Goal: Communication & Community: Answer question/provide support

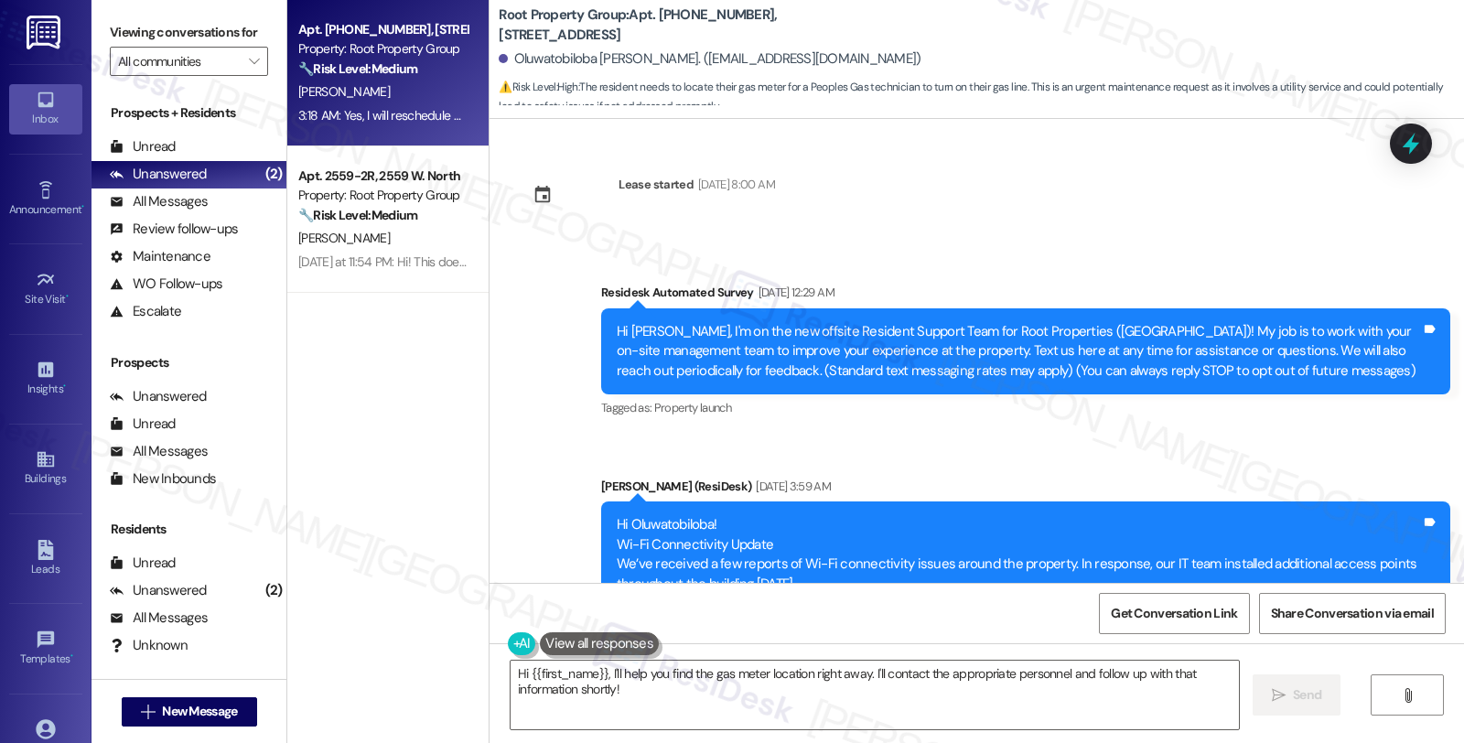
scroll to position [956, 0]
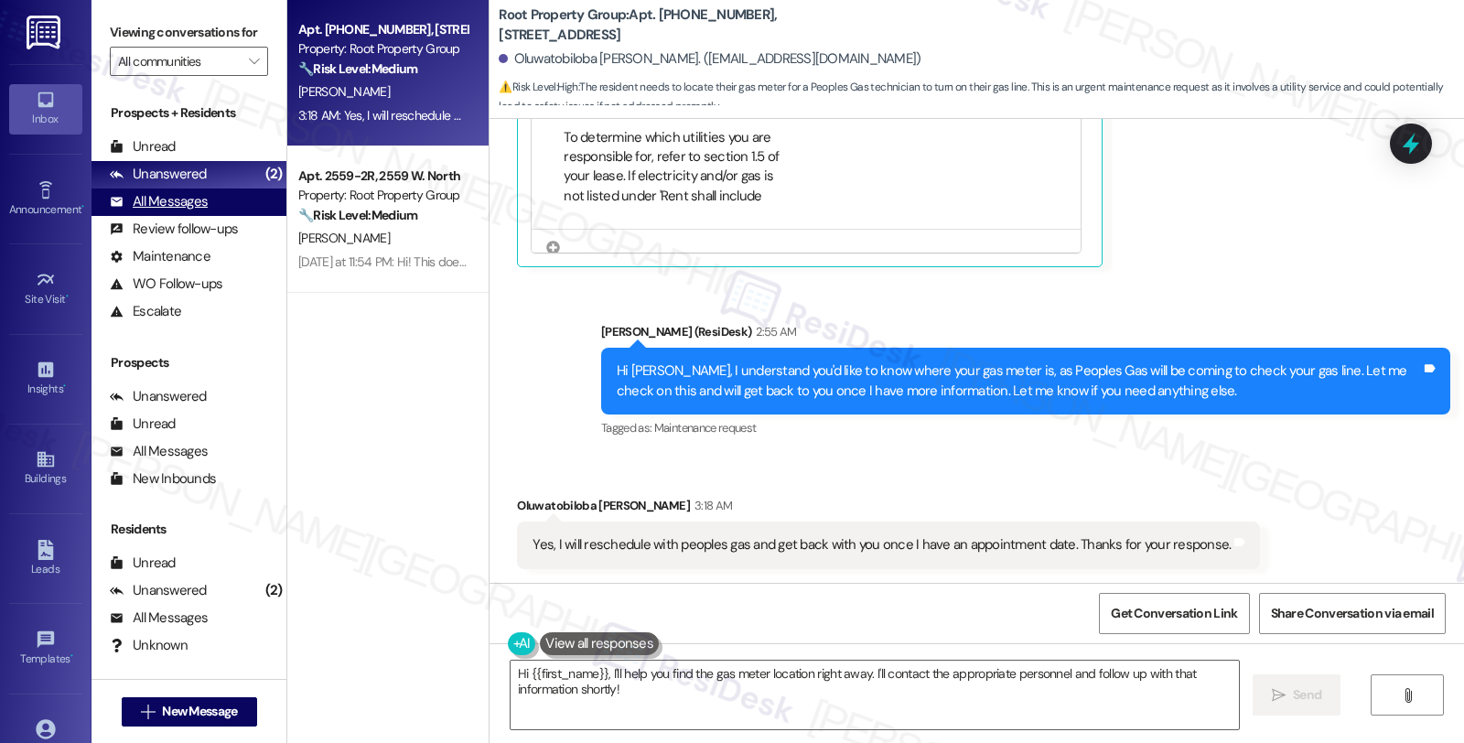
click at [202, 211] on div "All Messages" at bounding box center [159, 201] width 98 height 19
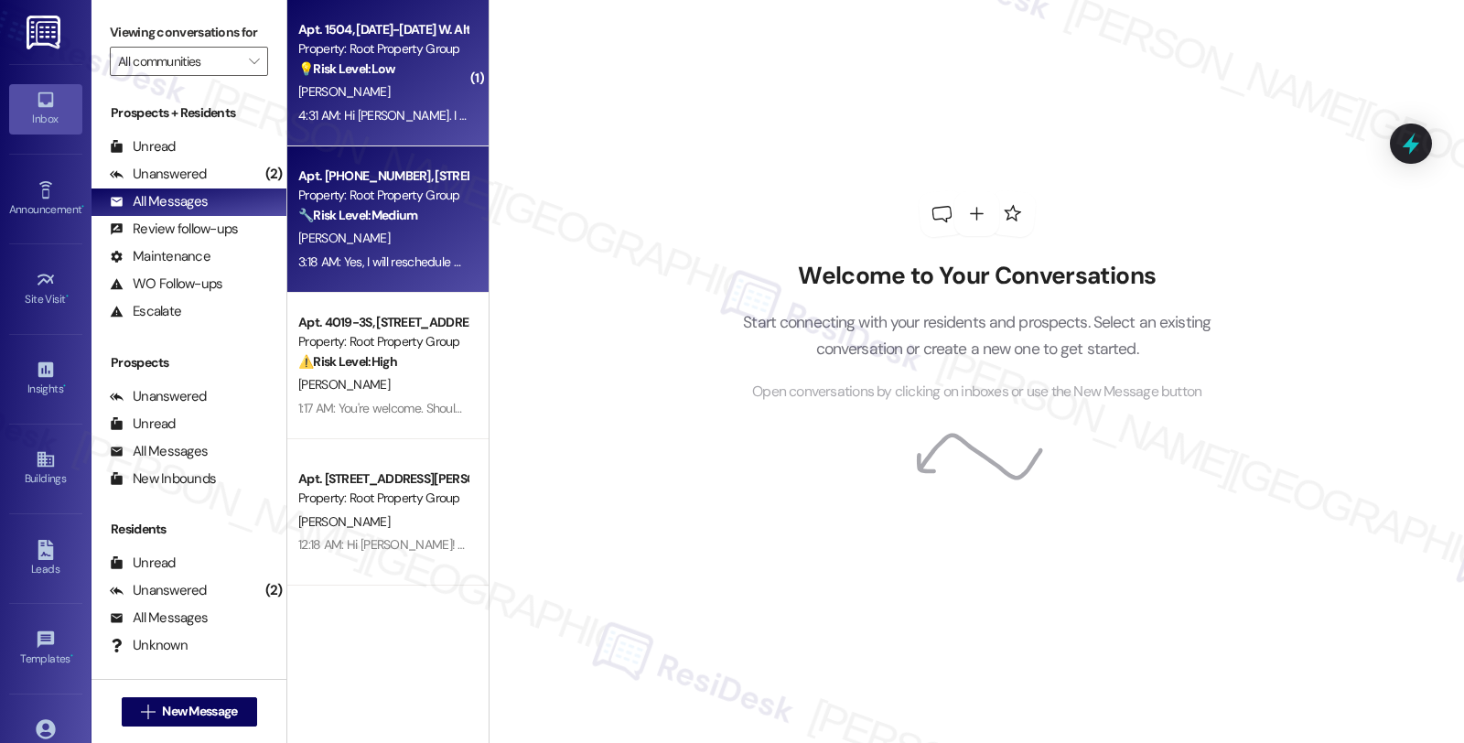
click at [351, 96] on div "[PERSON_NAME]" at bounding box center [383, 92] width 173 height 23
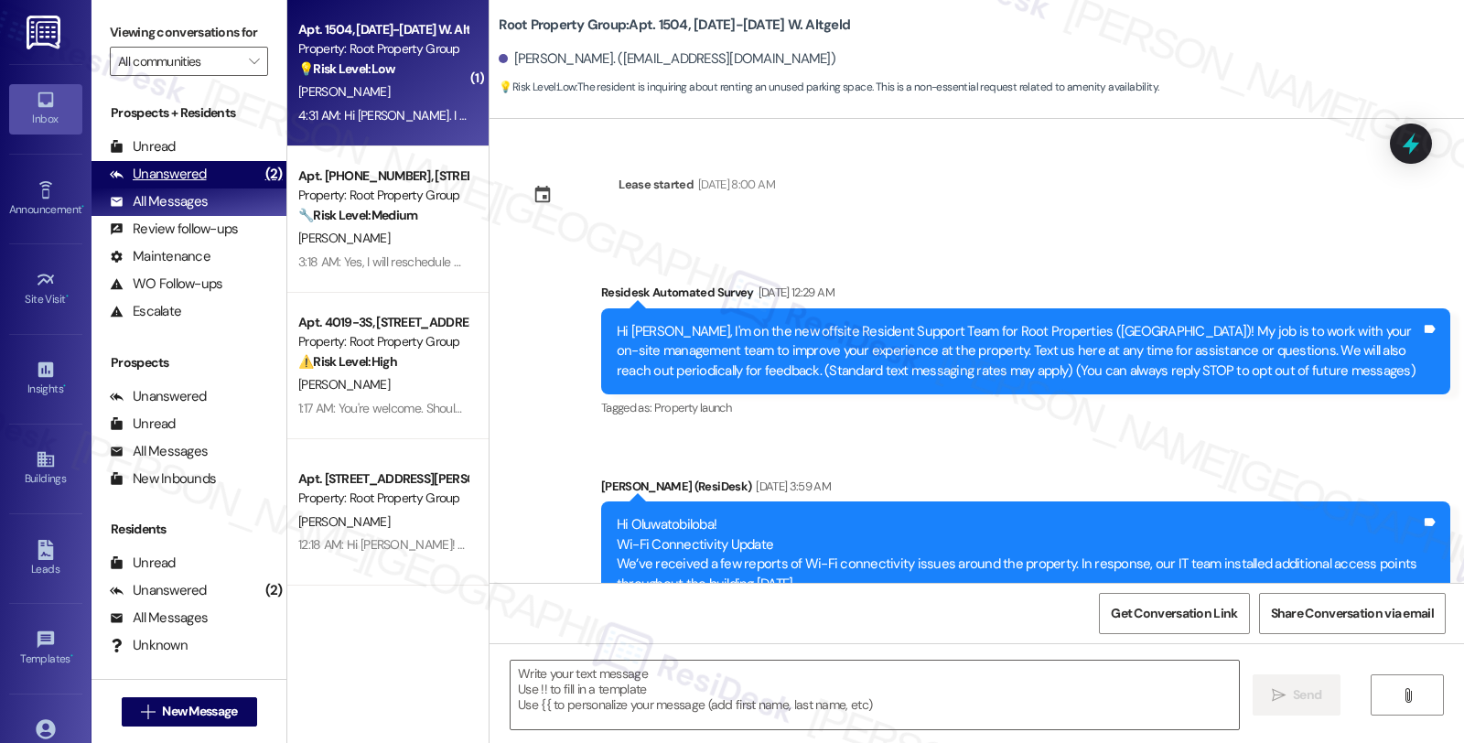
scroll to position [168, 0]
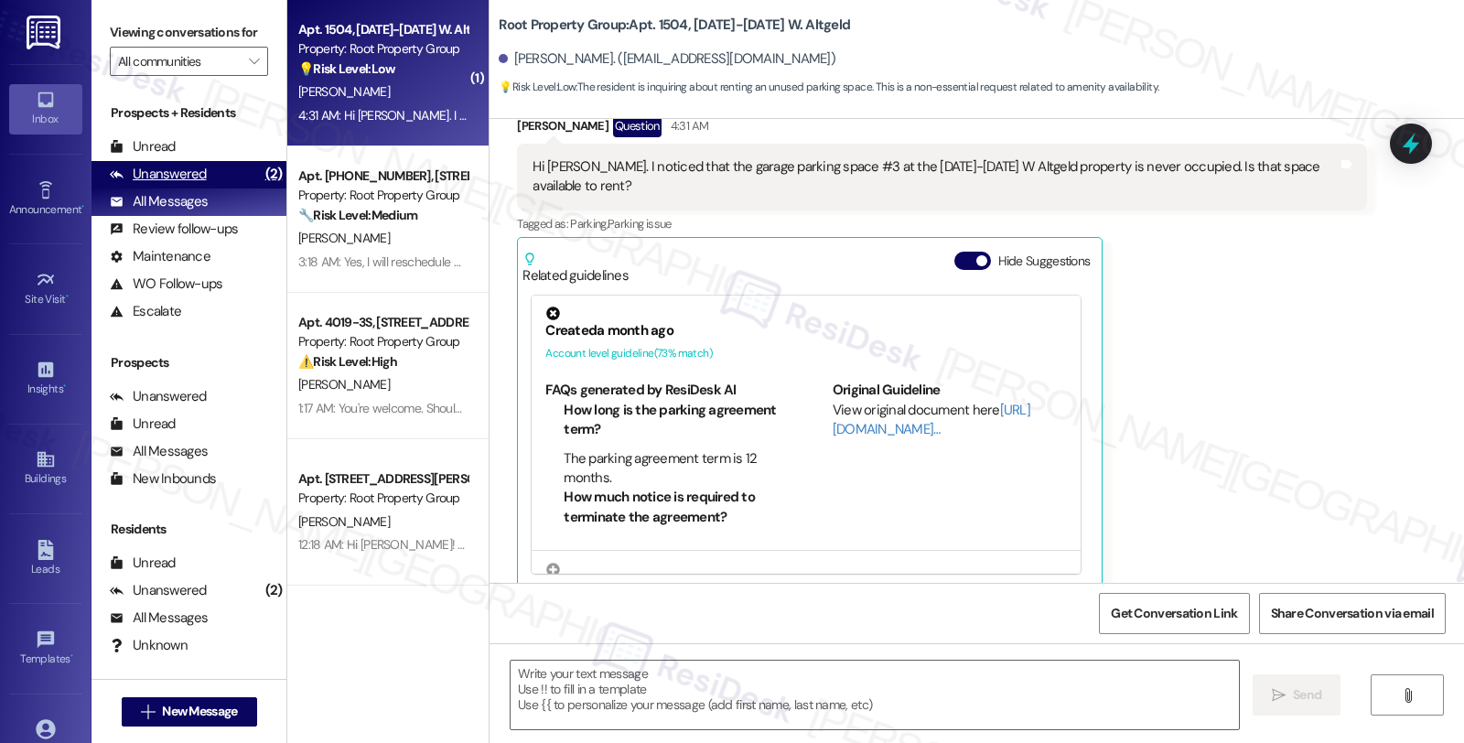
type textarea "Fetching suggested responses. Please feel free to read through the conversation…"
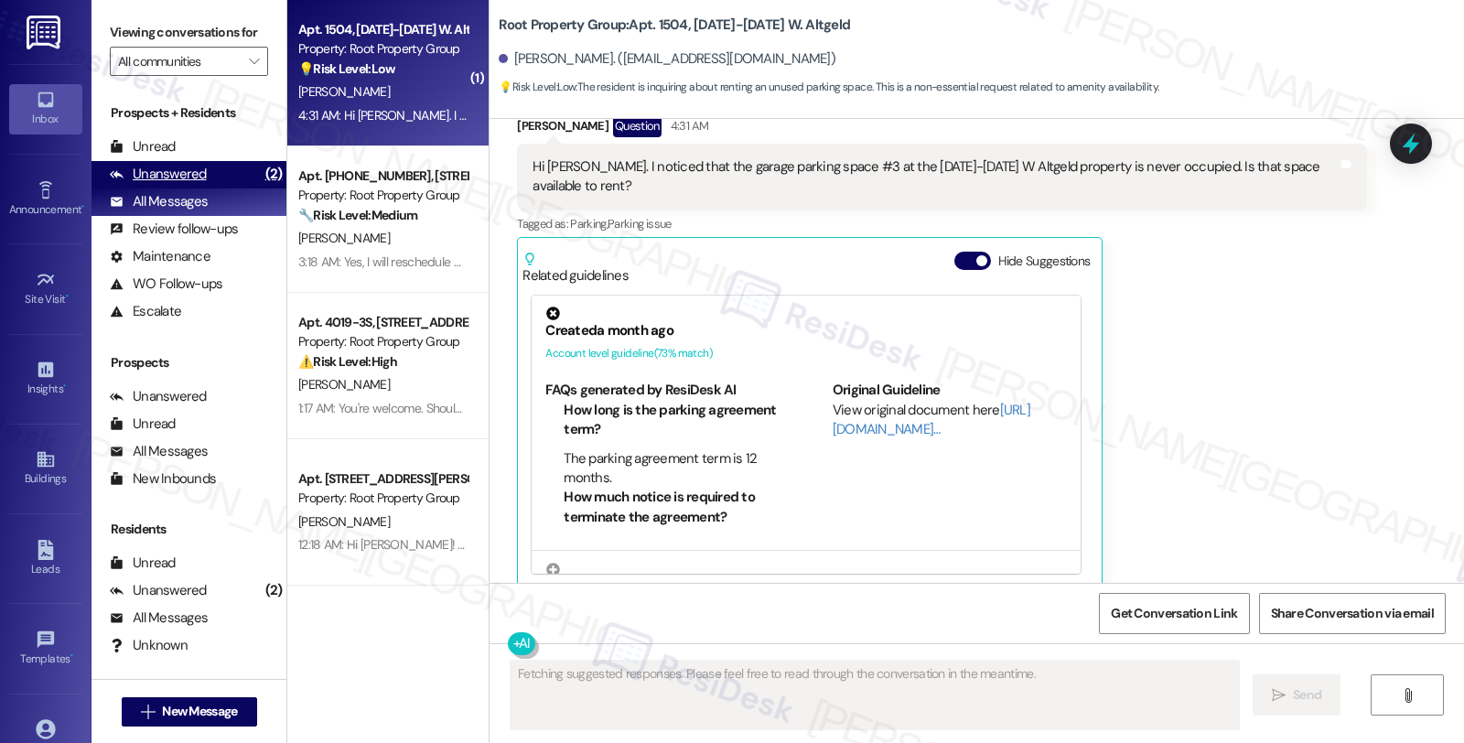
click at [198, 184] on div "Unanswered" at bounding box center [158, 174] width 97 height 19
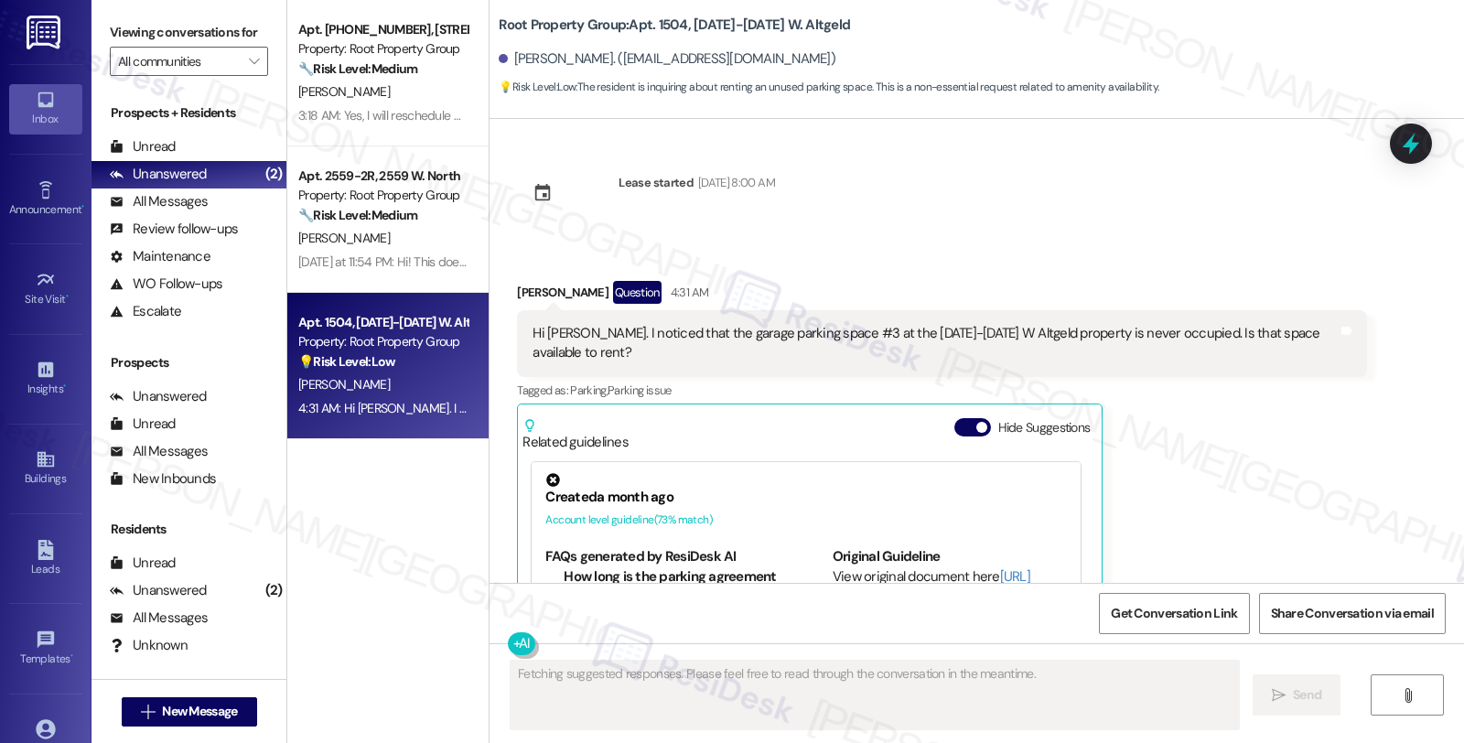
scroll to position [0, 0]
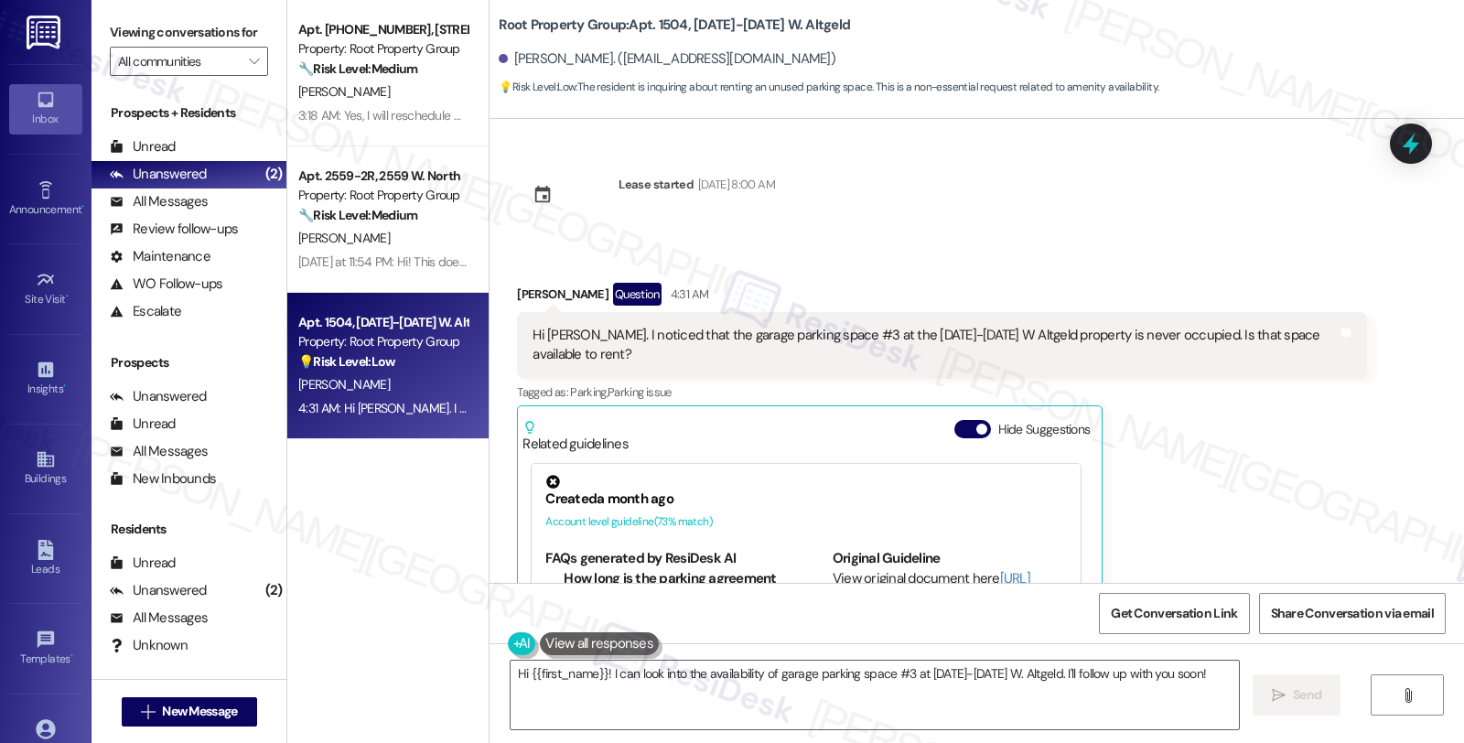
click at [1131, 398] on div "Rachel Klauber Question 4:31 AM Hi Sarah. I noticed that the garage parking spa…" at bounding box center [941, 520] width 849 height 474
click at [600, 675] on textarea "Hi {{first_name}}! I can look into the availability of garage parking space #3 …" at bounding box center [875, 695] width 729 height 69
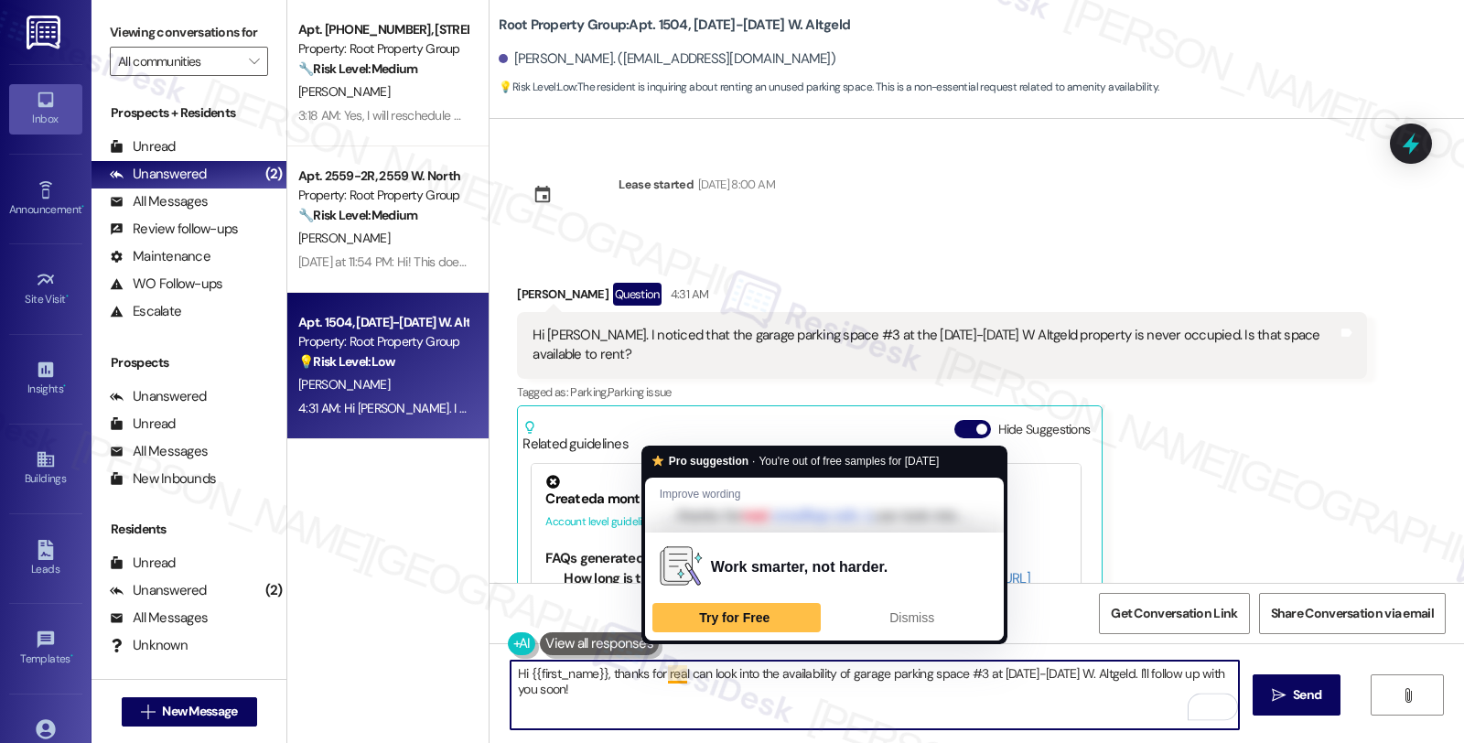
click at [673, 674] on textarea "Hi {{first_name}}, thanks for reaI can look into the availability of garage par…" at bounding box center [875, 695] width 729 height 69
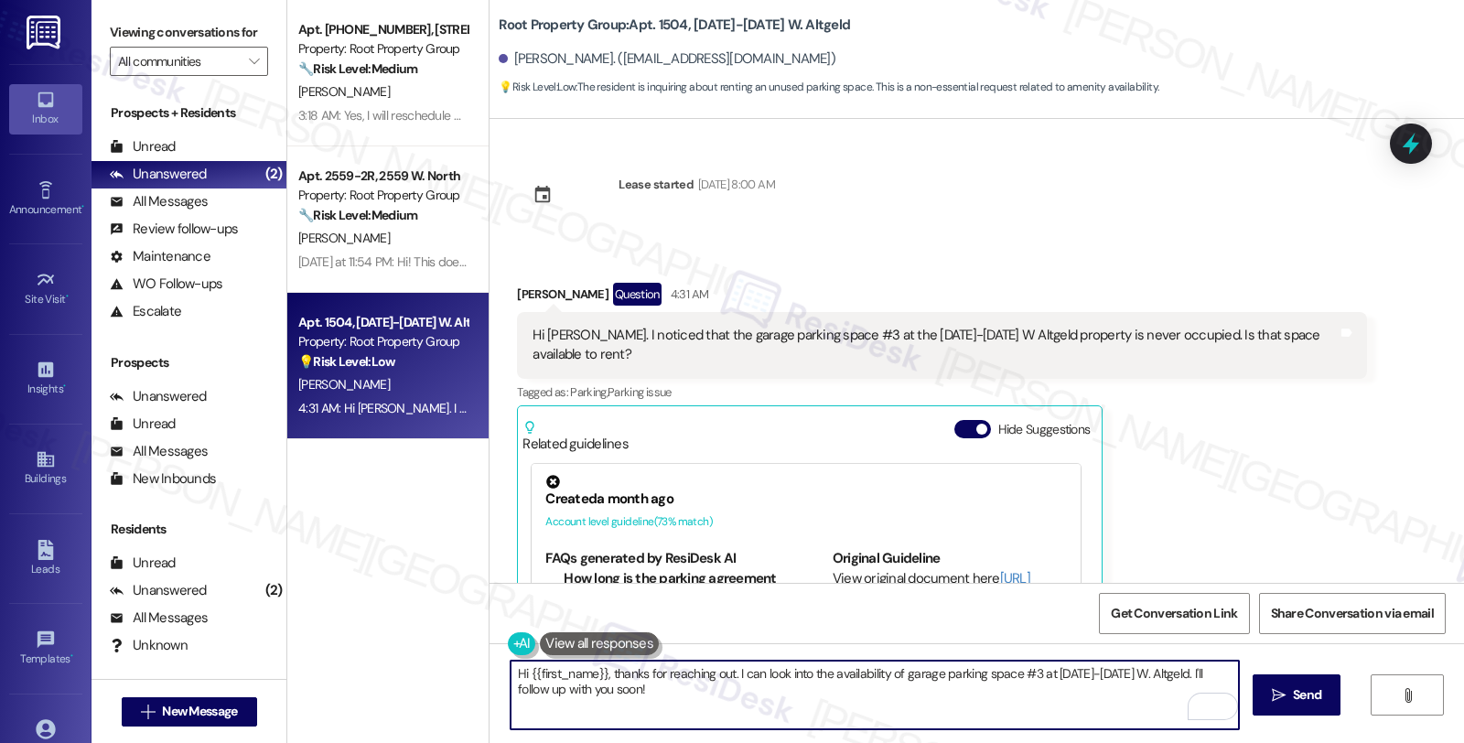
click at [570, 687] on textarea "Hi {{first_name}}, thanks for reaching out. I can look into the availability of…" at bounding box center [875, 695] width 729 height 69
click at [745, 693] on textarea "Hi {{first_name}}, thanks for reaching out. I can look into the availability of…" at bounding box center [875, 695] width 729 height 69
type textarea "Hi {{first_name}}, thanks for reaching out. I can look into the availability of…"
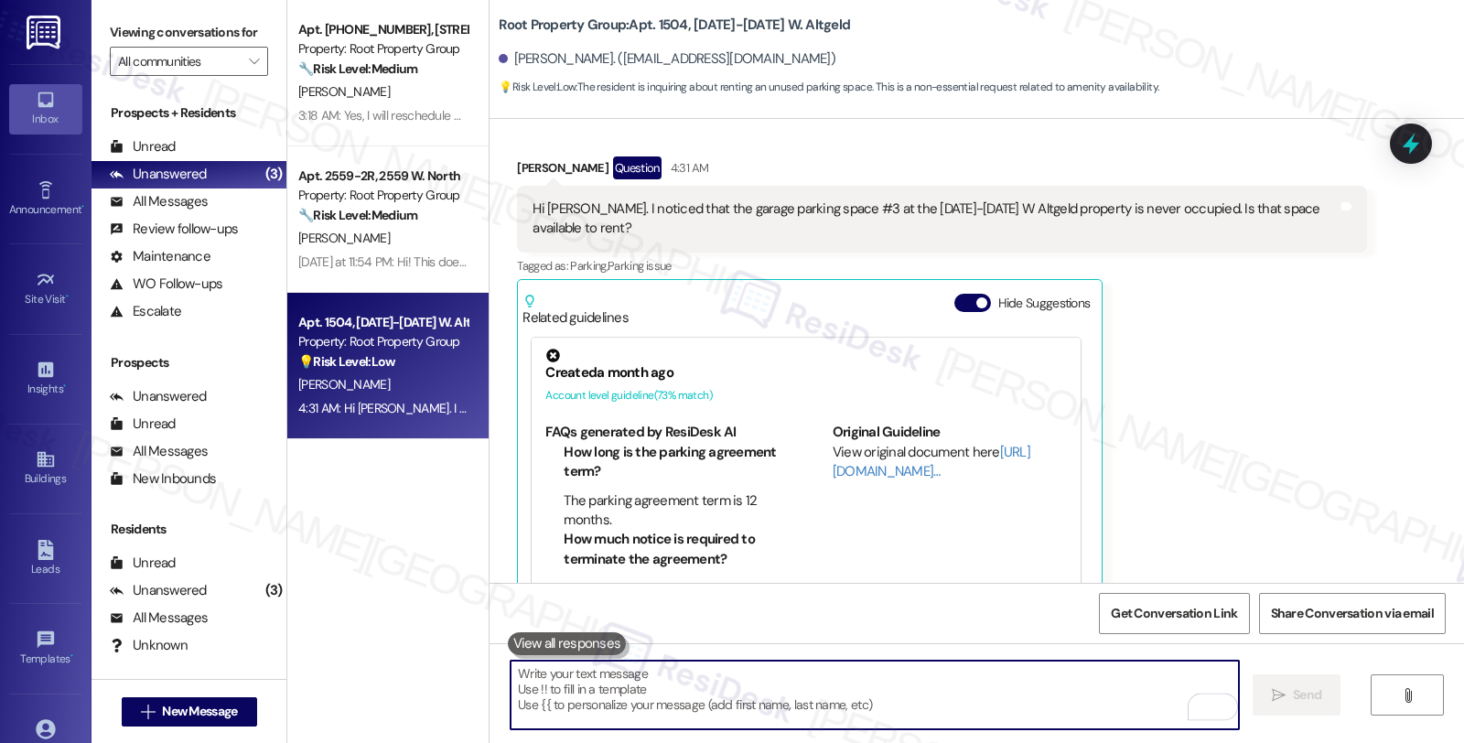
scroll to position [168, 0]
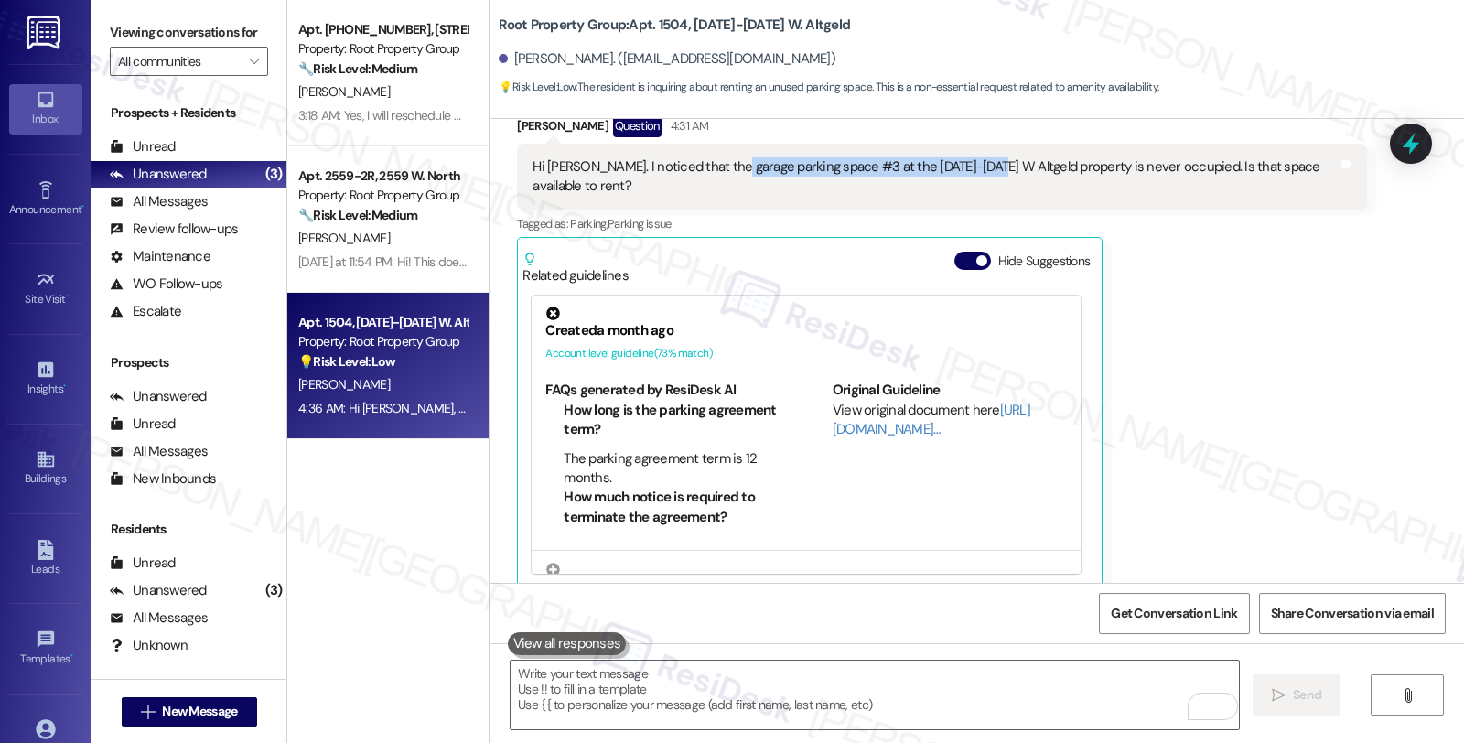
drag, startPoint x: 712, startPoint y: 162, endPoint x: 974, endPoint y: 165, distance: 261.8
click at [974, 165] on div "Hi Sarah. I noticed that the garage parking space #3 at the 1500-1506 W Altgeld…" at bounding box center [935, 176] width 805 height 39
copy div "parking space #3 at the 1500-1506 W Altgeld"
click at [1399, 141] on icon at bounding box center [1411, 143] width 31 height 31
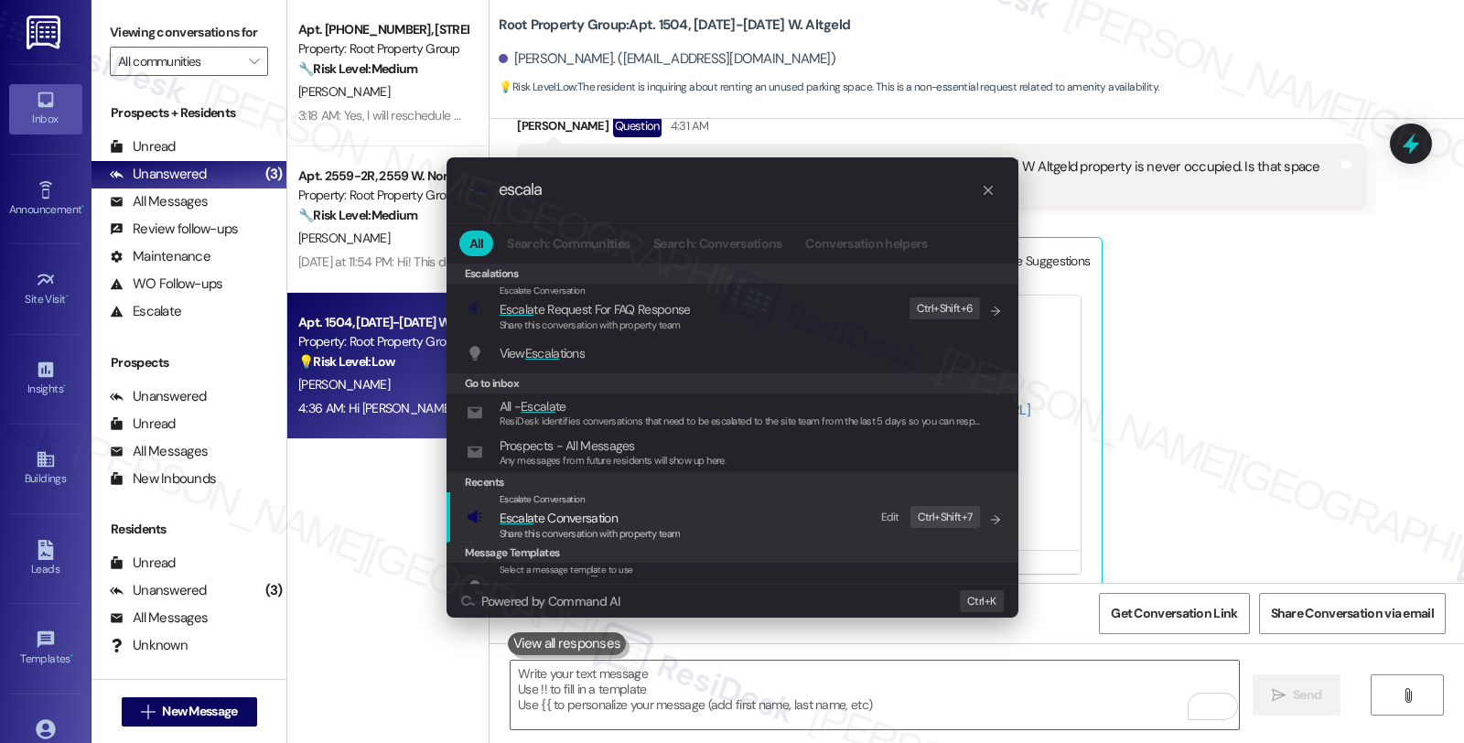
type input "escala"
drag, startPoint x: 540, startPoint y: 506, endPoint x: 538, endPoint y: 487, distance: 19.3
click at [538, 506] on div "Escalate Conversation" at bounding box center [590, 499] width 181 height 15
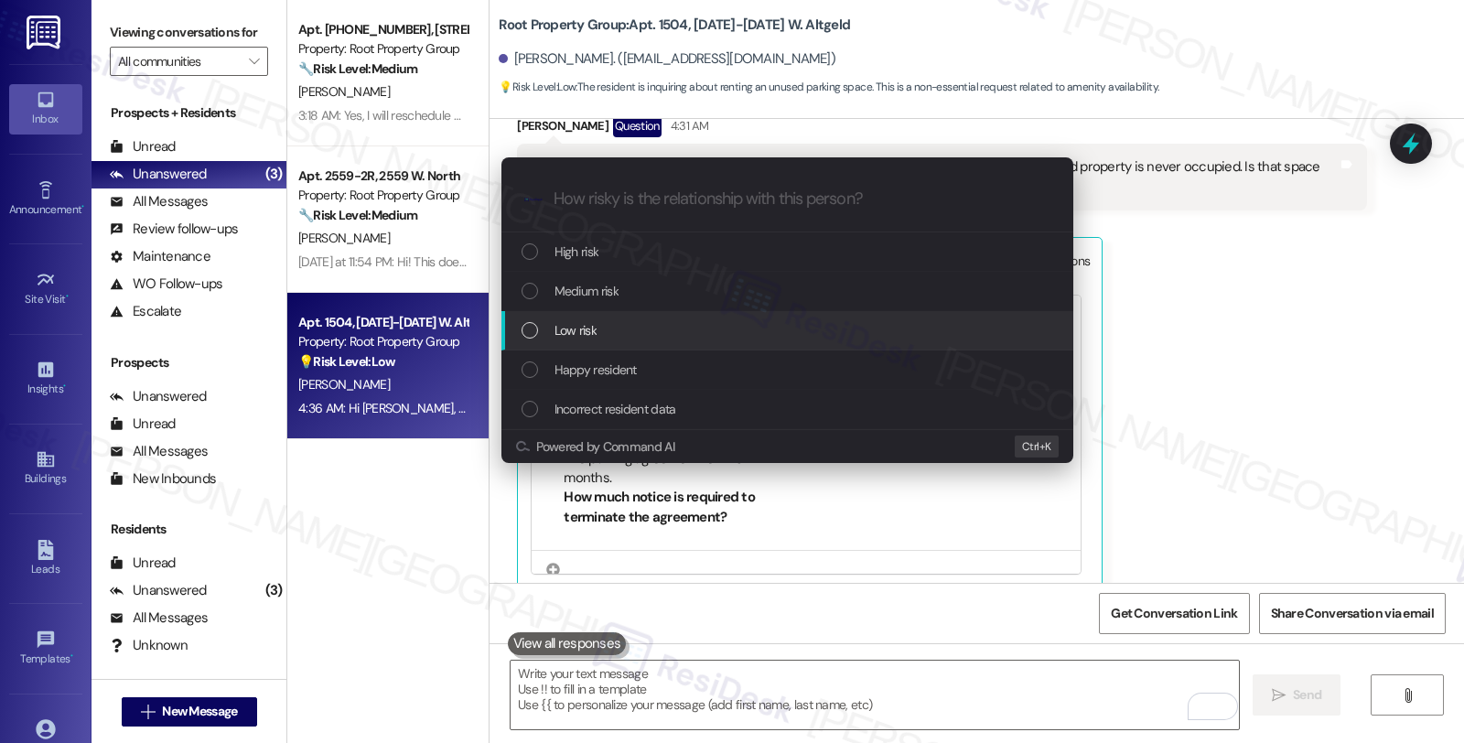
click at [573, 327] on span "Low risk" at bounding box center [576, 330] width 42 height 20
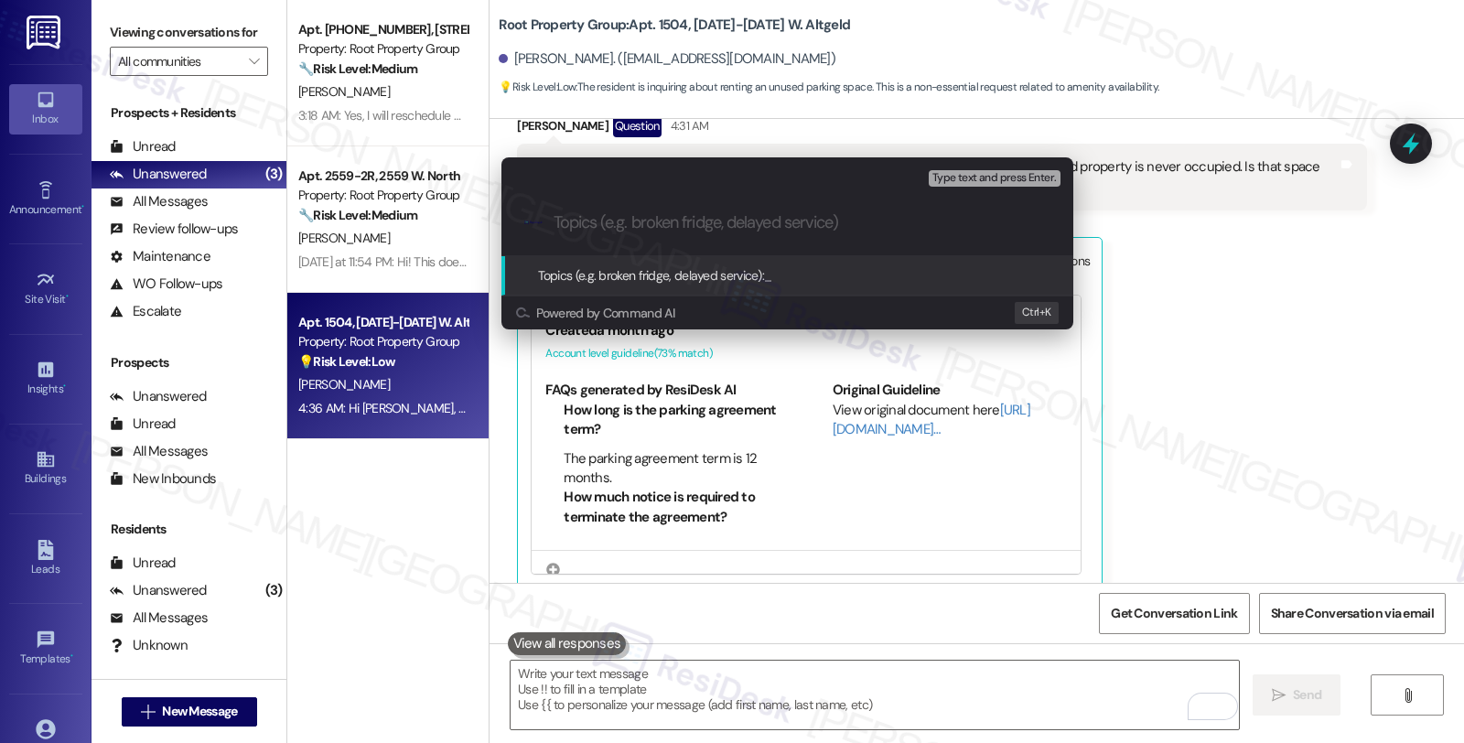
paste input "parking space #3 at the 1500-1506 W Altgeld"
click at [552, 220] on div ".cls-1{fill:#0a055f;}.cls-2{fill:#0cc4c4;} resideskLogoBlueOrange parking space…" at bounding box center [788, 222] width 572 height 65
click at [554, 218] on input "parking space #3 at the 1500-1506 W Altgeld" at bounding box center [795, 222] width 482 height 19
click at [654, 220] on input "Parking space #3 at the 1500-1506 W Altgeld" at bounding box center [795, 222] width 482 height 19
click at [920, 224] on input "Parking space #3 at the 1500-1506 W Altgeld" at bounding box center [795, 222] width 482 height 19
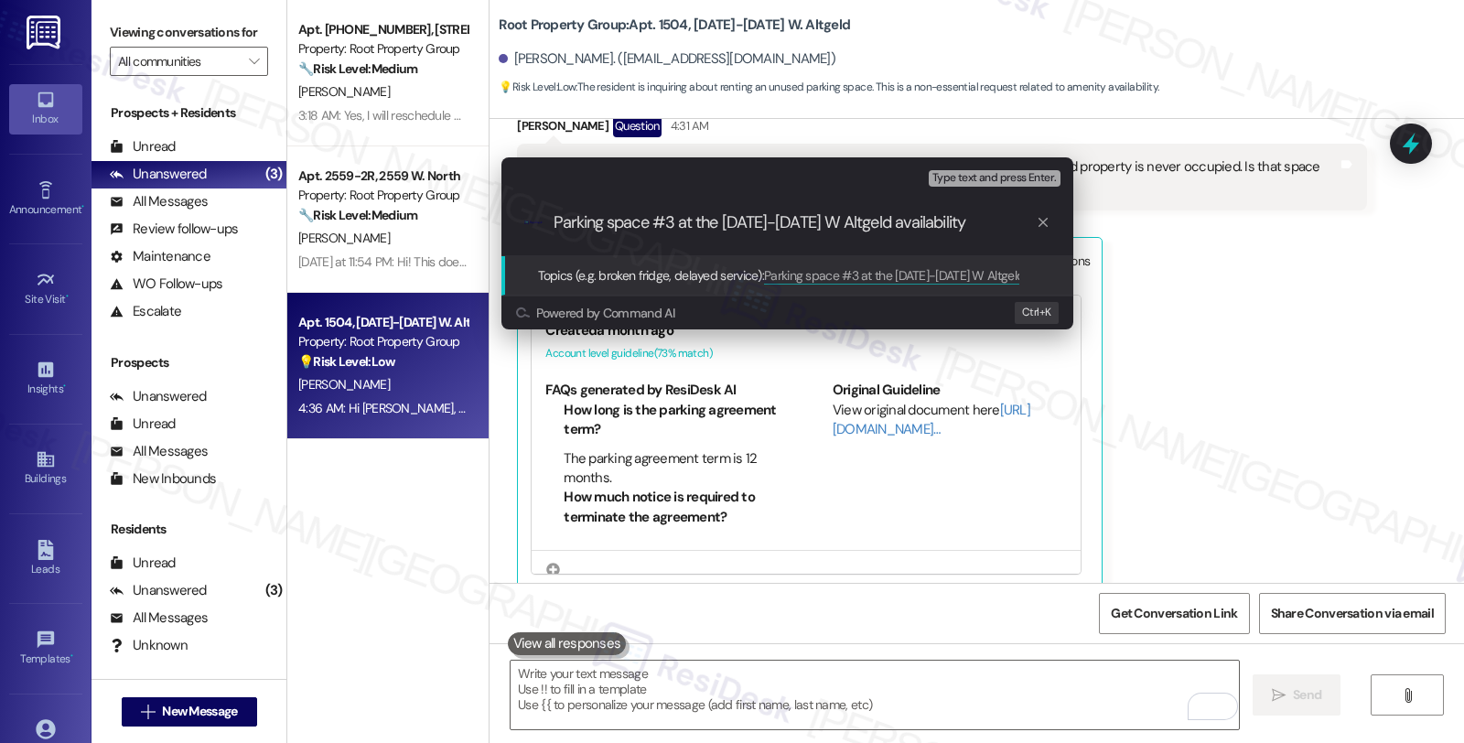
drag, startPoint x: 973, startPoint y: 229, endPoint x: 871, endPoint y: 232, distance: 101.6
click at [871, 232] on input "Parking space #3 at the 1500-1506 W Altgeld availability" at bounding box center [795, 222] width 482 height 19
type input "Parking space #3 at the 1500-1506 W Altgeld"
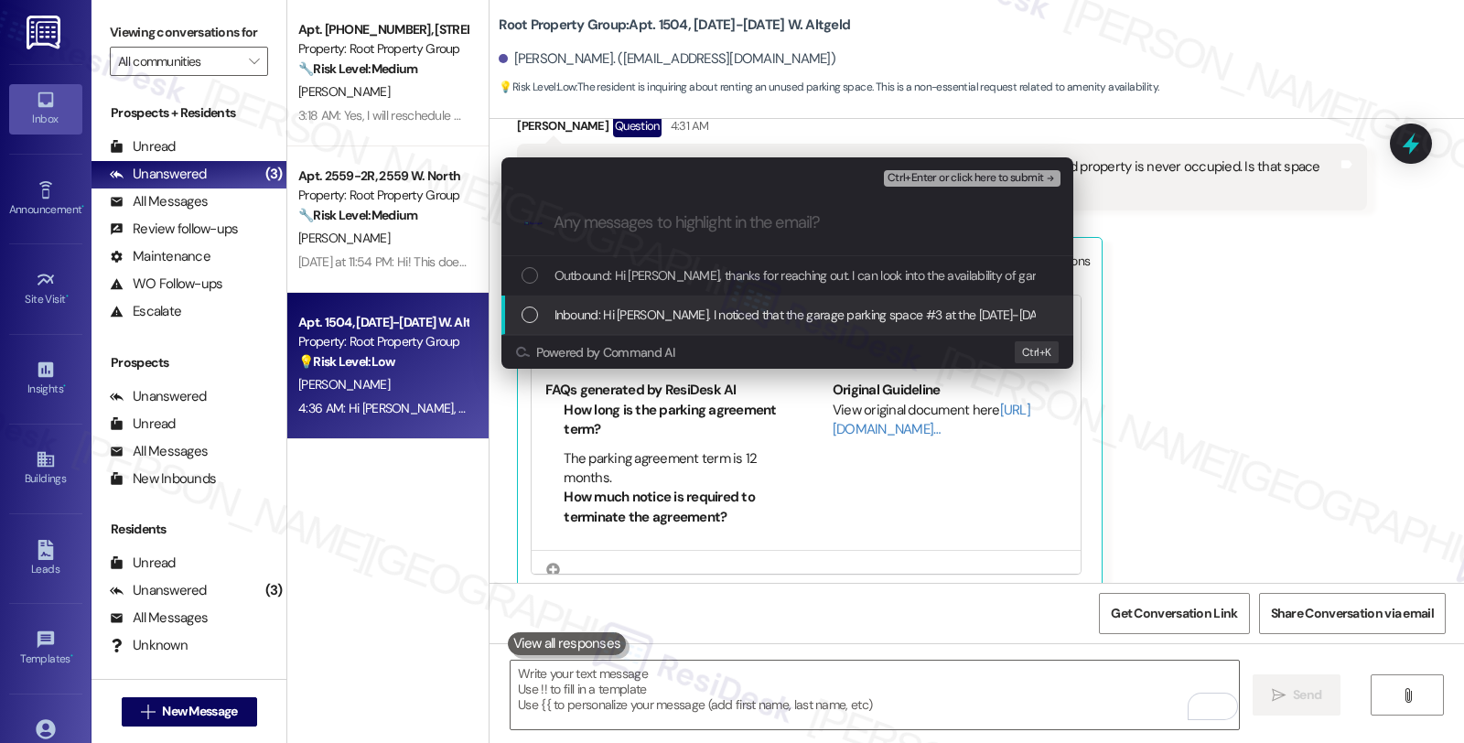
click at [741, 317] on span "Inbound: Hi Sarah. I noticed that the garage parking space #3 at the 1500-1506 …" at bounding box center [989, 315] width 868 height 20
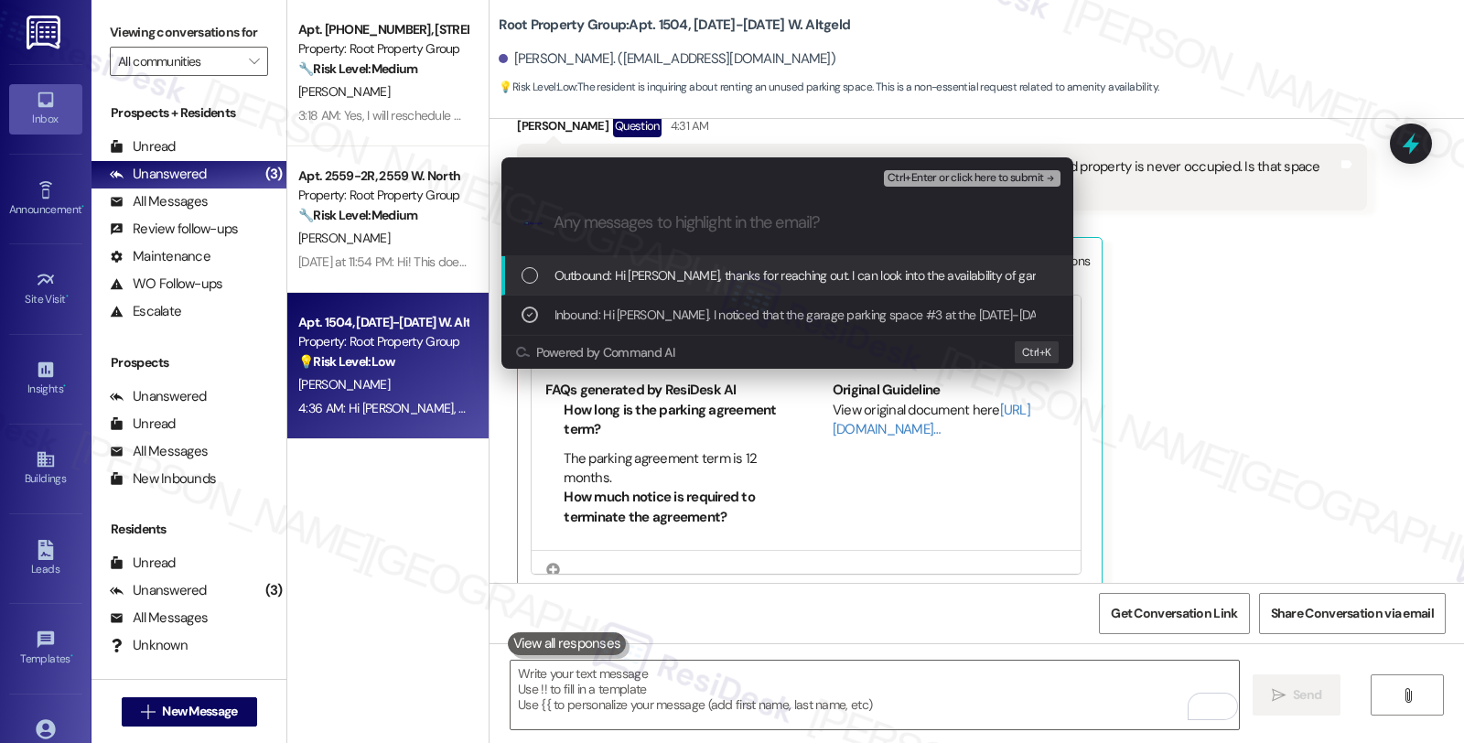
click at [968, 178] on span "Ctrl+Enter or click here to submit" at bounding box center [966, 178] width 157 height 13
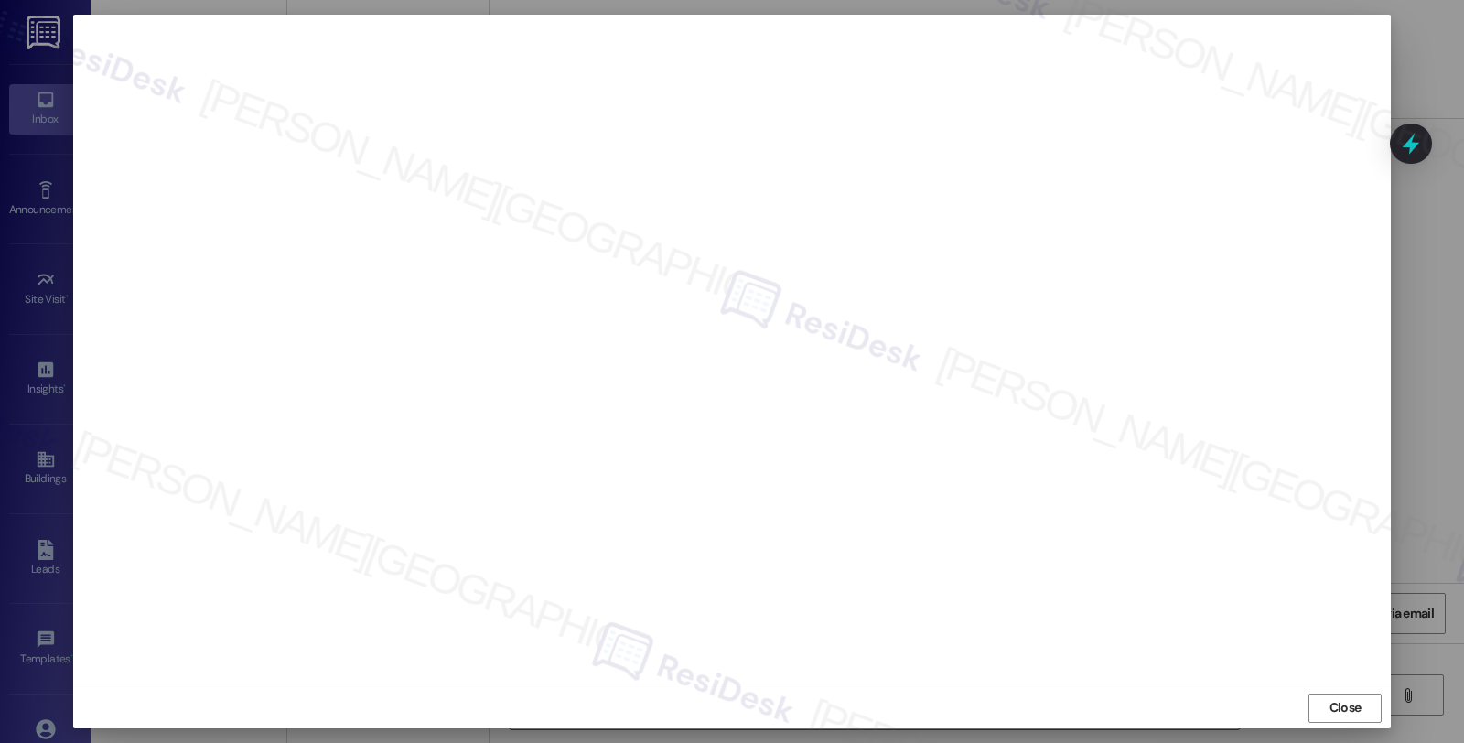
scroll to position [443, 0]
click at [1351, 709] on span "Close" at bounding box center [1346, 707] width 32 height 19
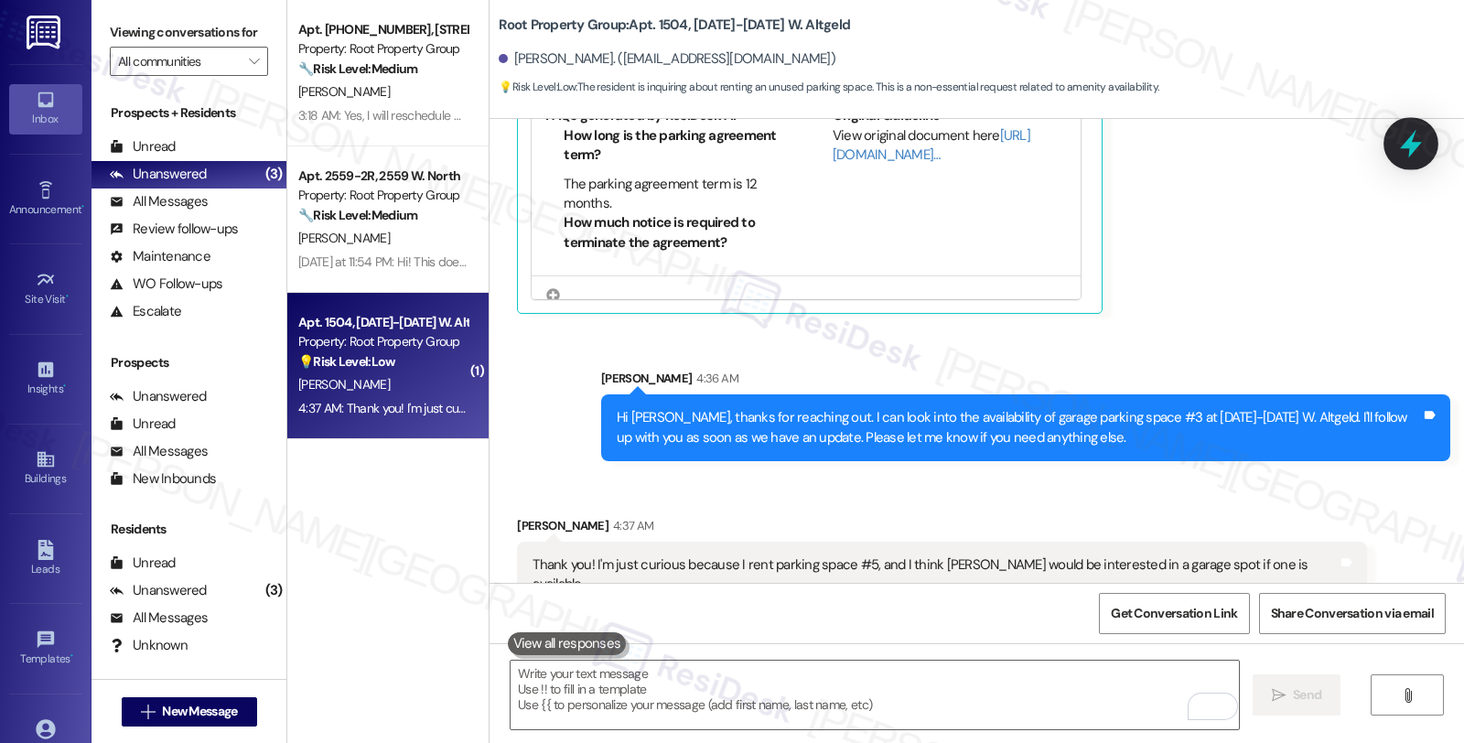
click at [1412, 141] on icon at bounding box center [1411, 144] width 22 height 28
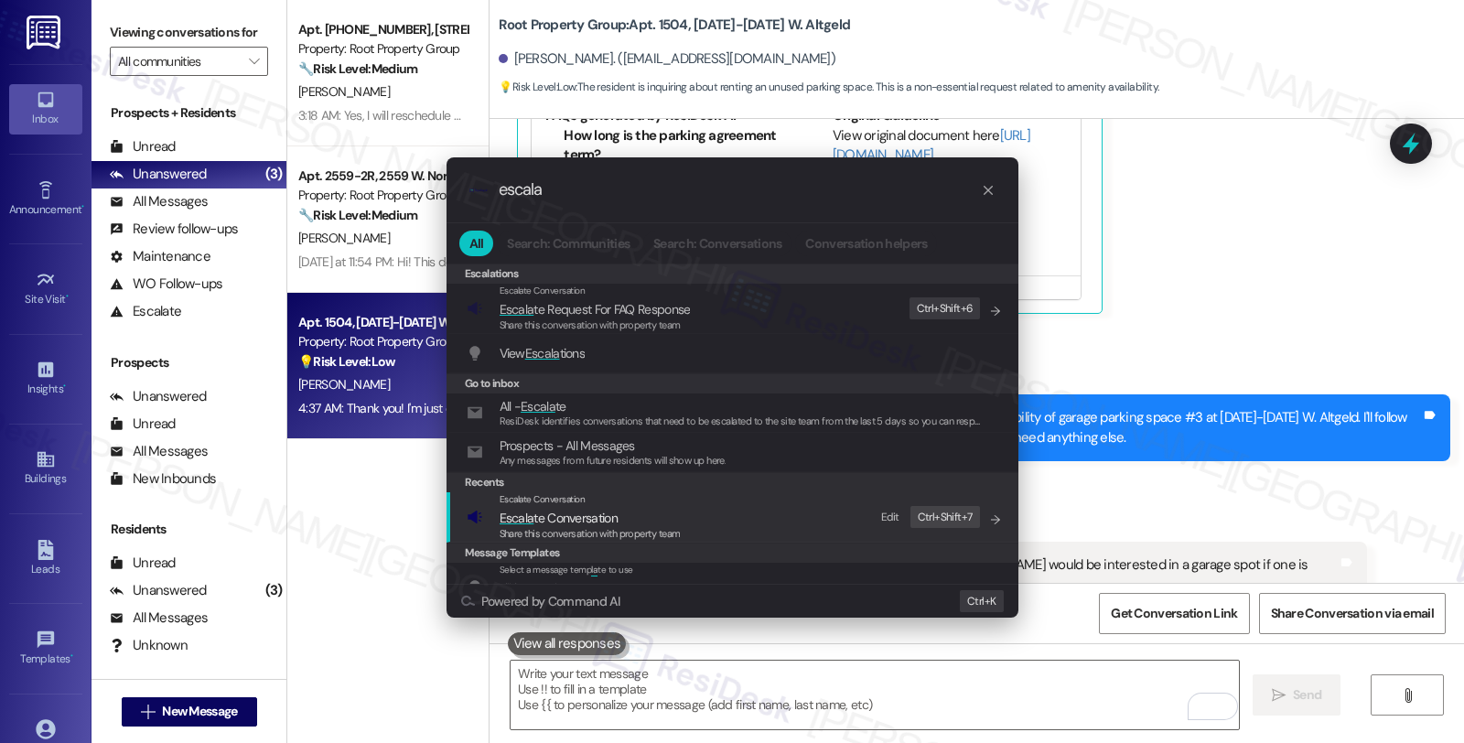
type input "escala"
click at [602, 518] on span "Escala te Conversation" at bounding box center [559, 518] width 118 height 16
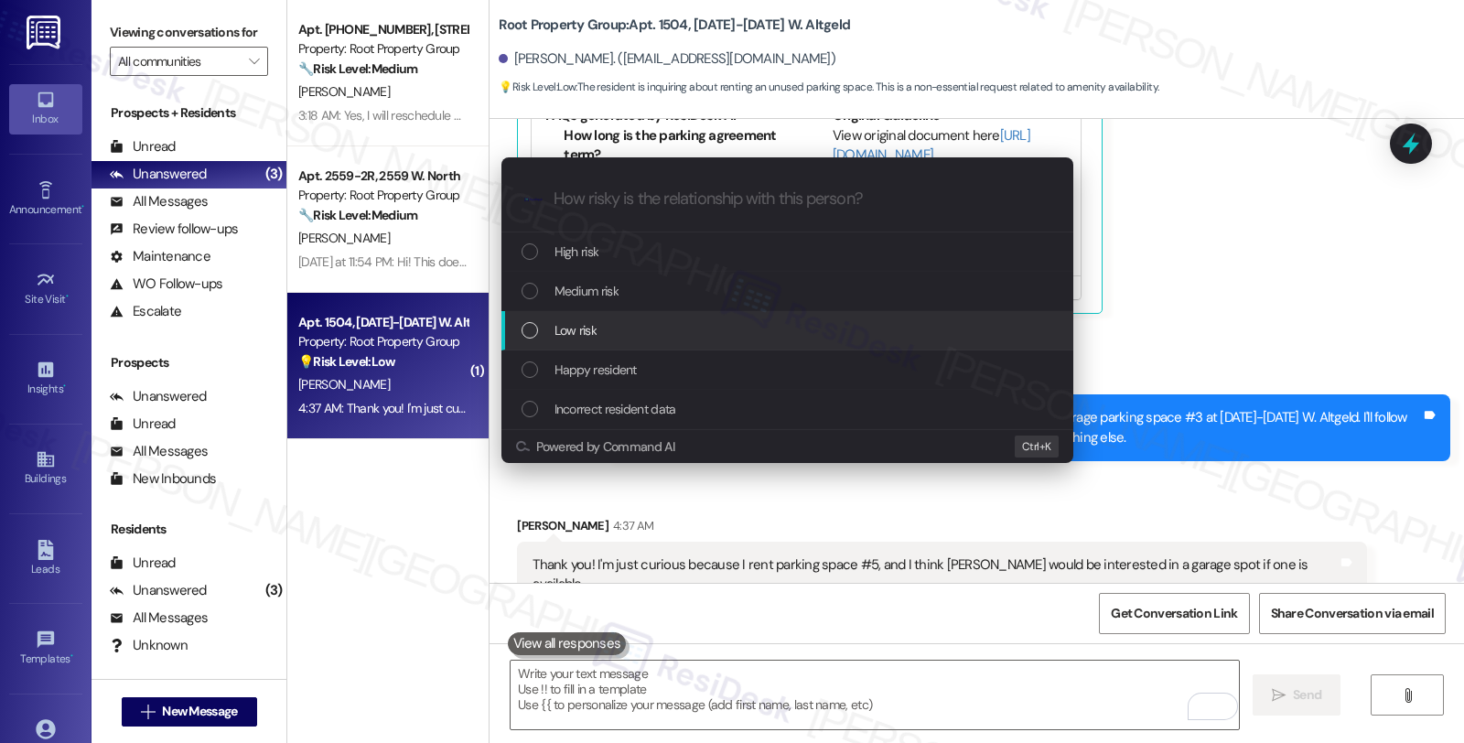
click at [617, 326] on div "Low risk" at bounding box center [789, 330] width 535 height 20
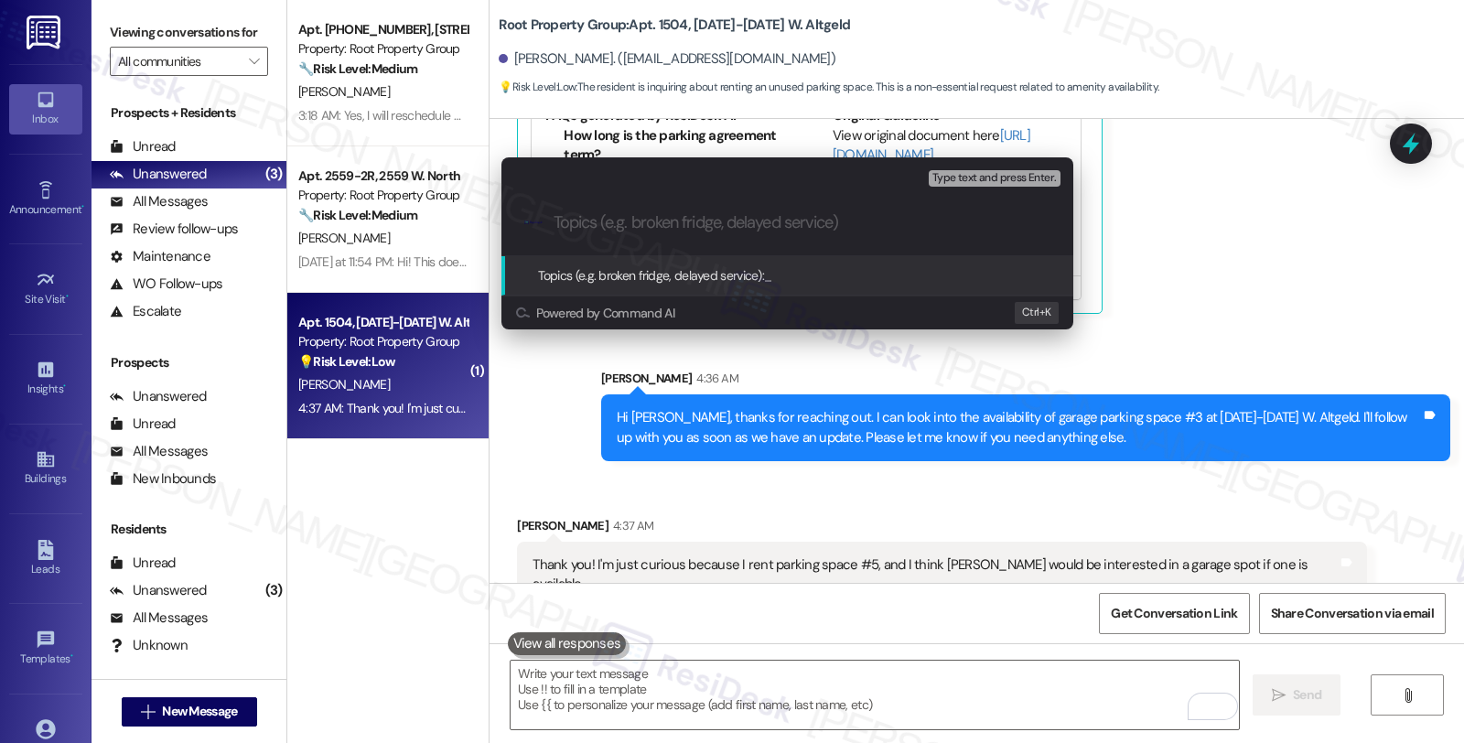
paste input "Parking space #3 at the 1500-1506 W Altgeld"
type input "Parking space #3 at the 1500-1506 W Altgeld"
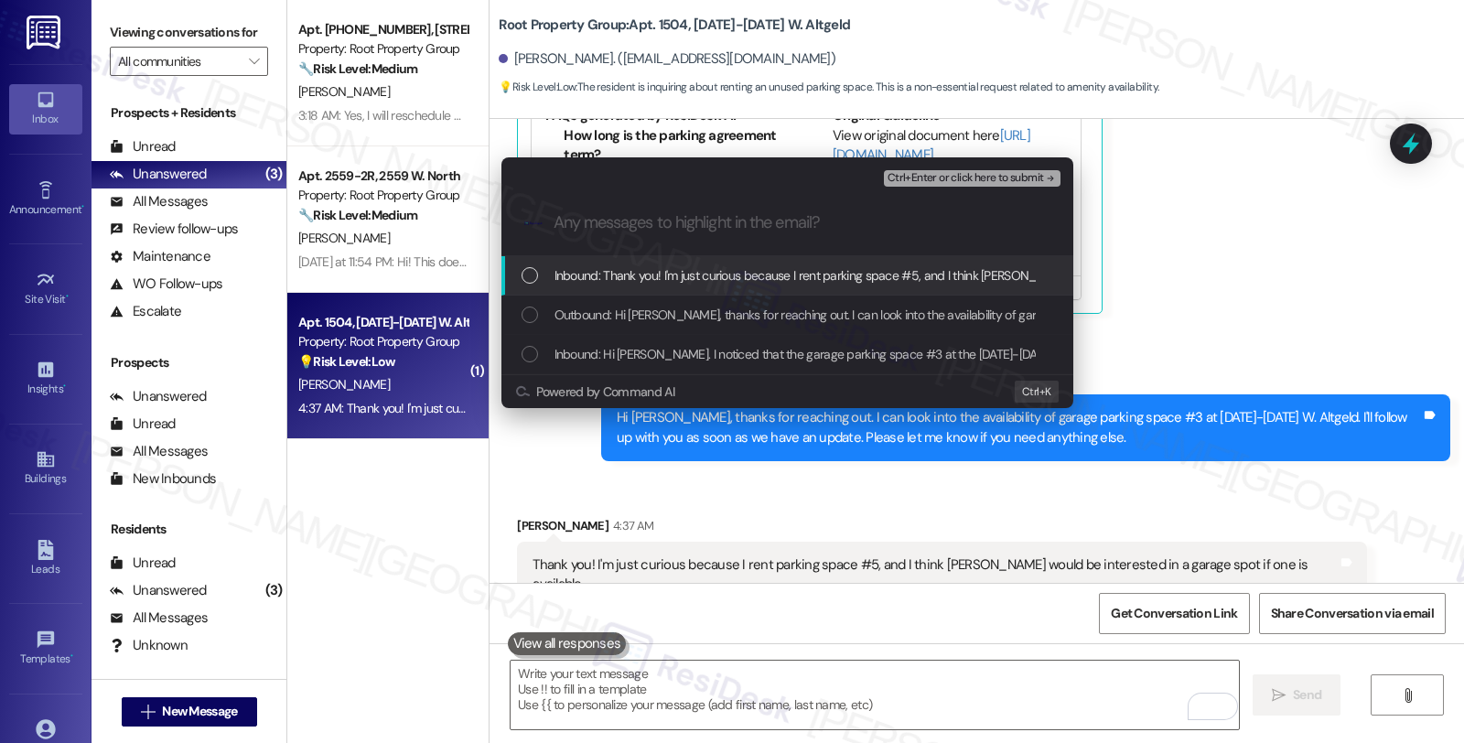
click at [627, 276] on span "Inbound: Thank you! I'm just curious because I rent parking space #5, and I thi…" at bounding box center [961, 275] width 812 height 20
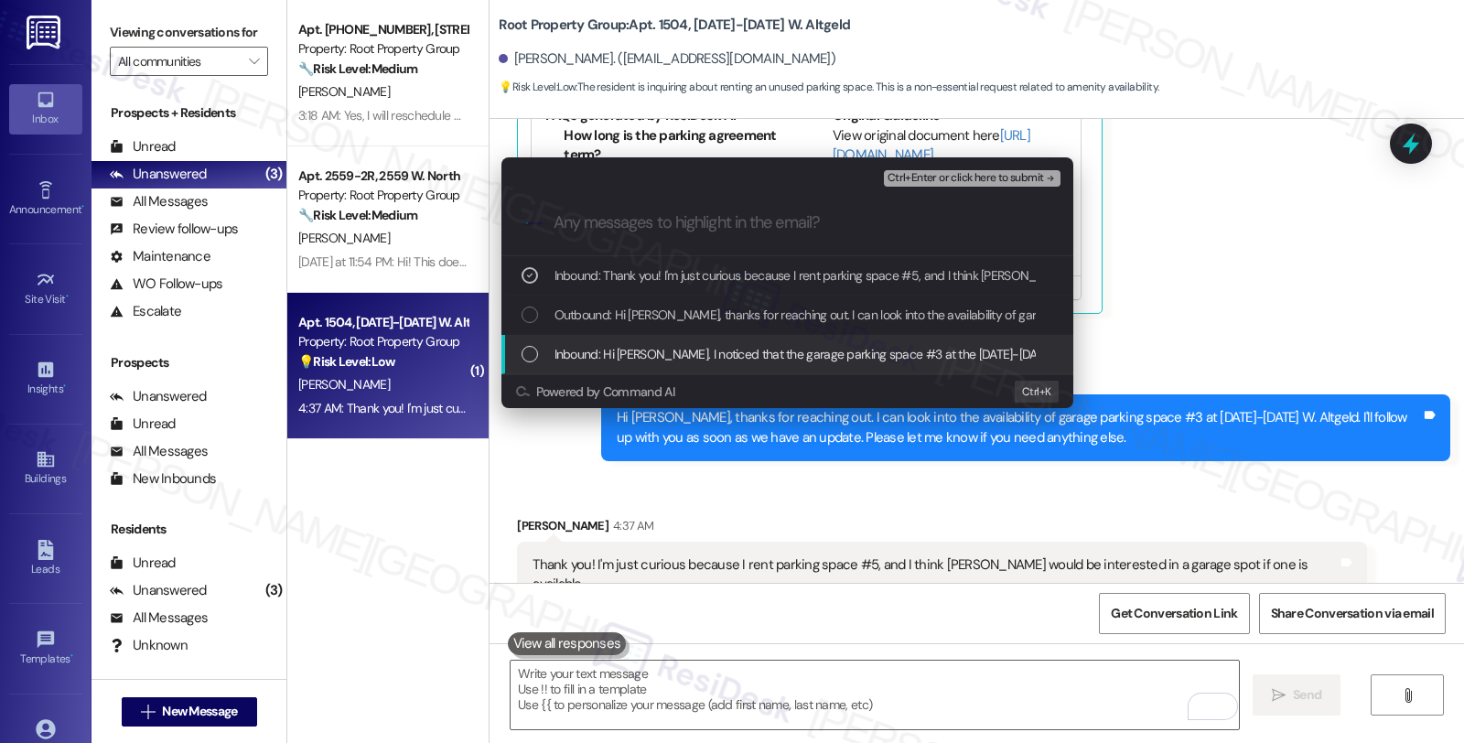
click at [643, 352] on span "Inbound: Hi Sarah. I noticed that the garage parking space #3 at the 1500-1506 …" at bounding box center [989, 354] width 868 height 20
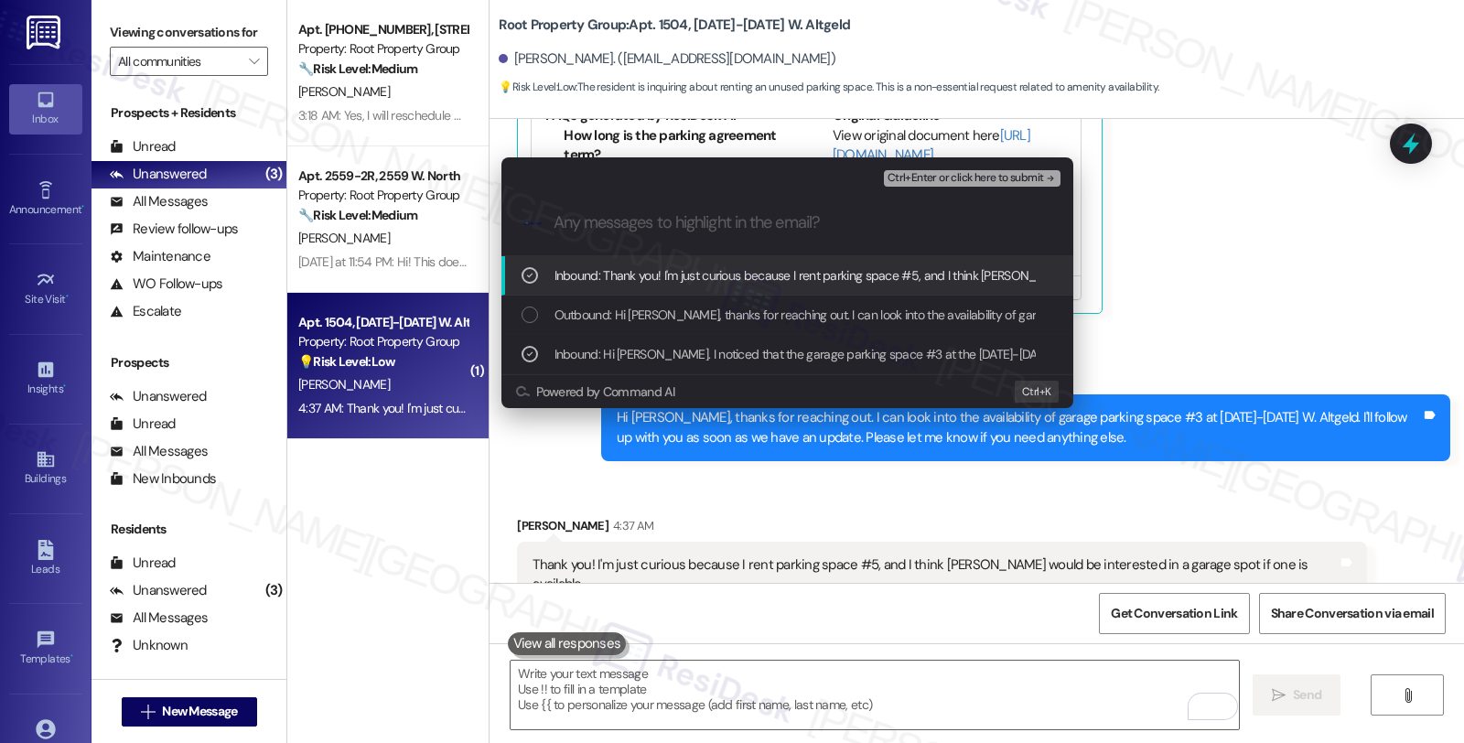
click at [936, 190] on div ".cls-1{fill:#0a055f;}.cls-2{fill:#0cc4c4;} resideskLogoBlueOrange" at bounding box center [788, 222] width 572 height 65
click at [940, 178] on span "Ctrl+Enter or click here to submit" at bounding box center [966, 178] width 157 height 13
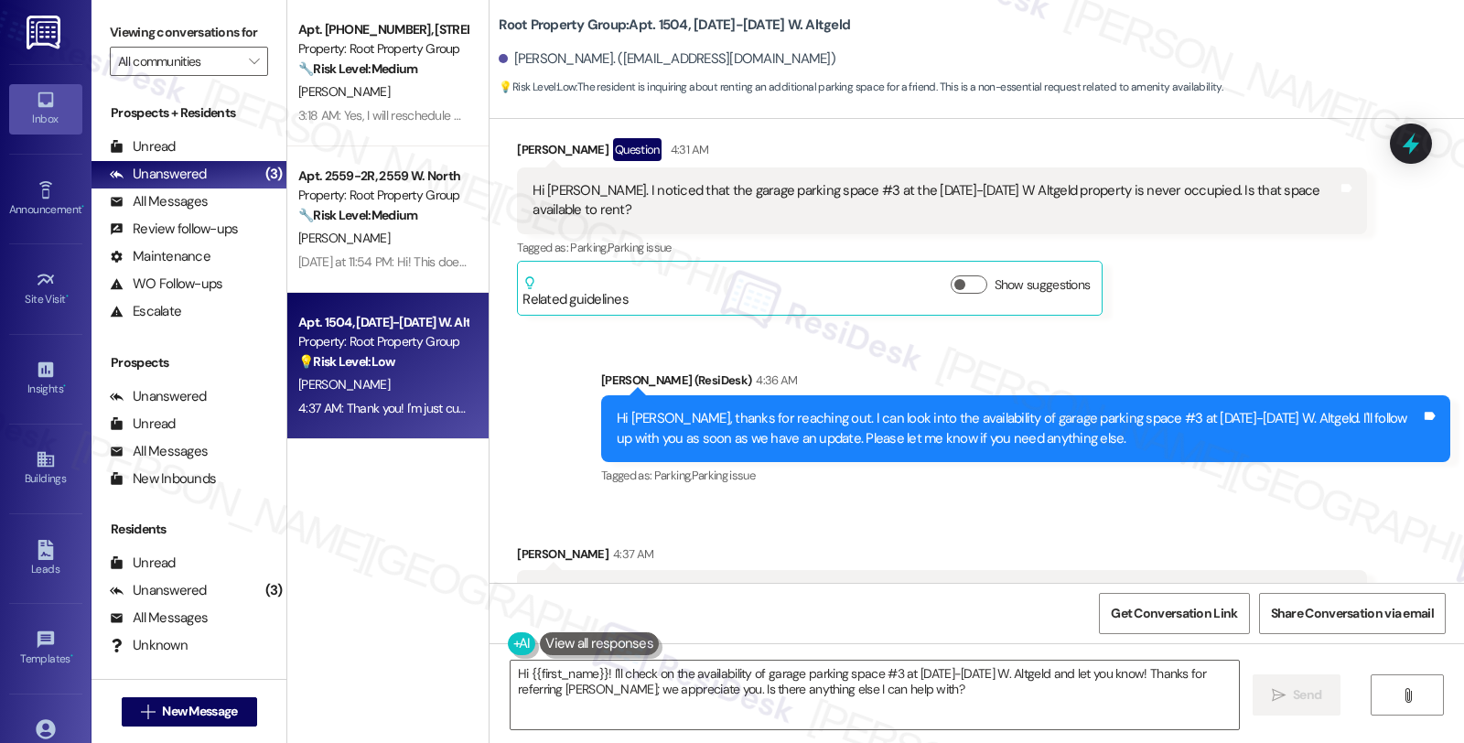
scroll to position [349, 0]
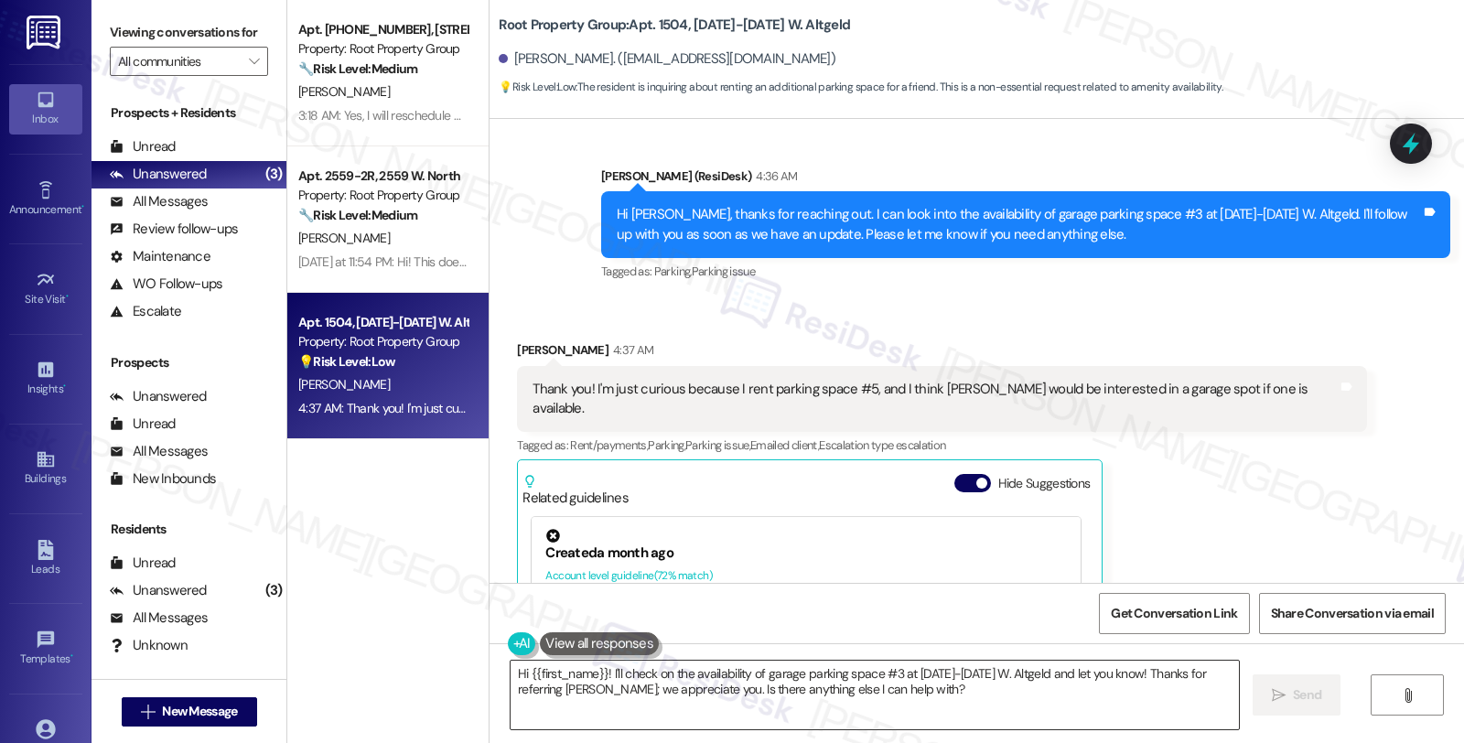
click at [511, 677] on textarea "Hi {{first_name}}! I'll check on the availability of garage parking space #3 at…" at bounding box center [875, 695] width 729 height 69
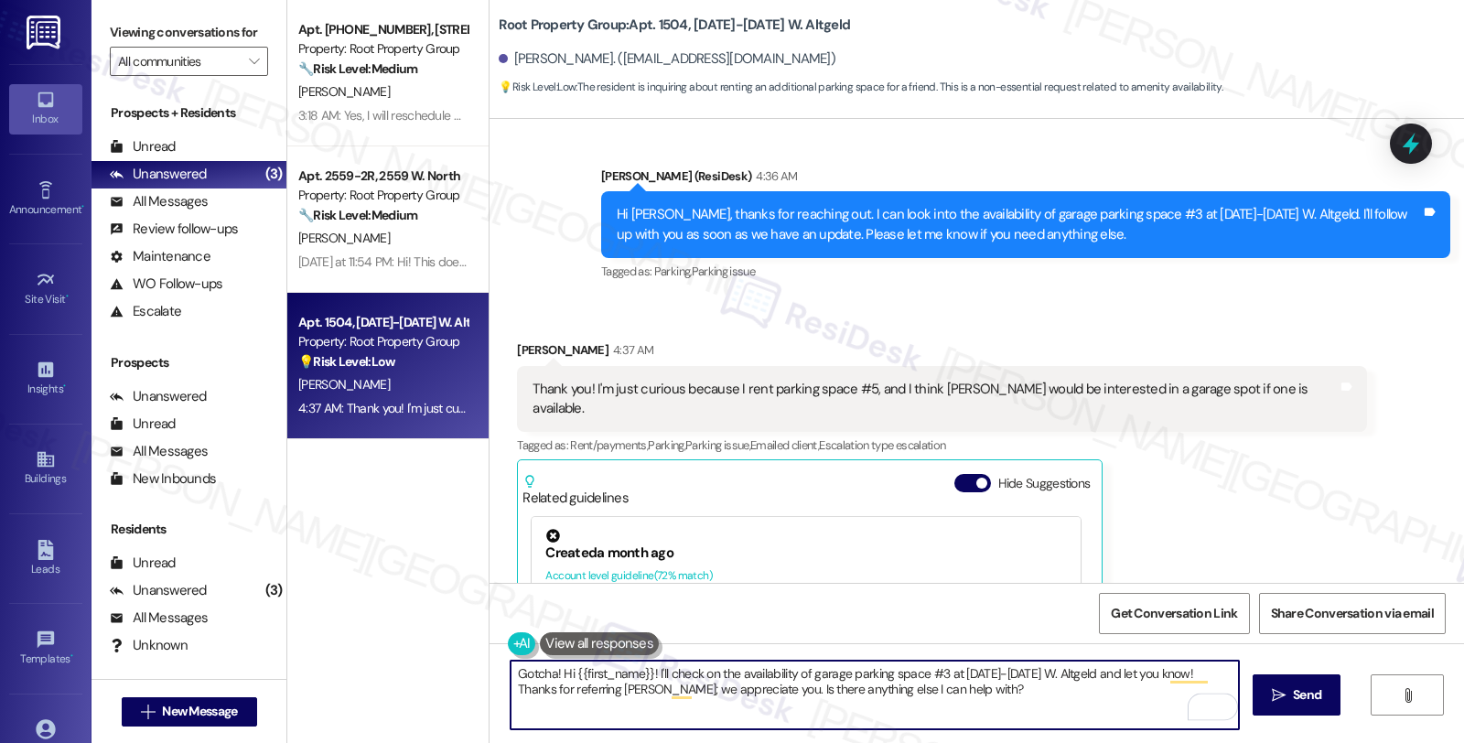
click at [899, 701] on textarea "Gotcha! Hi {{first_name}}! I'll check on the availability of garage parking spa…" at bounding box center [875, 695] width 729 height 69
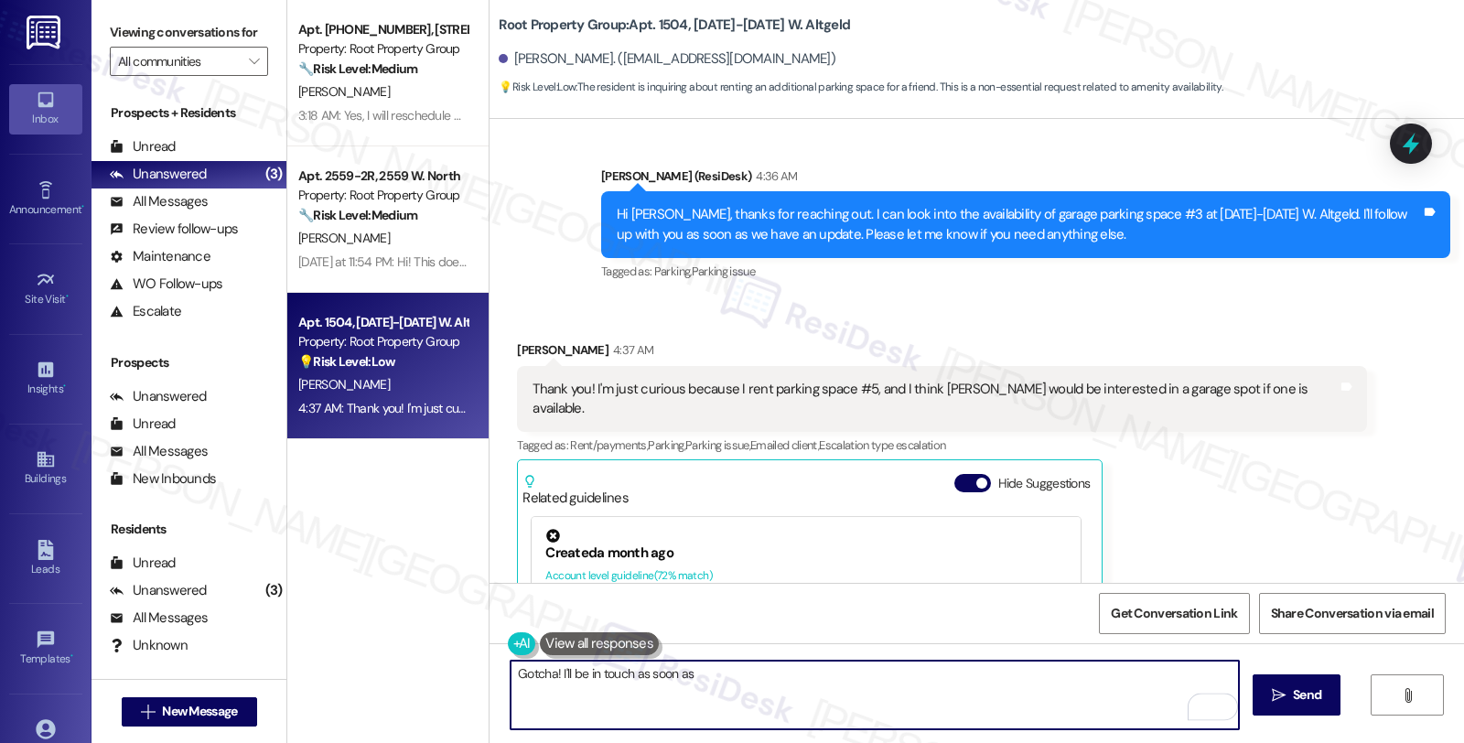
click at [755, 680] on textarea "Gotcha! I'll be in touch as soon as" at bounding box center [875, 695] width 729 height 69
click at [800, 677] on textarea "Gotcha! I'll be in touch as soon as we have news." at bounding box center [875, 695] width 729 height 69
paste textarea "Should you have other concerns, please feel free to reach out. Have a great day!"
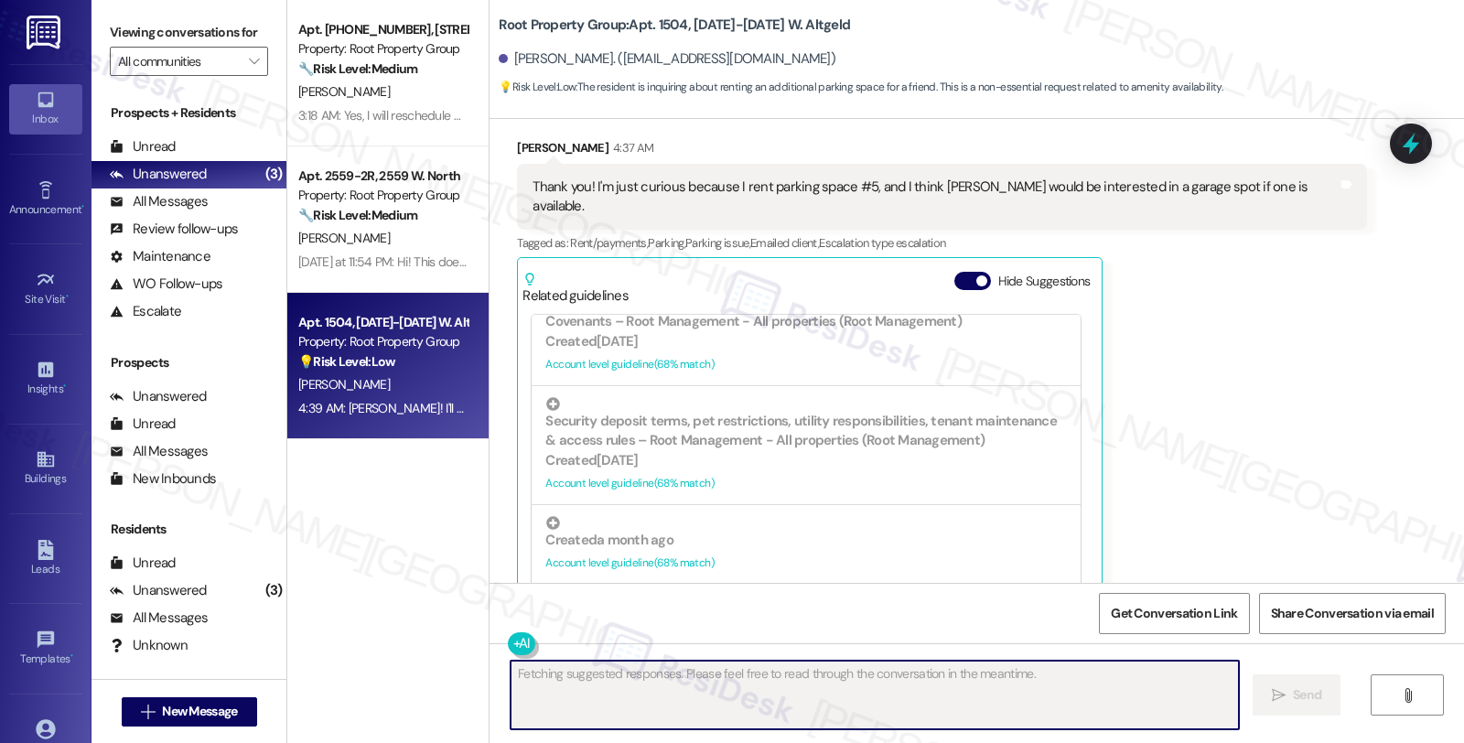
scroll to position [1728, 0]
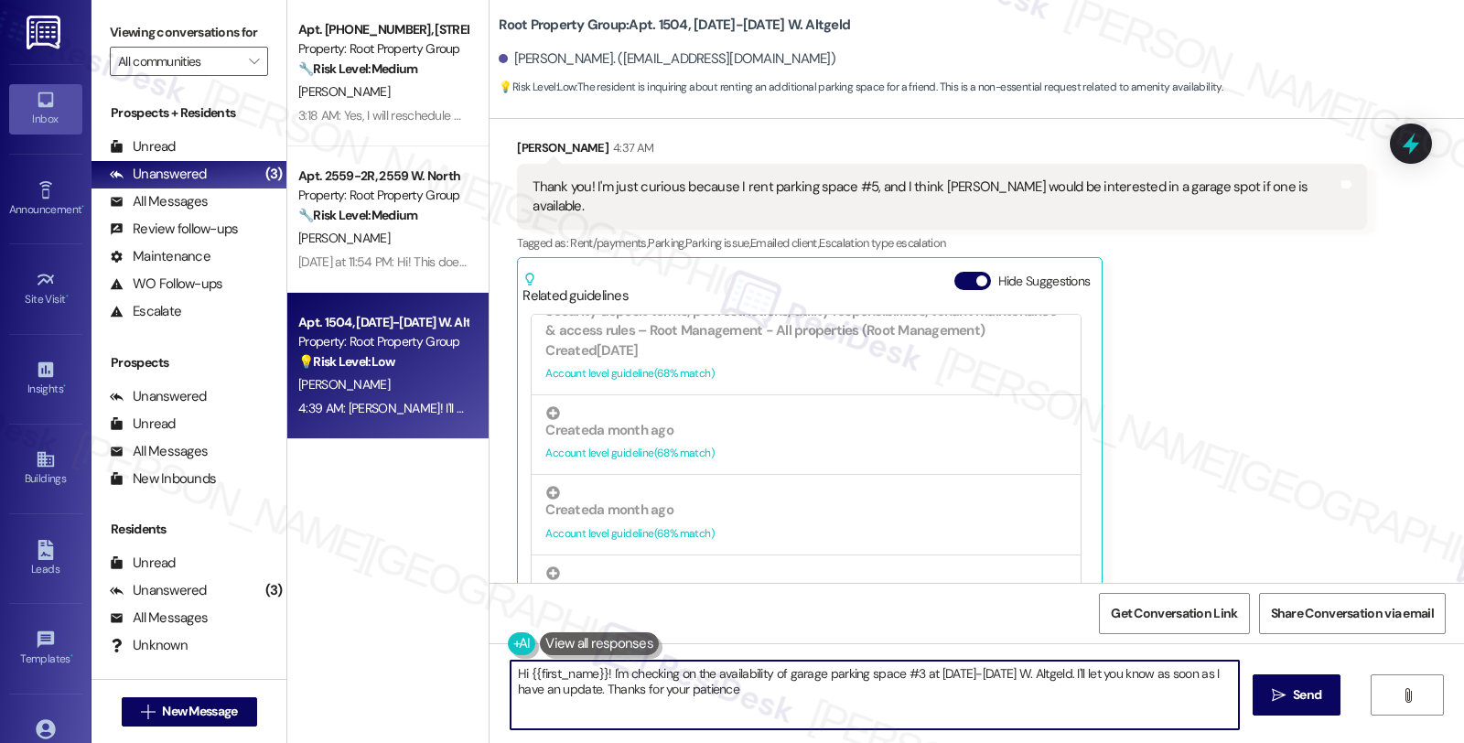
type textarea "Hi {{first_name}}! I'm checking on the availability of garage parking space #3 …"
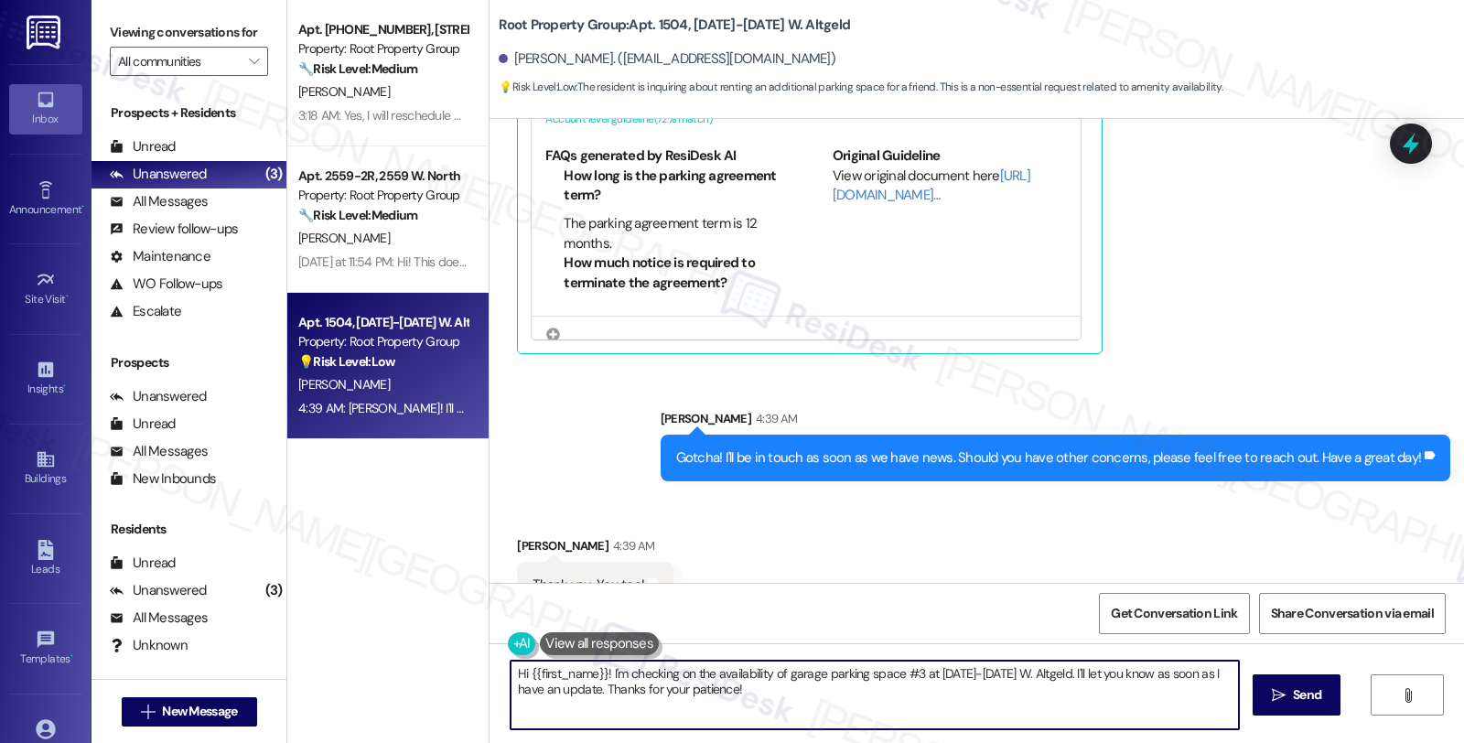
scroll to position [806, 0]
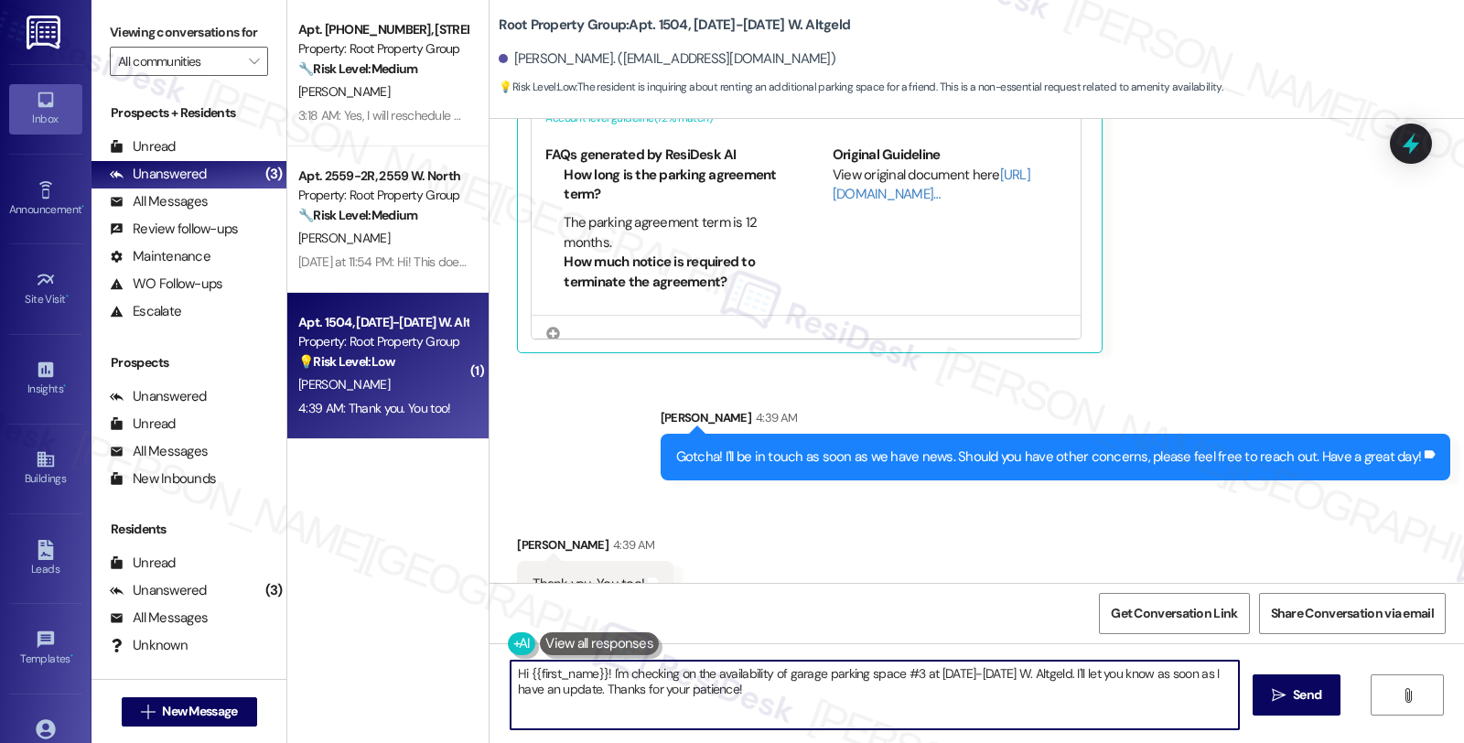
click at [1175, 517] on div "Received via SMS Rachel Klauber 4:39 AM Thank you. You too! Tags and notes" at bounding box center [977, 557] width 975 height 127
click at [781, 708] on textarea "Hi {{first_name}}! I'm checking on the availability of garage parking space #3 …" at bounding box center [875, 695] width 729 height 69
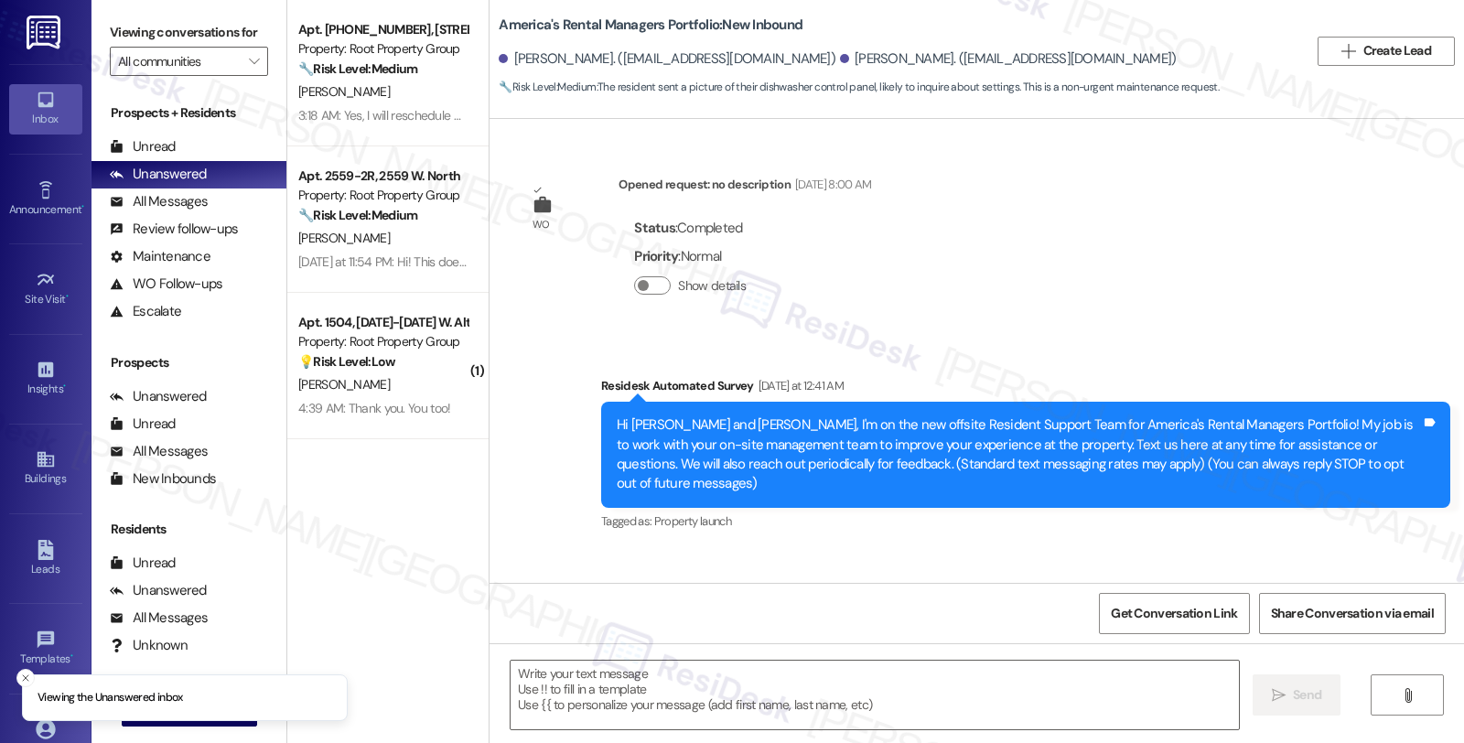
scroll to position [2125, 0]
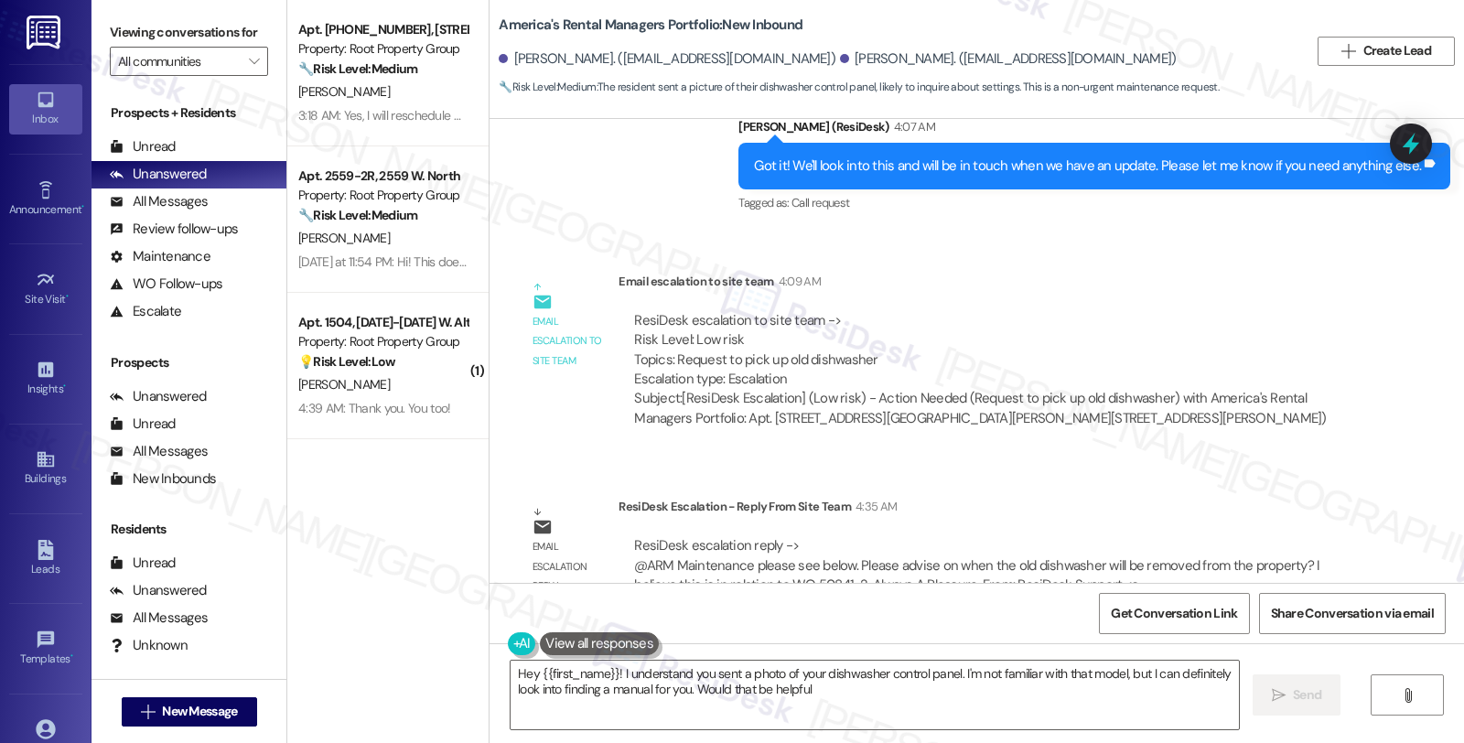
type textarea "Hey {{first_name}}! I understand you sent a photo of your dishwasher control pa…"
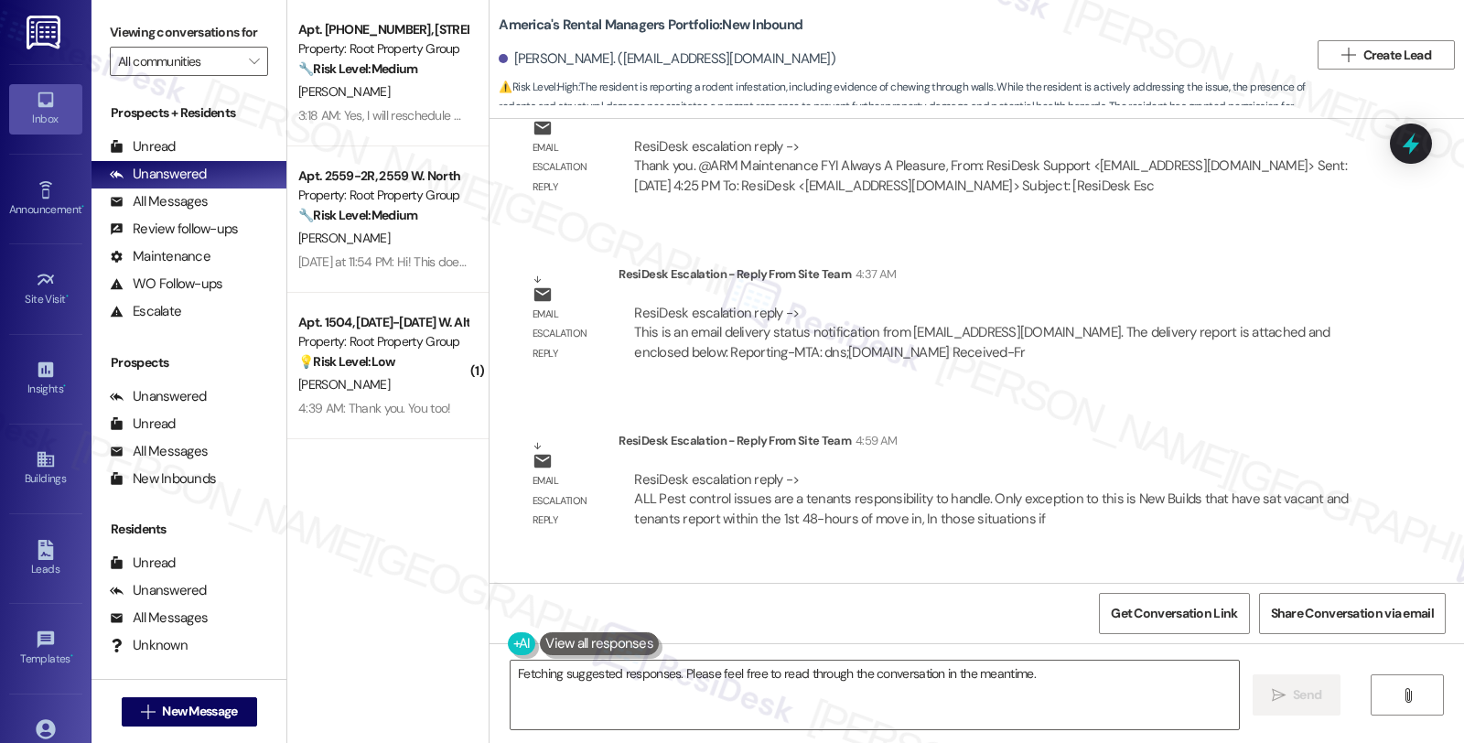
scroll to position [5957, 0]
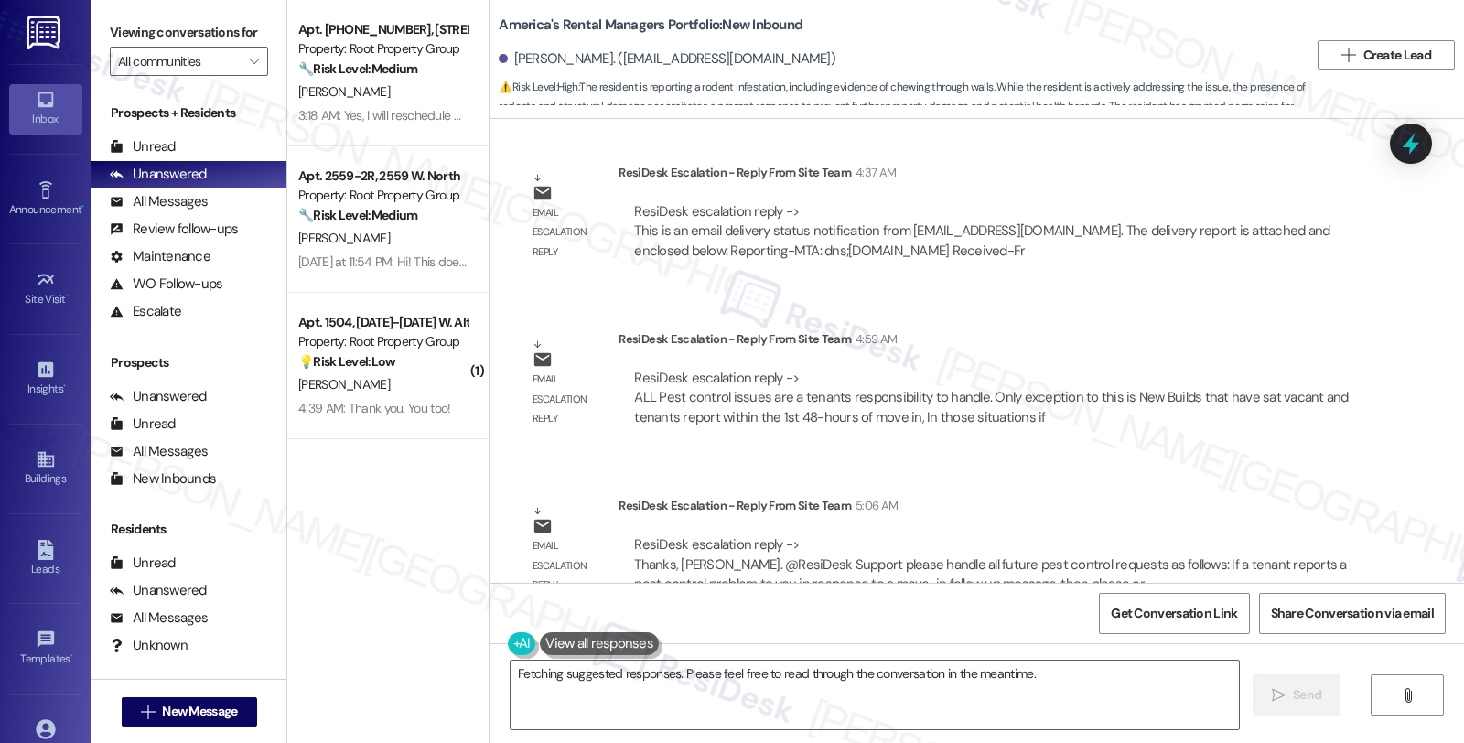
click at [1190, 383] on div "ResiDesk escalation reply -> ALL Pest control issues are a tenants responsibili…" at bounding box center [992, 398] width 720 height 59
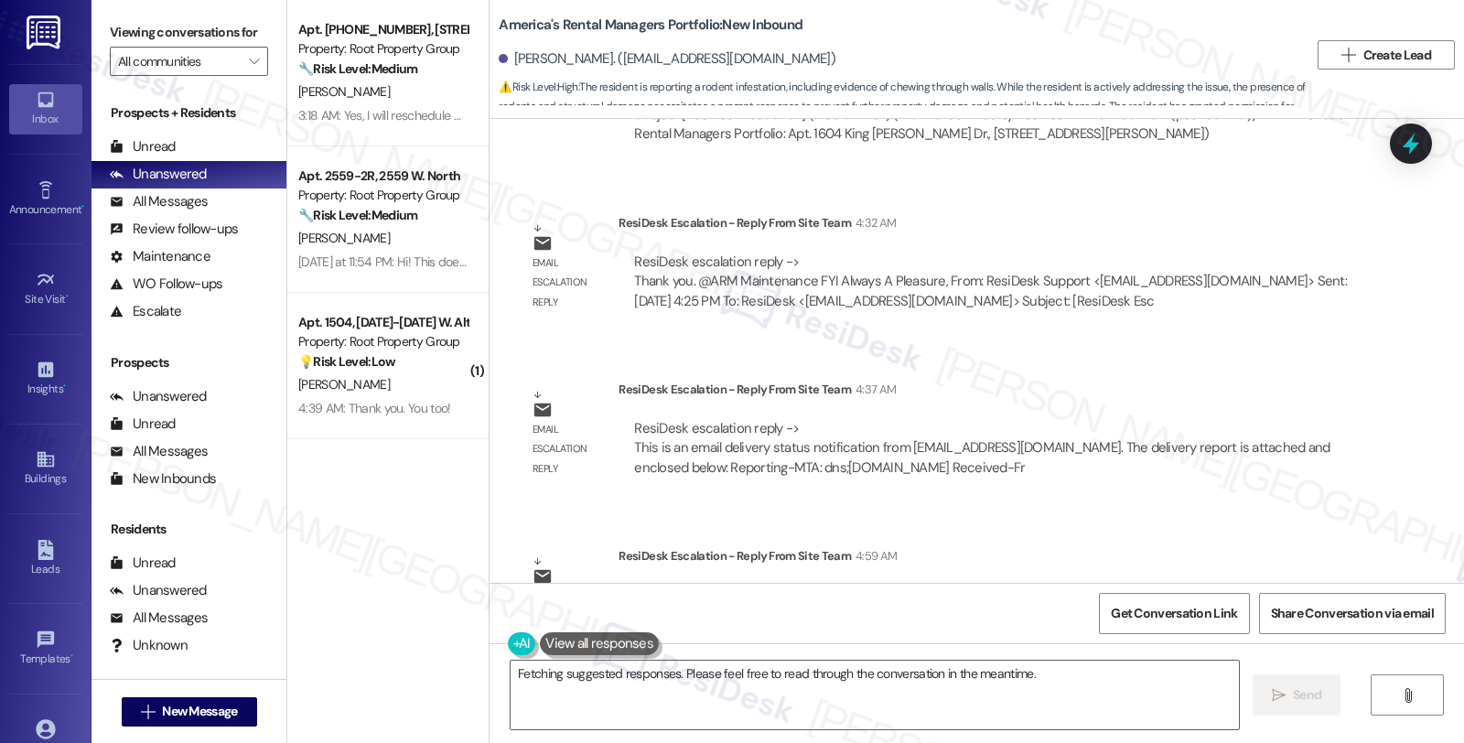
scroll to position [5754, 0]
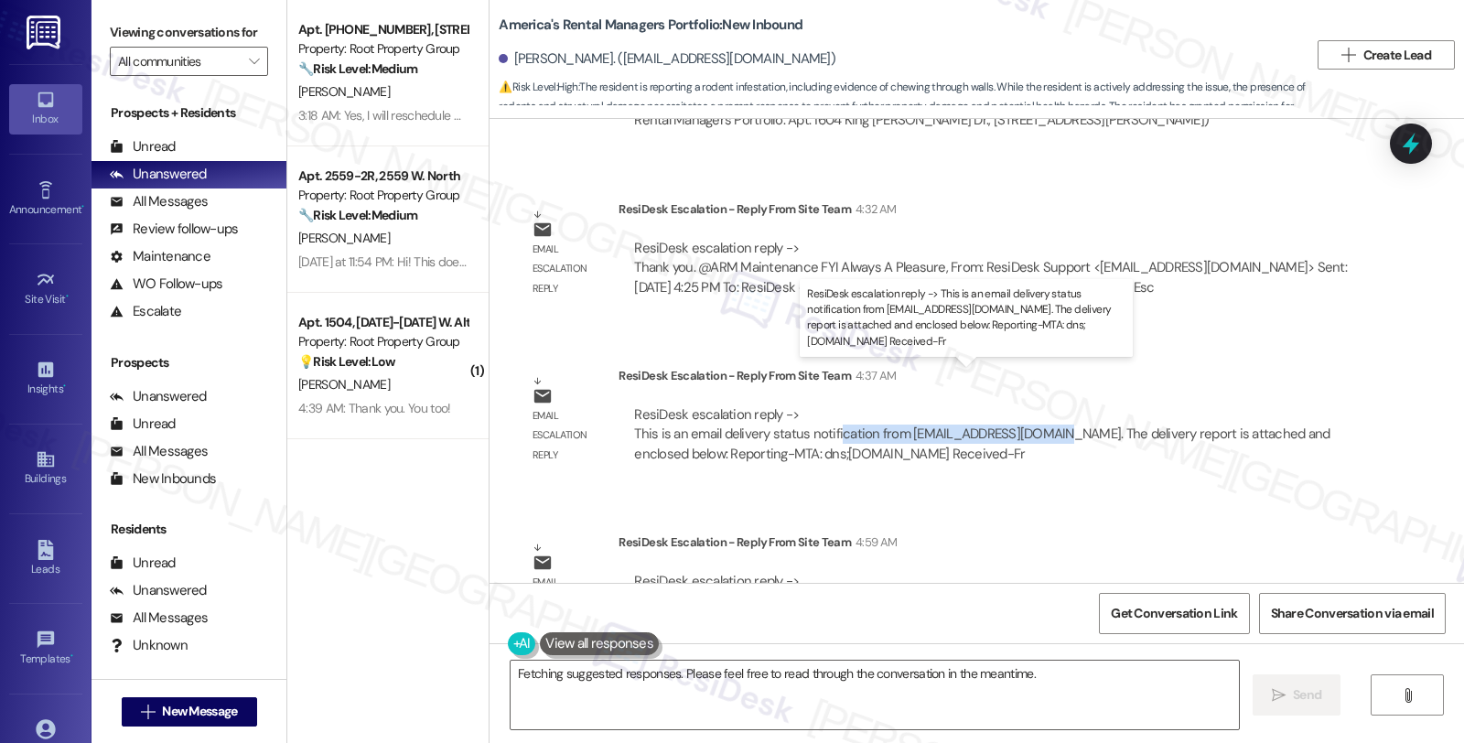
drag, startPoint x: 836, startPoint y: 401, endPoint x: 1037, endPoint y: 401, distance: 201.4
click at [1037, 405] on div "ResiDesk escalation reply -> This is an email delivery status notification from…" at bounding box center [982, 434] width 696 height 58
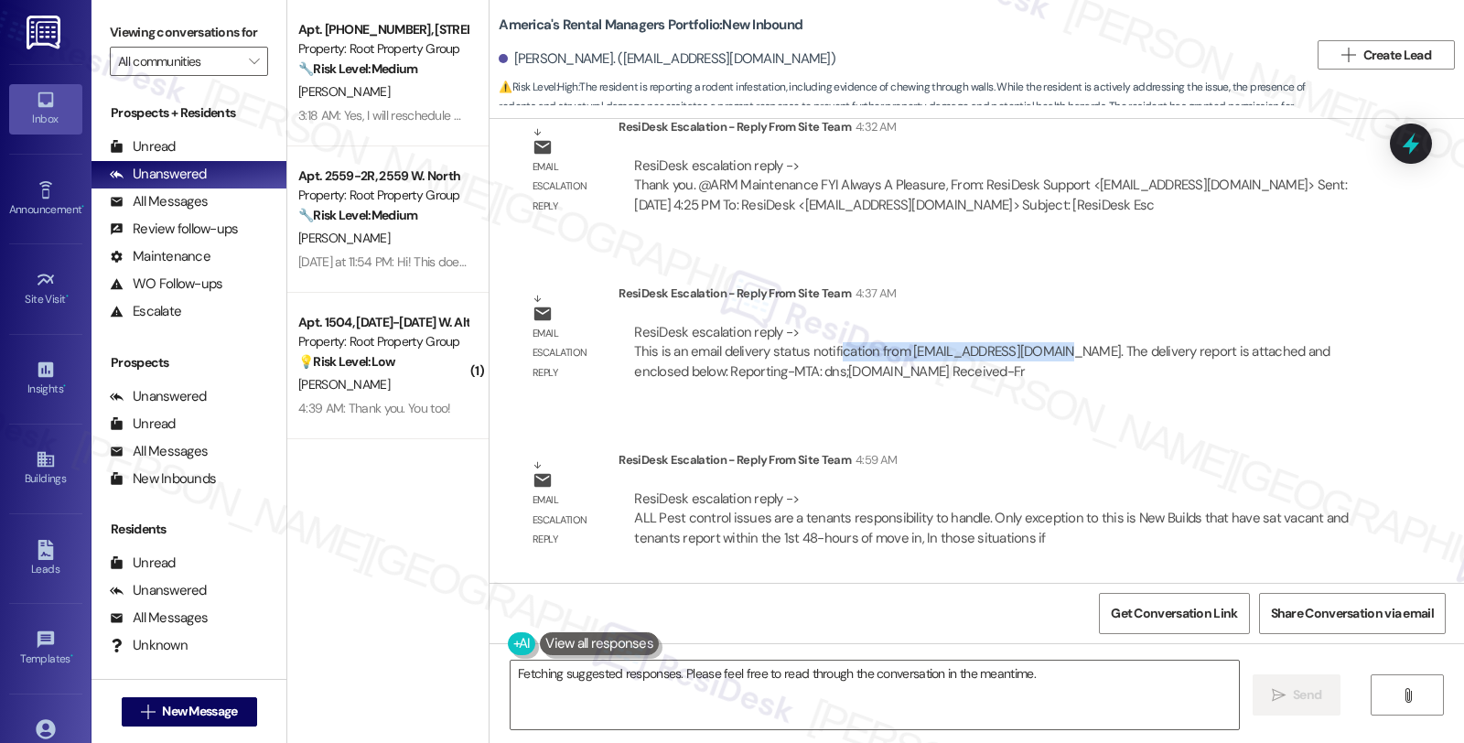
scroll to position [5957, 0]
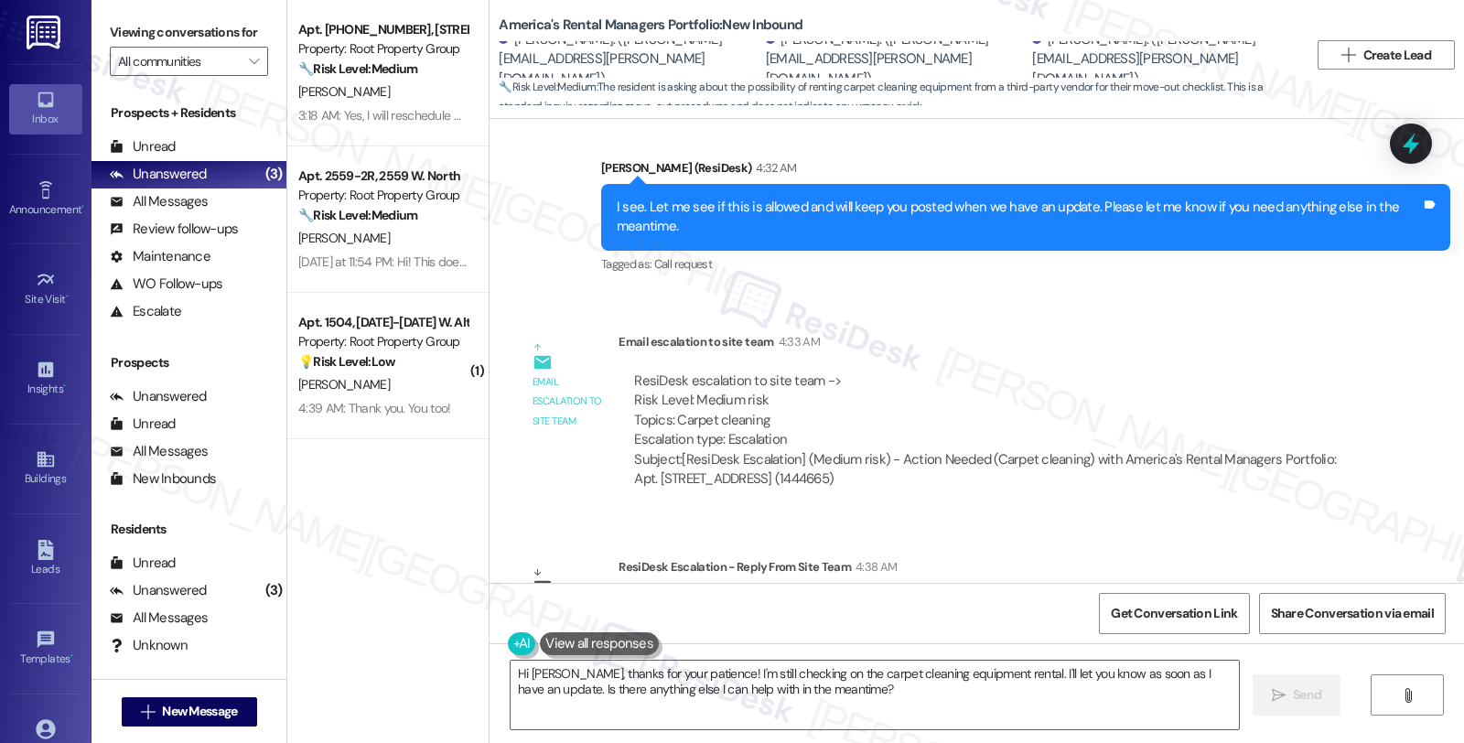
scroll to position [870, 0]
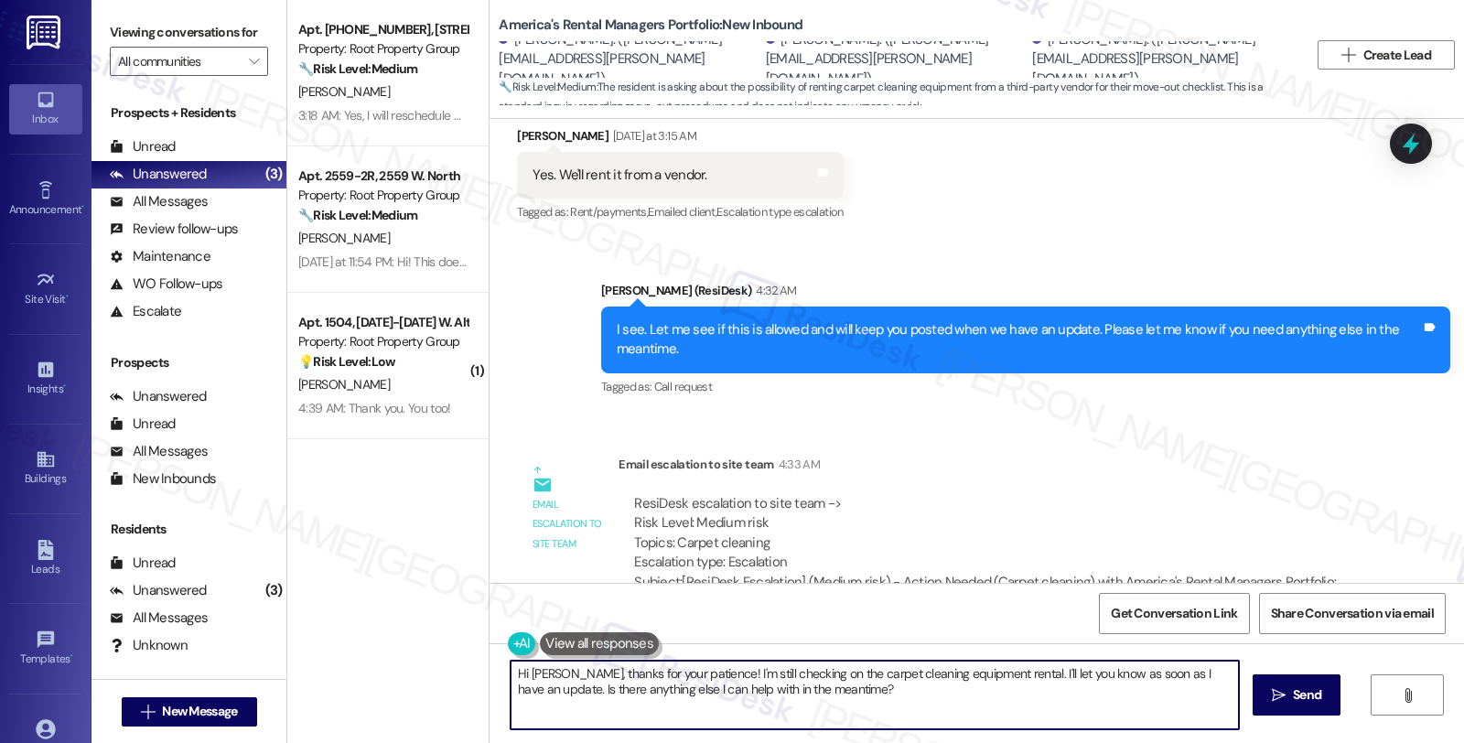
drag, startPoint x: 565, startPoint y: 674, endPoint x: 898, endPoint y: 709, distance: 335.1
click at [898, 709] on textarea "Hi Michael, thanks for your patience! I'm still checking on the carpet cleaning…" at bounding box center [875, 695] width 729 height 69
paste textarea "No, the tenant cannot rent equipment and clean the carpets themselves. They mus…"
click at [717, 673] on textarea "Hi Michael, I'd like to give you an update. No, the tenant cannot rent equipmen…" at bounding box center [875, 695] width 729 height 69
click at [864, 674] on textarea "Hi Michael, I'd like to give you an update. I'm sorry to inform you that No, th…" at bounding box center [875, 695] width 729 height 69
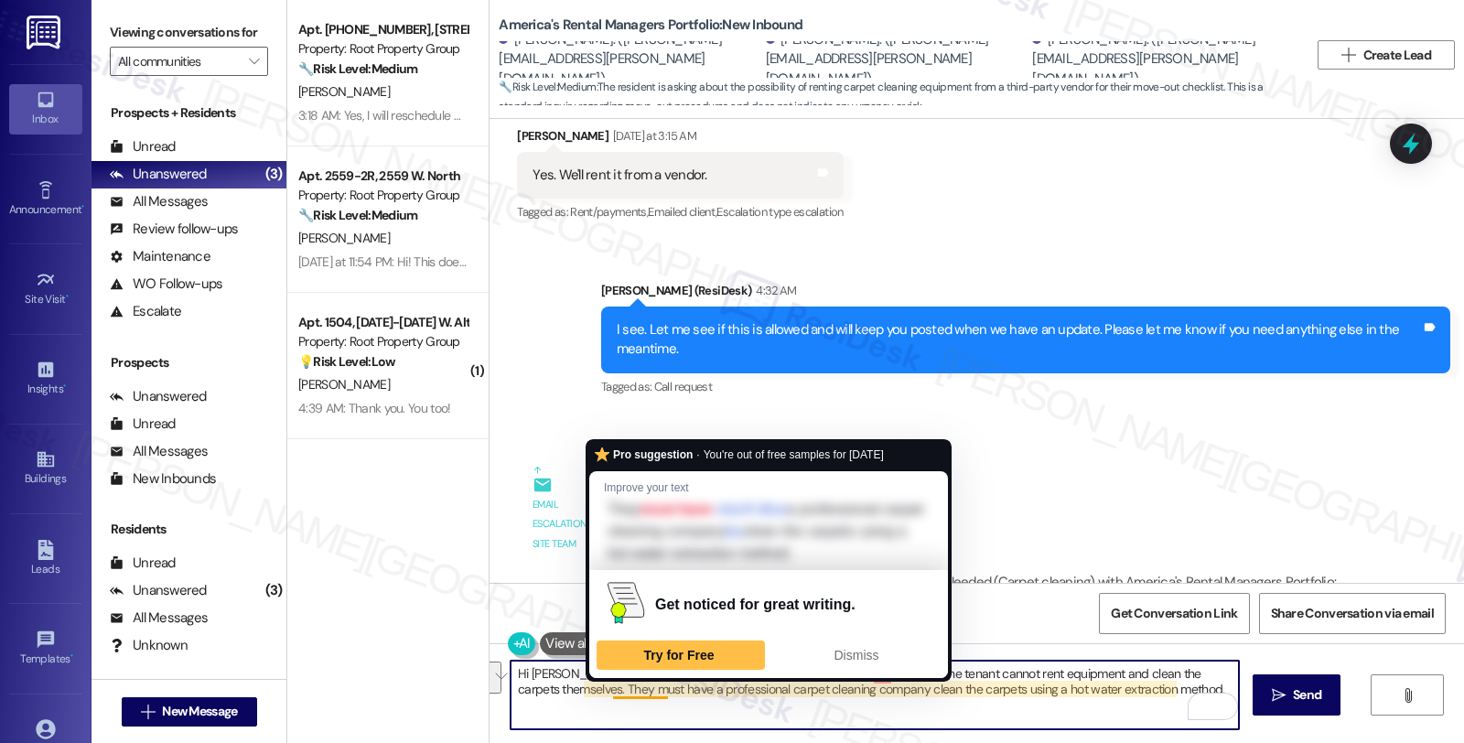
drag, startPoint x: 717, startPoint y: 669, endPoint x: 607, endPoint y: 687, distance: 111.4
click at [607, 687] on textarea "Hi Michael, I'd like to give you an update. I'm sorry to inform you that No, th…" at bounding box center [875, 695] width 729 height 69
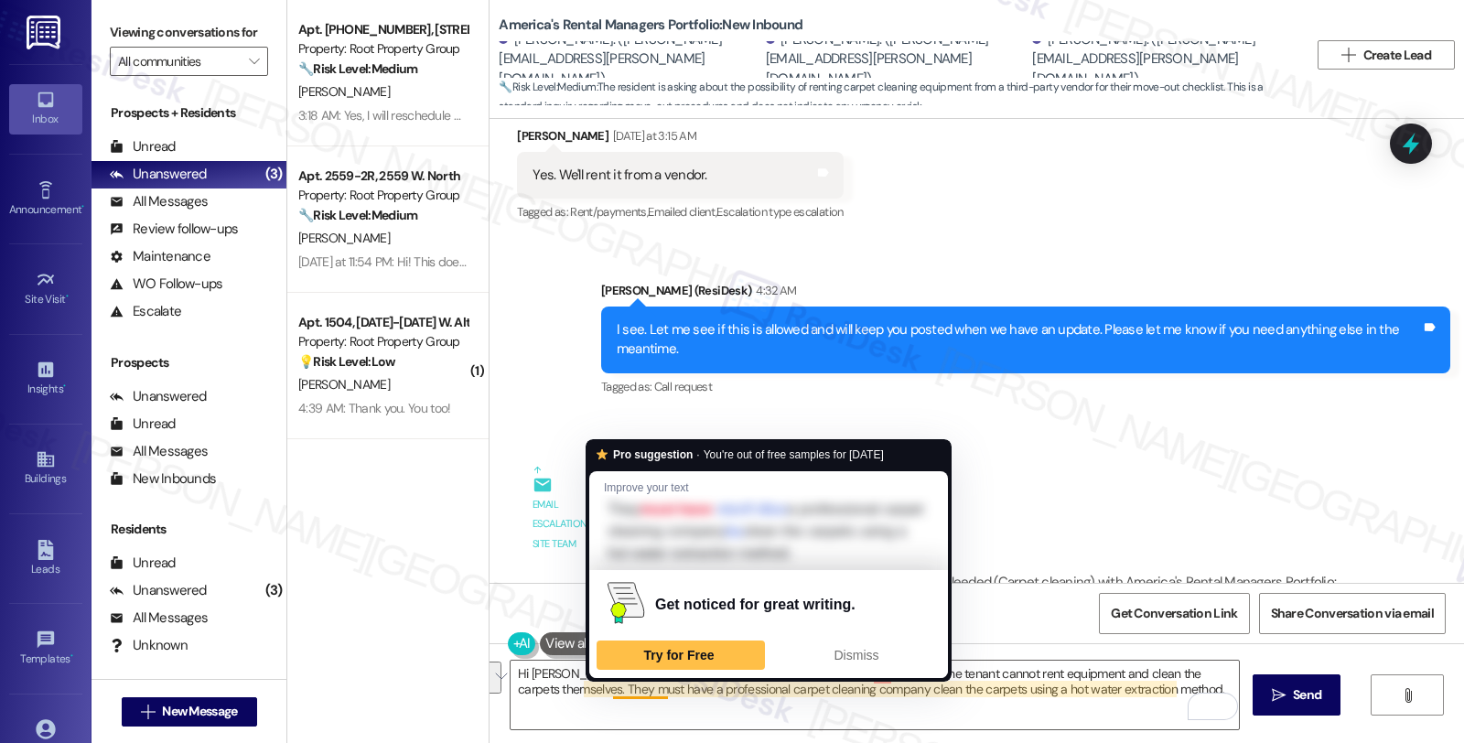
click at [1051, 494] on div "ResiDesk escalation to site team -> Risk Level: Medium risk Topics: Carpet clea…" at bounding box center [992, 533] width 717 height 79
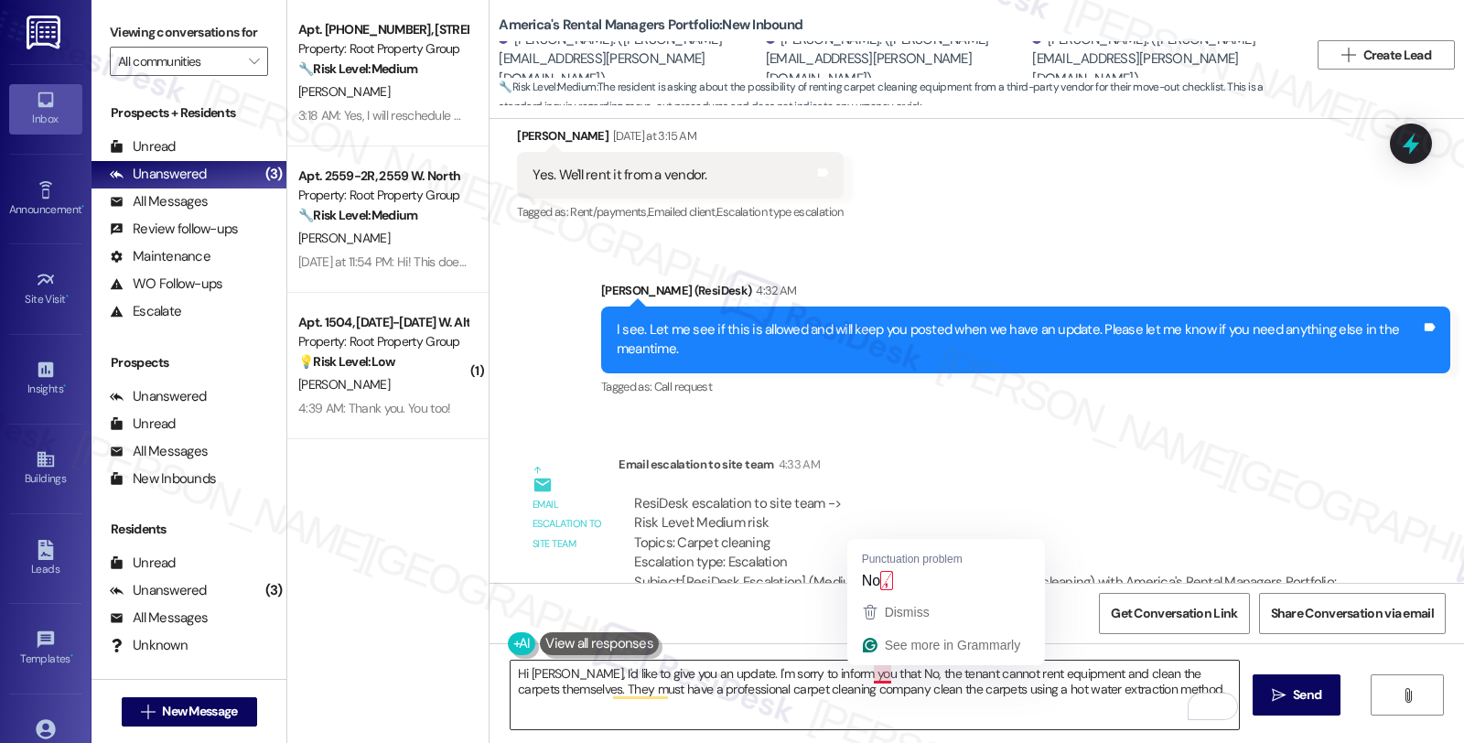
click at [863, 673] on textarea "Hi Michael, I'd like to give you an update. I'm sorry to inform you that No, th…" at bounding box center [875, 695] width 729 height 69
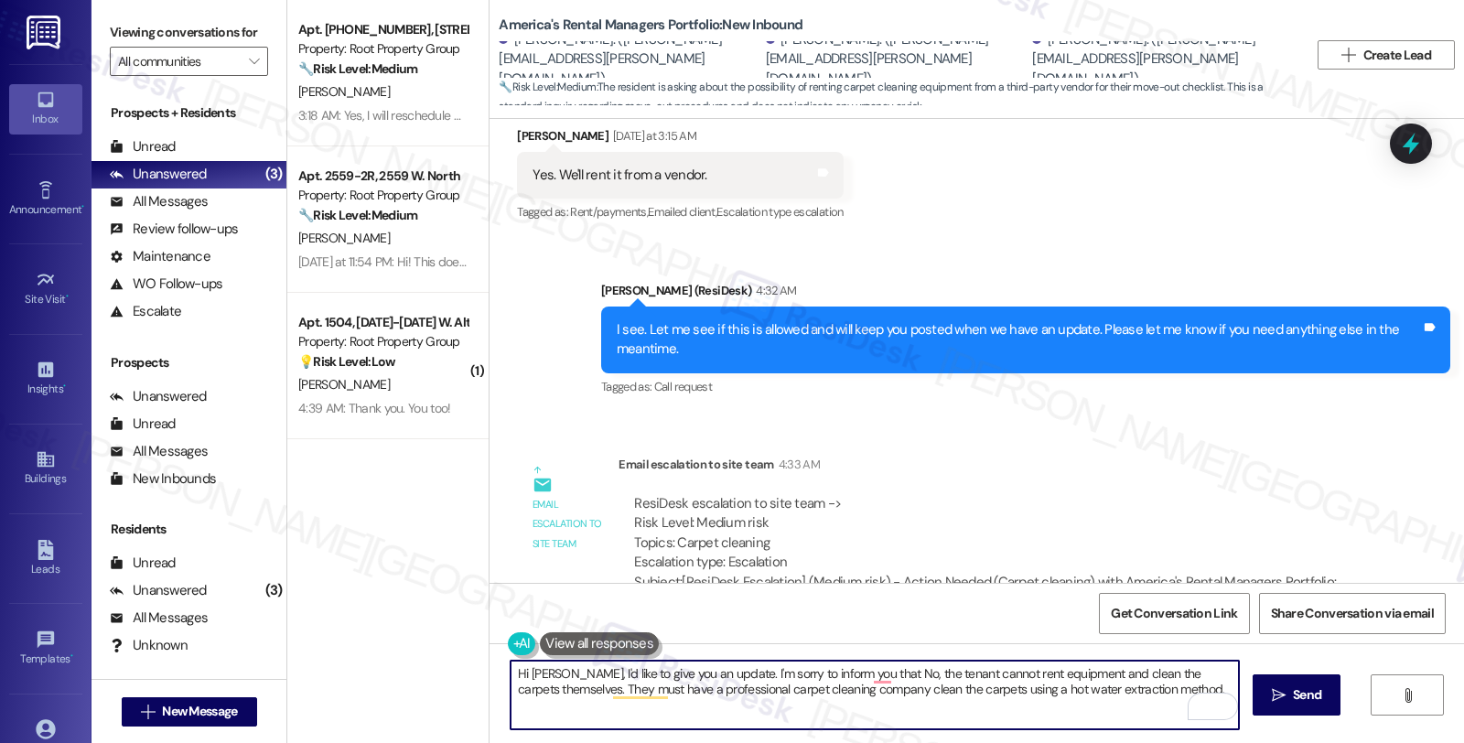
click at [596, 690] on textarea "Hi Michael, I'd like to give you an update. I'm sorry to inform you that No, th…" at bounding box center [875, 695] width 729 height 69
click at [719, 693] on textarea "Hi Michael, I'd like to give you an update. I'm sorry to inform you that No, th…" at bounding box center [875, 695] width 729 height 69
click at [868, 674] on textarea "Hi Michael, I'd like to give you an update. I'm sorry to inform you that No, th…" at bounding box center [875, 695] width 729 height 69
drag, startPoint x: 882, startPoint y: 671, endPoint x: 1009, endPoint y: 673, distance: 126.3
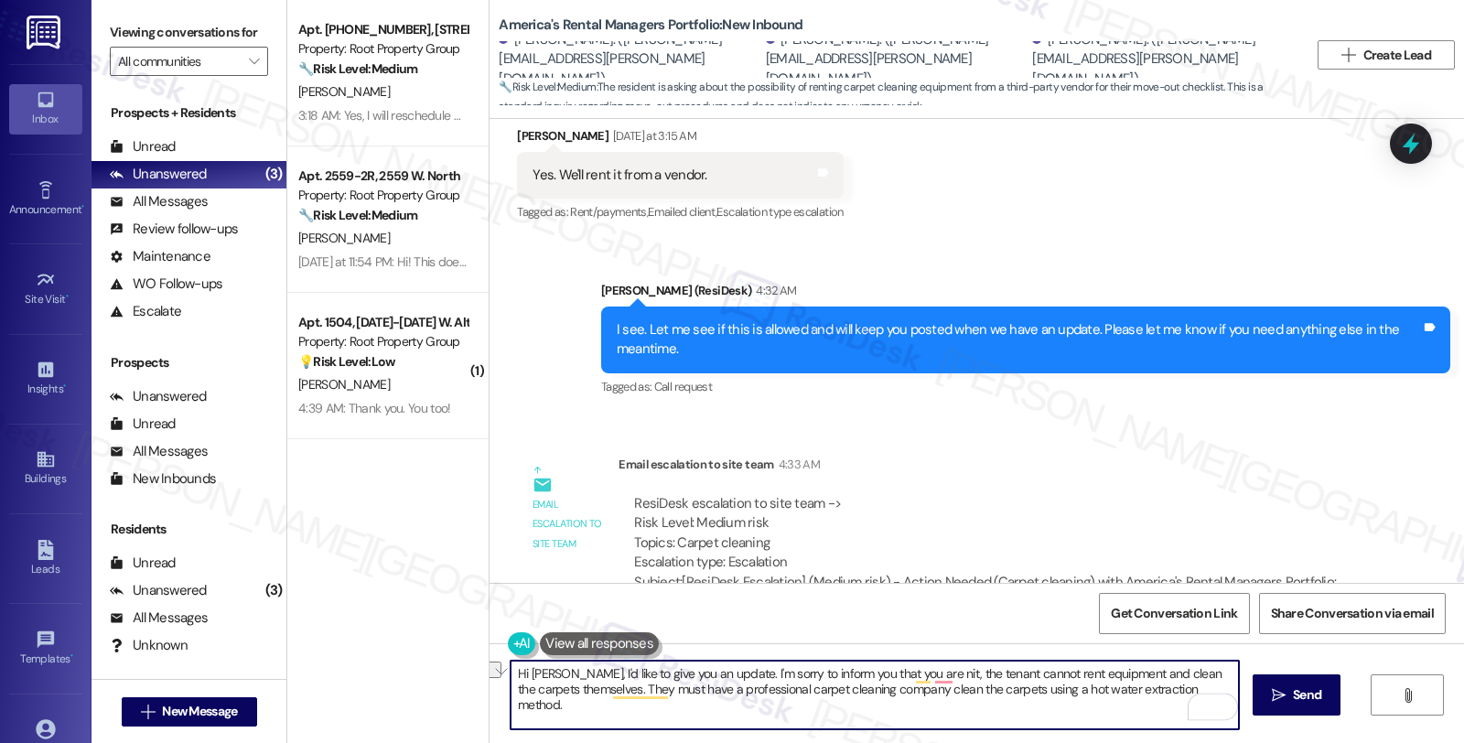
click at [1009, 673] on textarea "Hi Michael, I'd like to give you an update. I'm sorry to inform you that you ar…" at bounding box center [875, 695] width 729 height 69
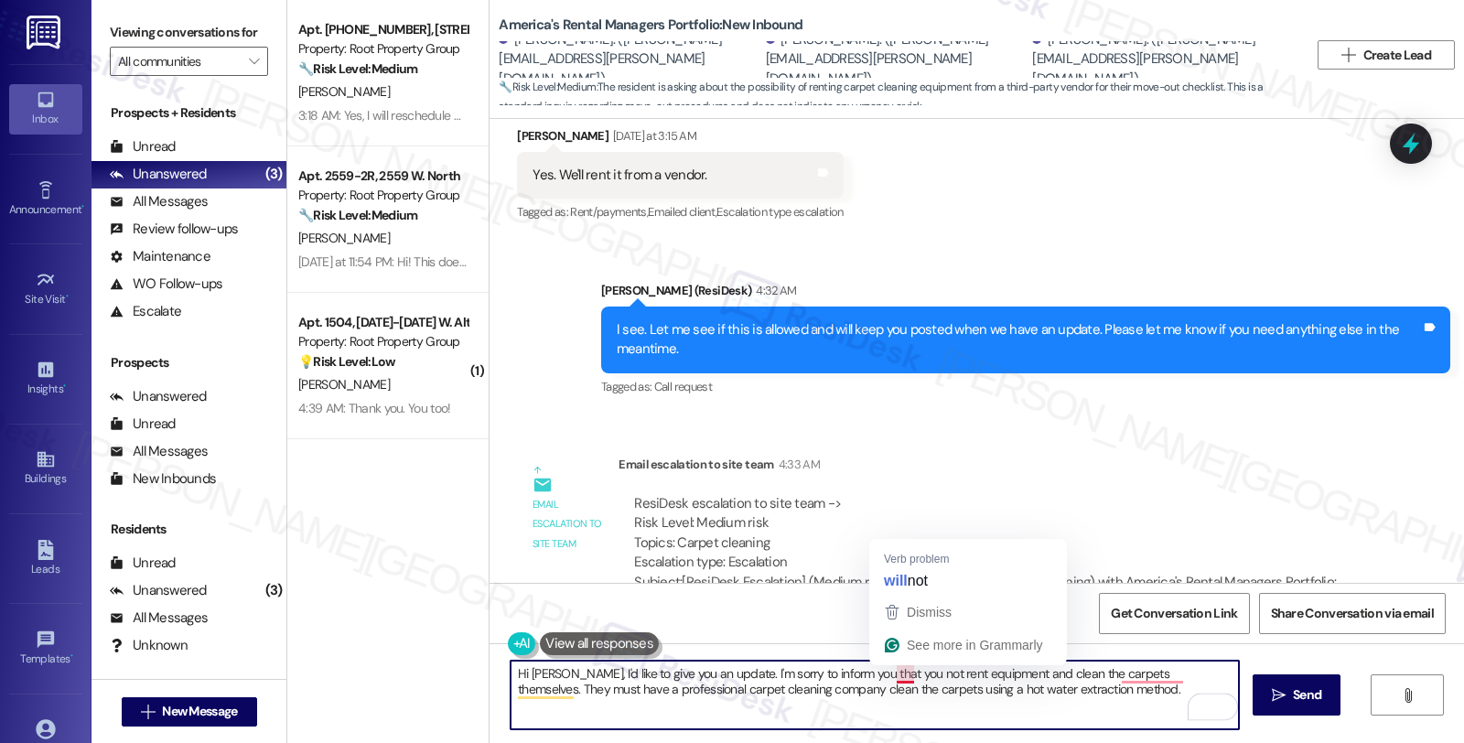
click at [902, 672] on textarea "Hi Michael, I'd like to give you an update. I'm sorry to inform you that you no…" at bounding box center [875, 695] width 729 height 69
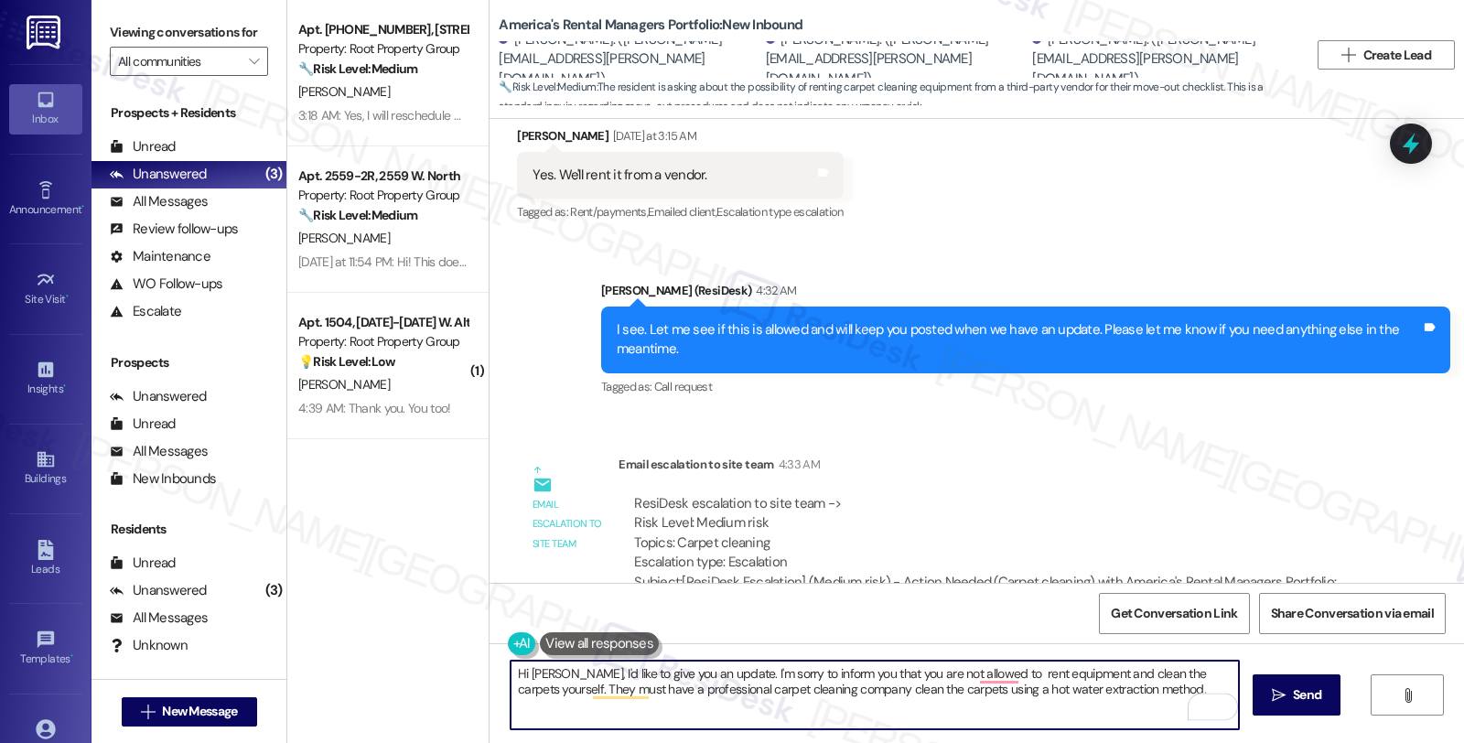
click at [569, 689] on textarea "Hi Michael, I'd like to give you an update. I'm sorry to inform you that you ar…" at bounding box center [875, 695] width 729 height 69
drag, startPoint x: 1150, startPoint y: 691, endPoint x: 353, endPoint y: 680, distance: 796.4
click at [353, 680] on div "Apt. 5051-01-304, 5051 N. Kenmore Avenue Property: Root Property Group 🔧 Risk L…" at bounding box center [875, 371] width 1177 height 743
click at [611, 698] on textarea "Hi Michael, I'd like to give you an update. I'm sorry to inform you that you ar…" at bounding box center [875, 695] width 729 height 69
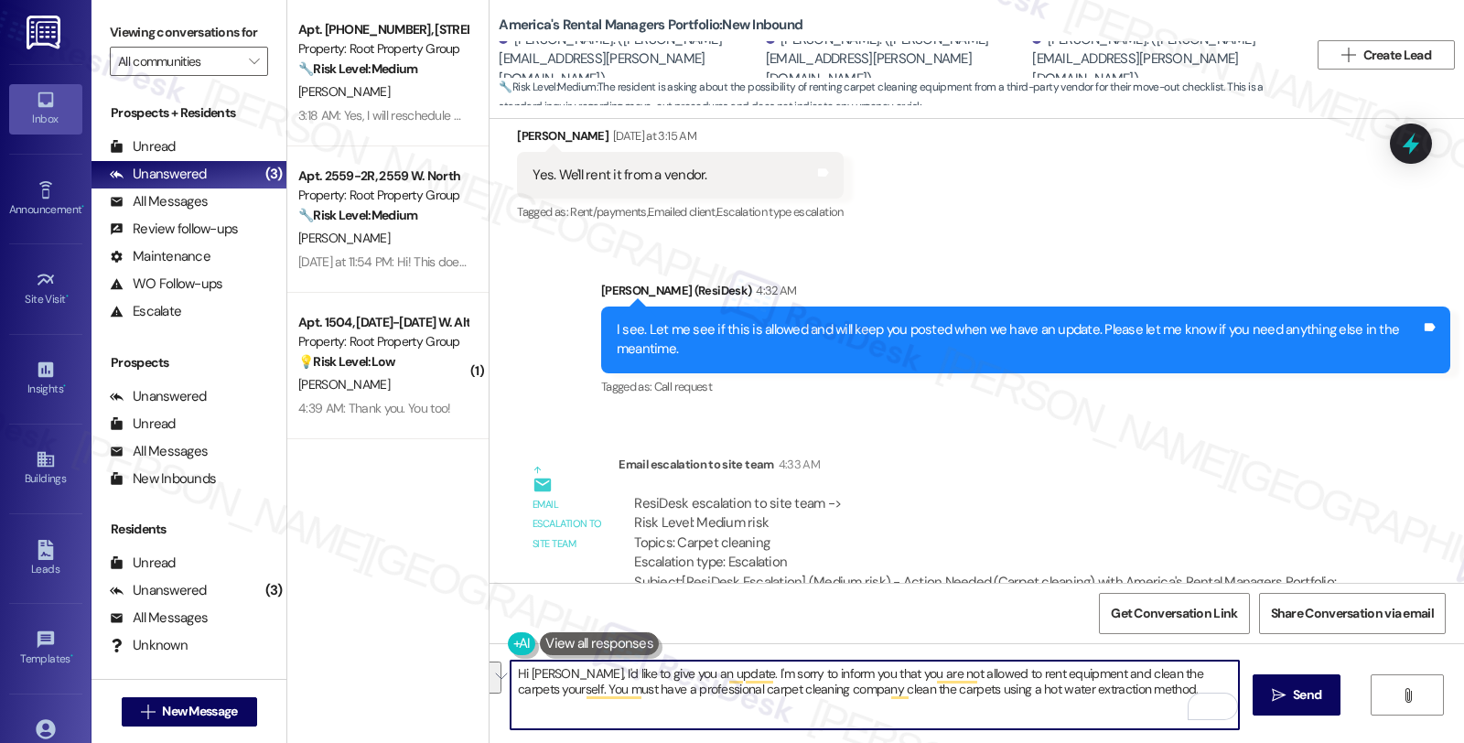
drag, startPoint x: 567, startPoint y: 674, endPoint x: 1248, endPoint y: 684, distance: 680.1
click at [1248, 684] on div "Hi Michael, I'd like to give you an update. I'm sorry to inform you that you ar…" at bounding box center [977, 711] width 975 height 137
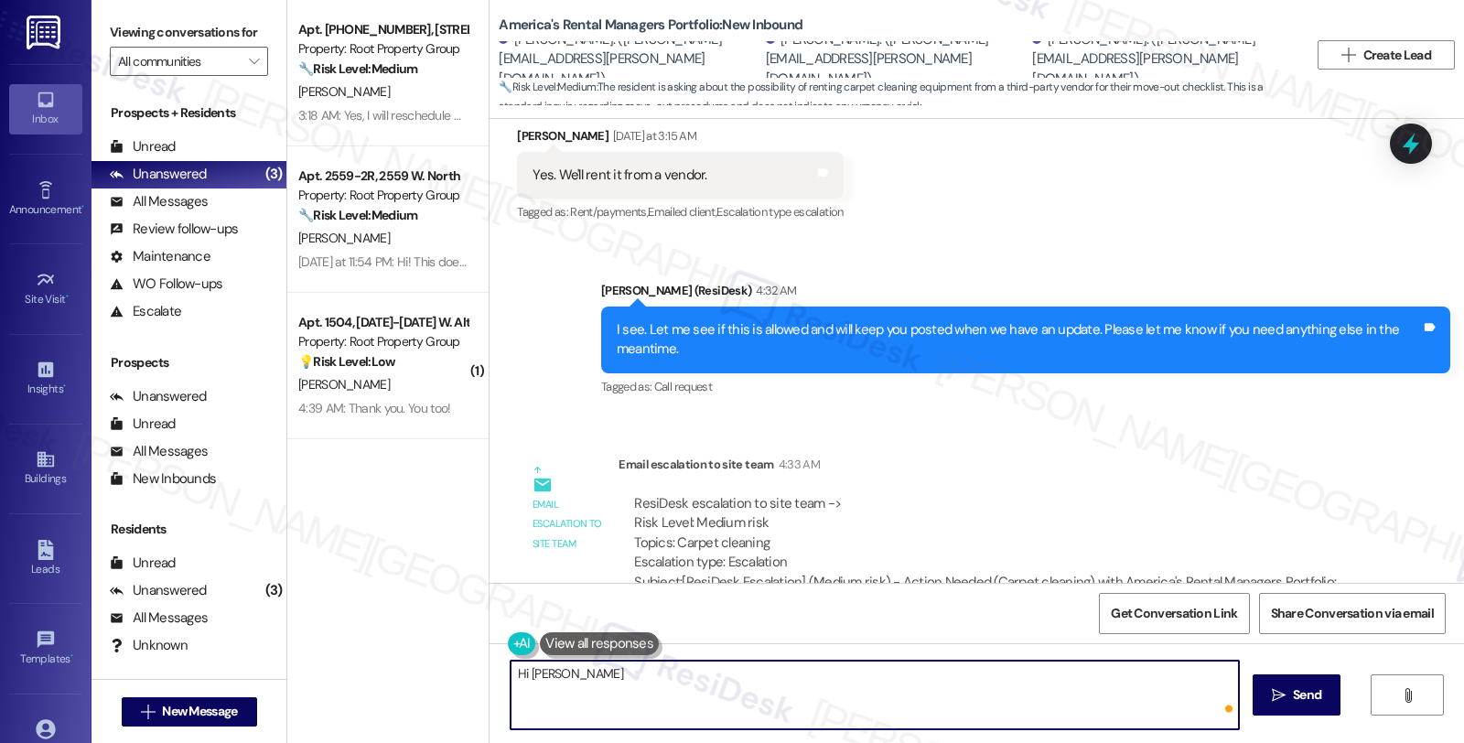
paste textarea "Hi Michael, I wanted to provide you with an update. Unfortunately, you are not …"
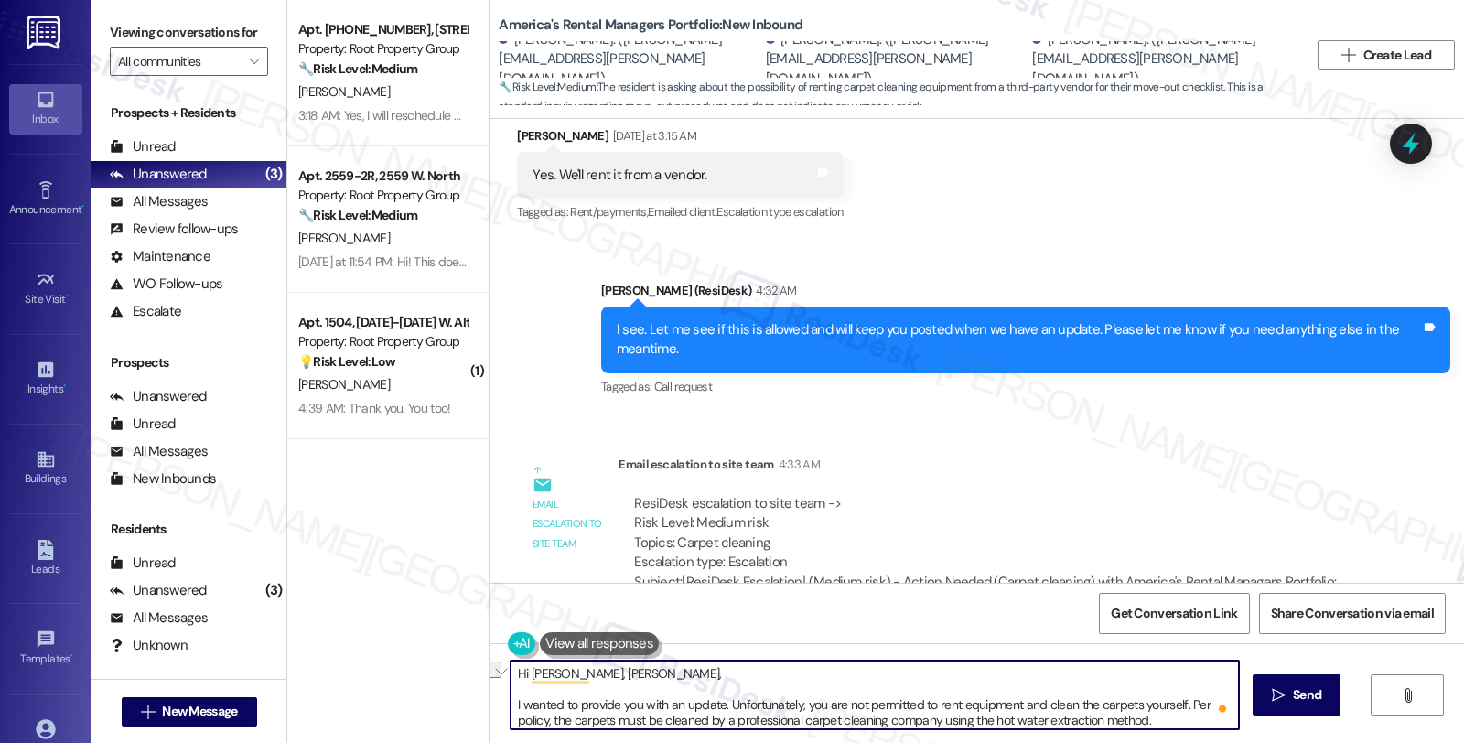
drag, startPoint x: 689, startPoint y: 669, endPoint x: 452, endPoint y: 669, distance: 237.1
click at [452, 669] on div "Apt. 5051-01-304, 5051 N. Kenmore Avenue Property: Root Property Group 🔧 Risk L…" at bounding box center [875, 371] width 1177 height 743
click at [657, 672] on textarea "Hi Michael, IHi Michael, I wanted to provide you with an update. Unfortunately,…" at bounding box center [875, 695] width 729 height 69
drag, startPoint x: 563, startPoint y: 675, endPoint x: 619, endPoint y: 675, distance: 55.8
click at [619, 675] on textarea "Hi Michael, IHi Michael, I wanted to provide you with an update. Unfortunately,…" at bounding box center [875, 695] width 729 height 69
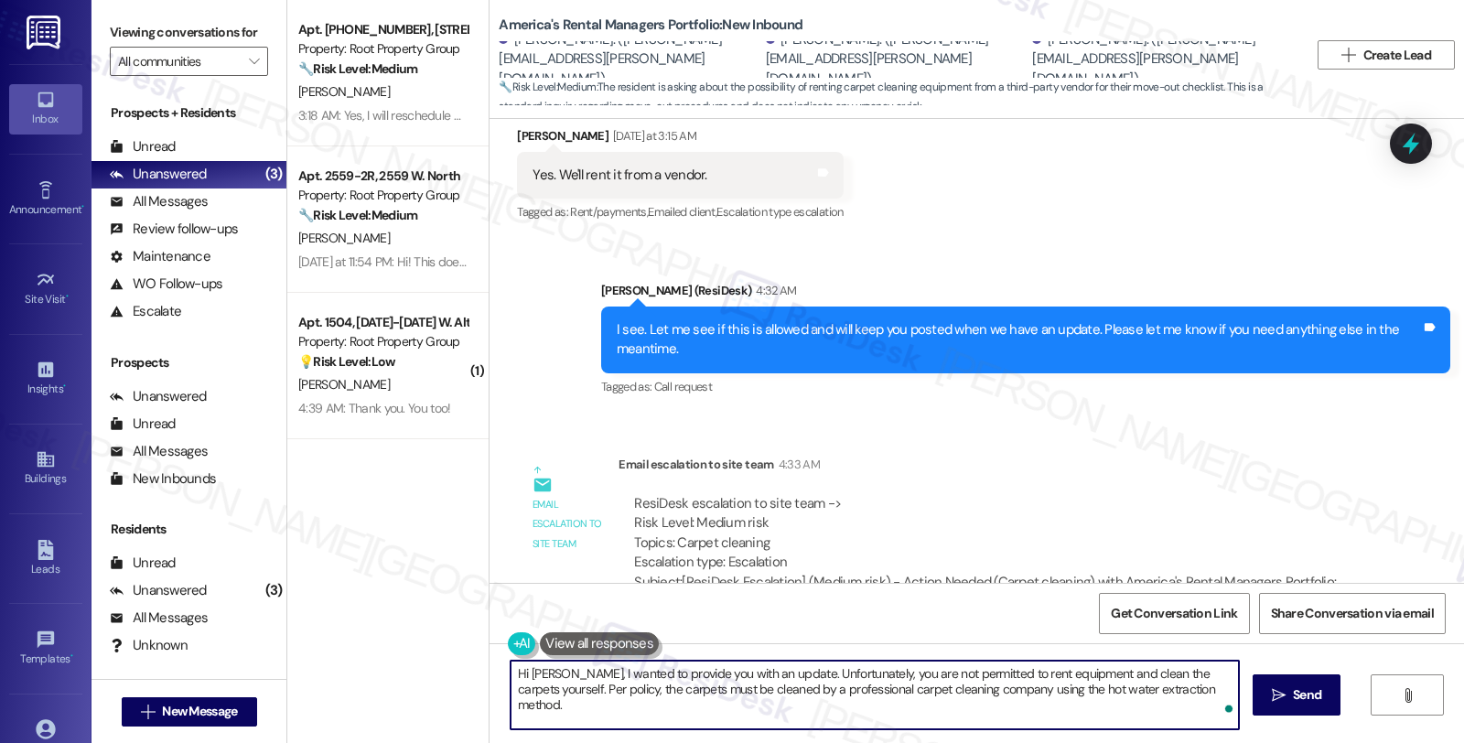
click at [1218, 690] on textarea "Hi Michael, I wanted to provide you with an update. Unfortunately, you are not …" at bounding box center [875, 695] width 729 height 69
drag, startPoint x: 550, startPoint y: 690, endPoint x: 1345, endPoint y: 690, distance: 795.4
click at [1345, 690] on div "Hi Michael, I wanted to provide you with an update. Unfortunately, you are not …" at bounding box center [977, 711] width 975 height 137
paste textarea "A professional carpet cleaning company must be hired to perform the cleaning us…"
click at [1210, 687] on textarea "Hi Michael, I wanted to provide you with an update. Unfortunately, you are not …" at bounding box center [875, 695] width 729 height 69
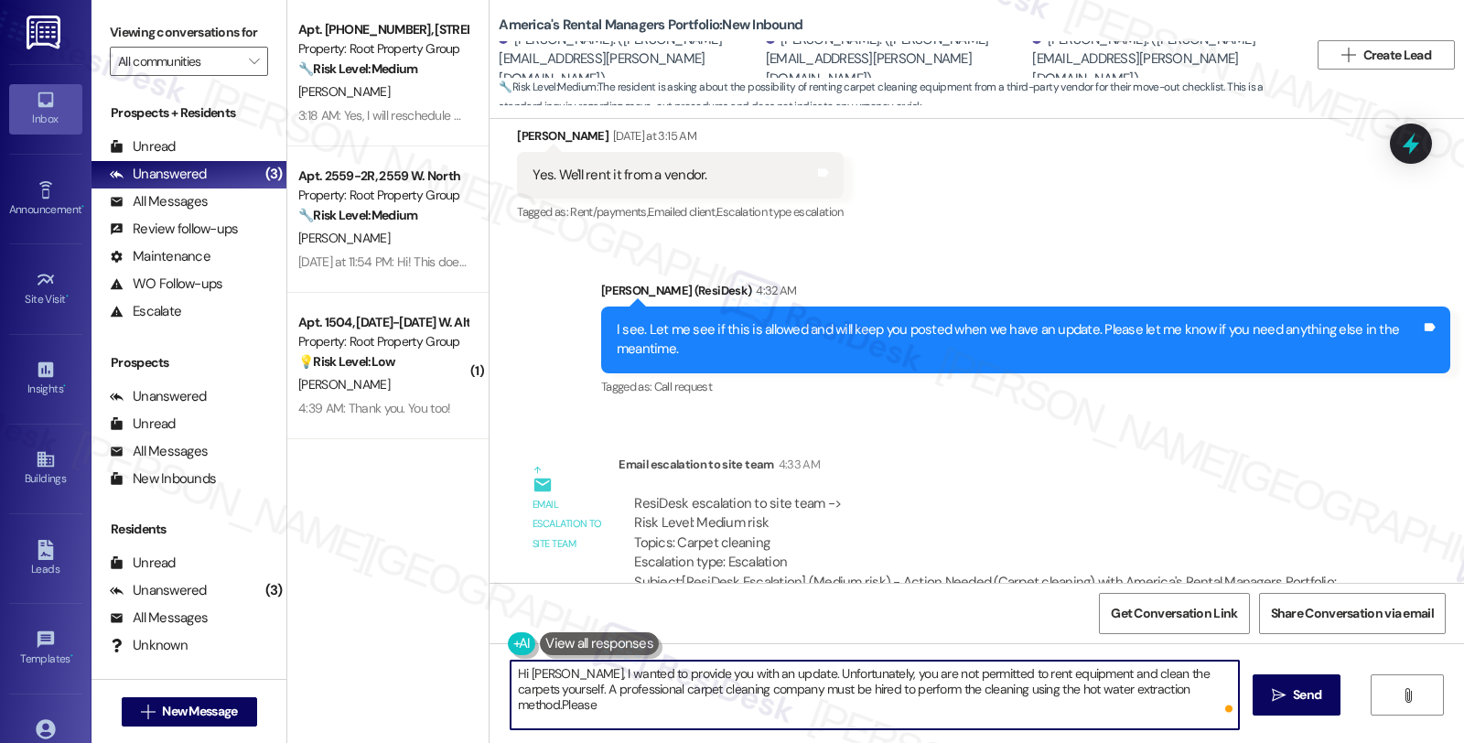
click at [1182, 687] on textarea "Hi Michael, I wanted to provide you with an update. Unfortunately, you are not …" at bounding box center [875, 695] width 729 height 69
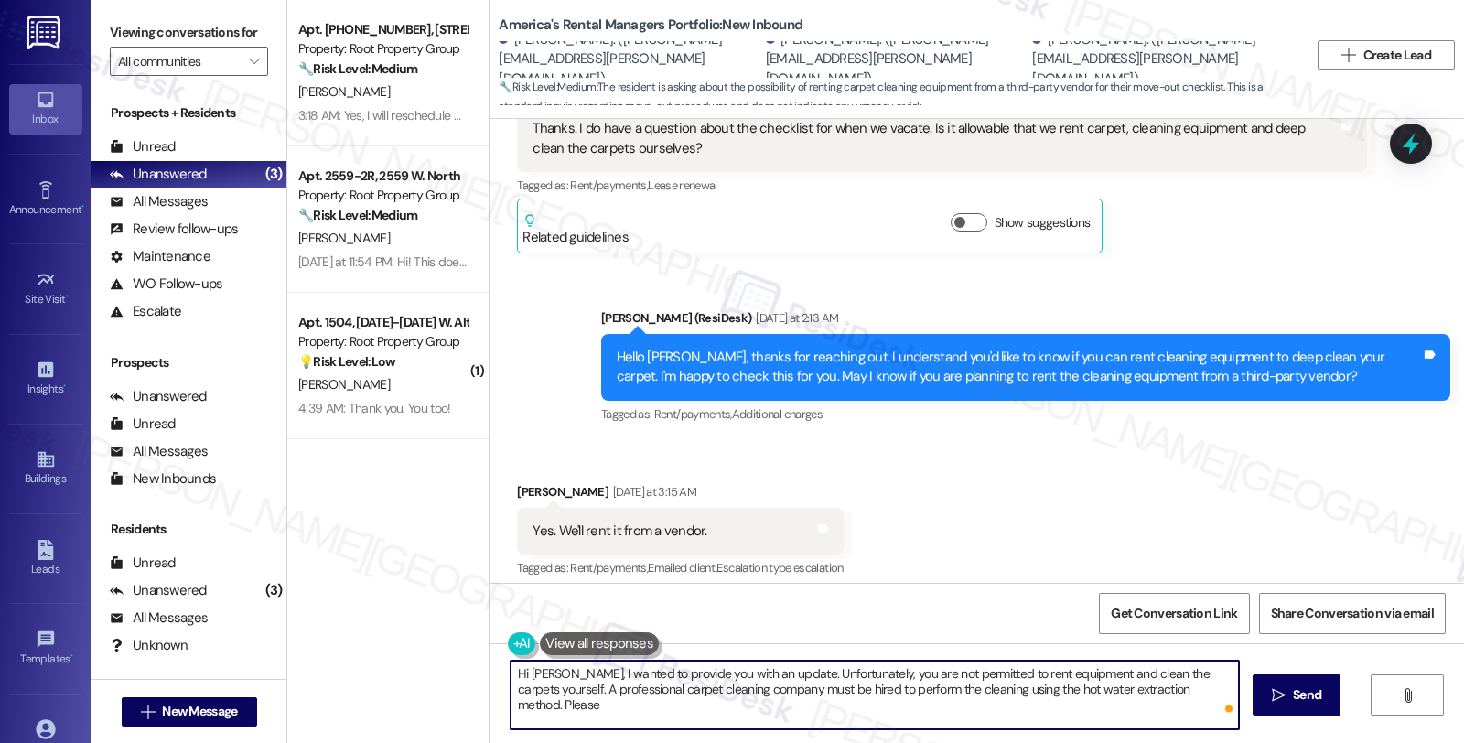
scroll to position [564, 0]
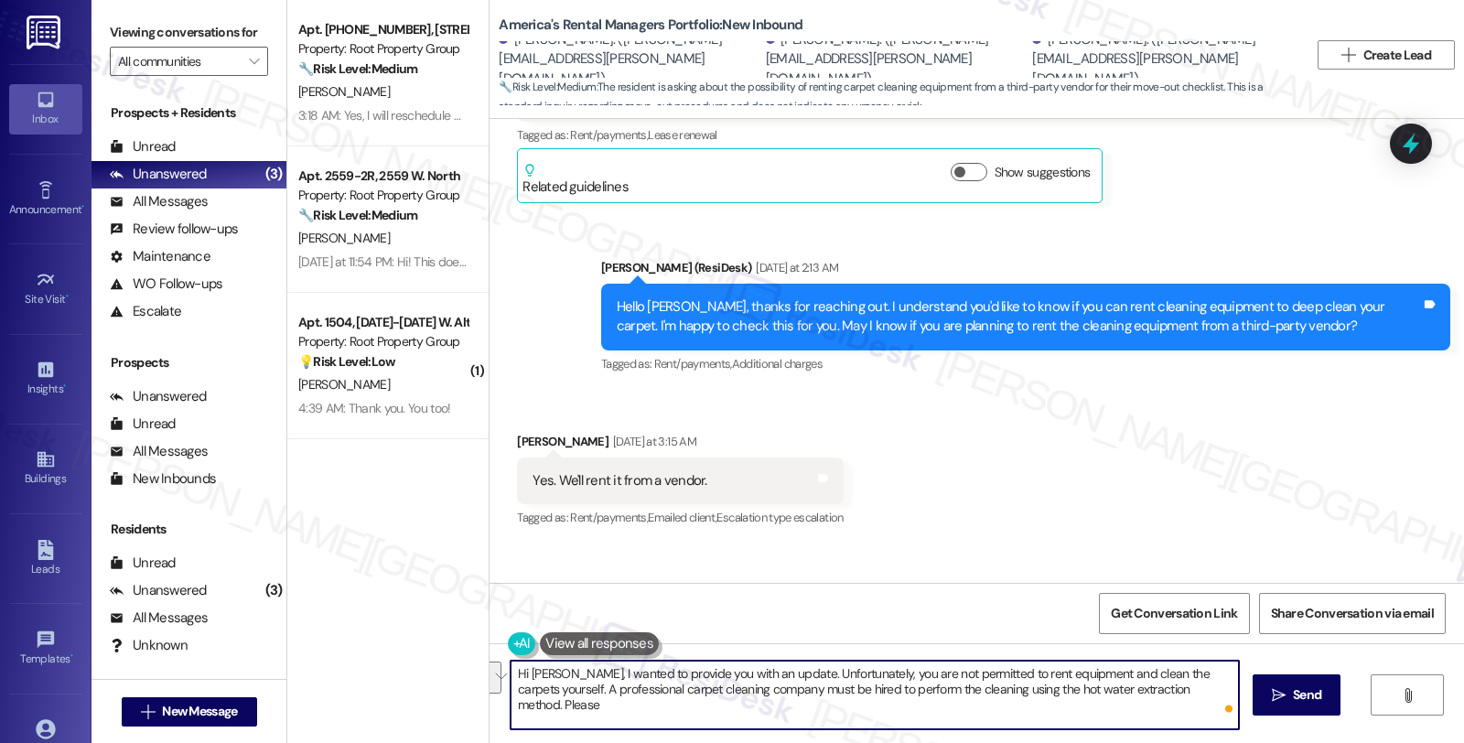
drag, startPoint x: 562, startPoint y: 672, endPoint x: 1285, endPoint y: 728, distance: 725.2
click at [1285, 728] on div "Hi Michael, I wanted to provide you with an update. Unfortunately, you are not …" at bounding box center [977, 711] width 975 height 137
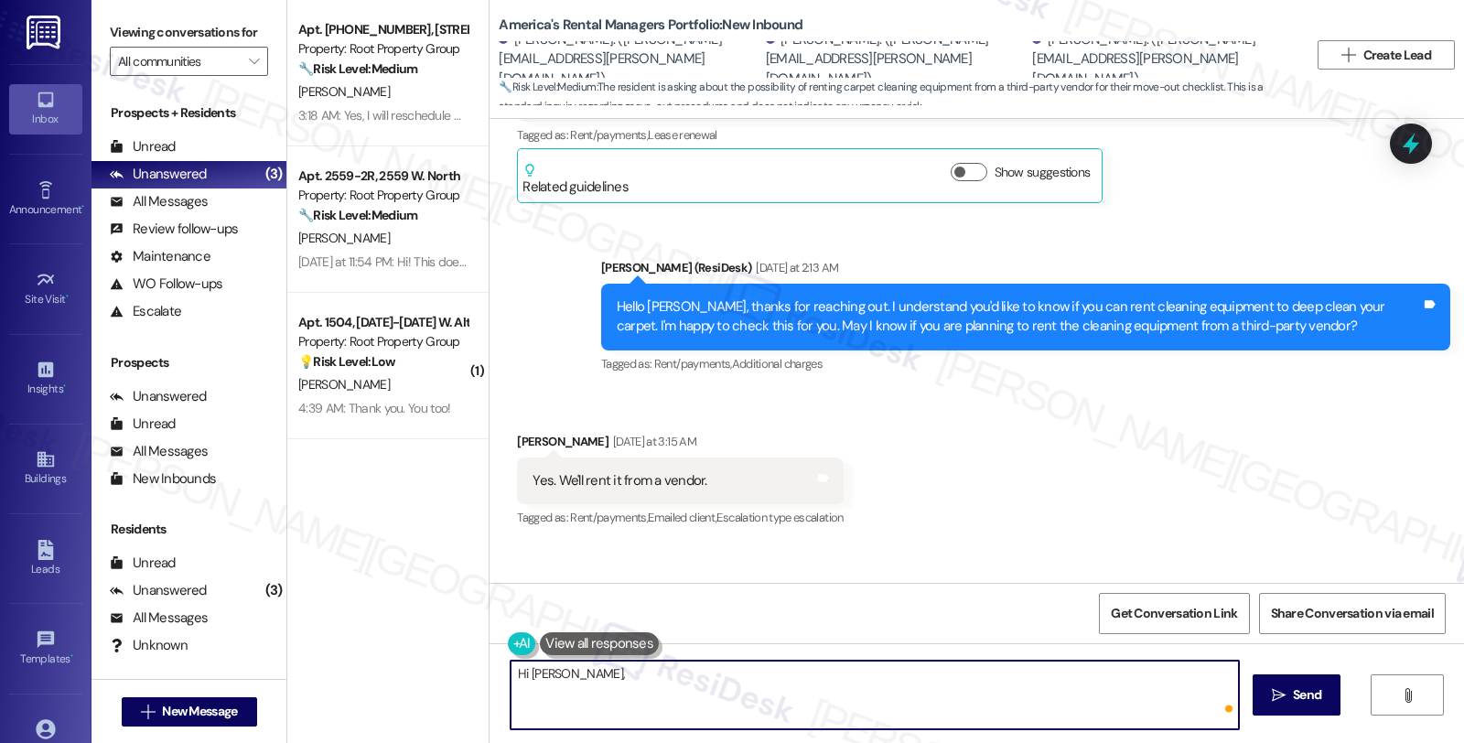
paste textarea "I wanted to provide you with an update. Unfortunately, you are not permitted to…"
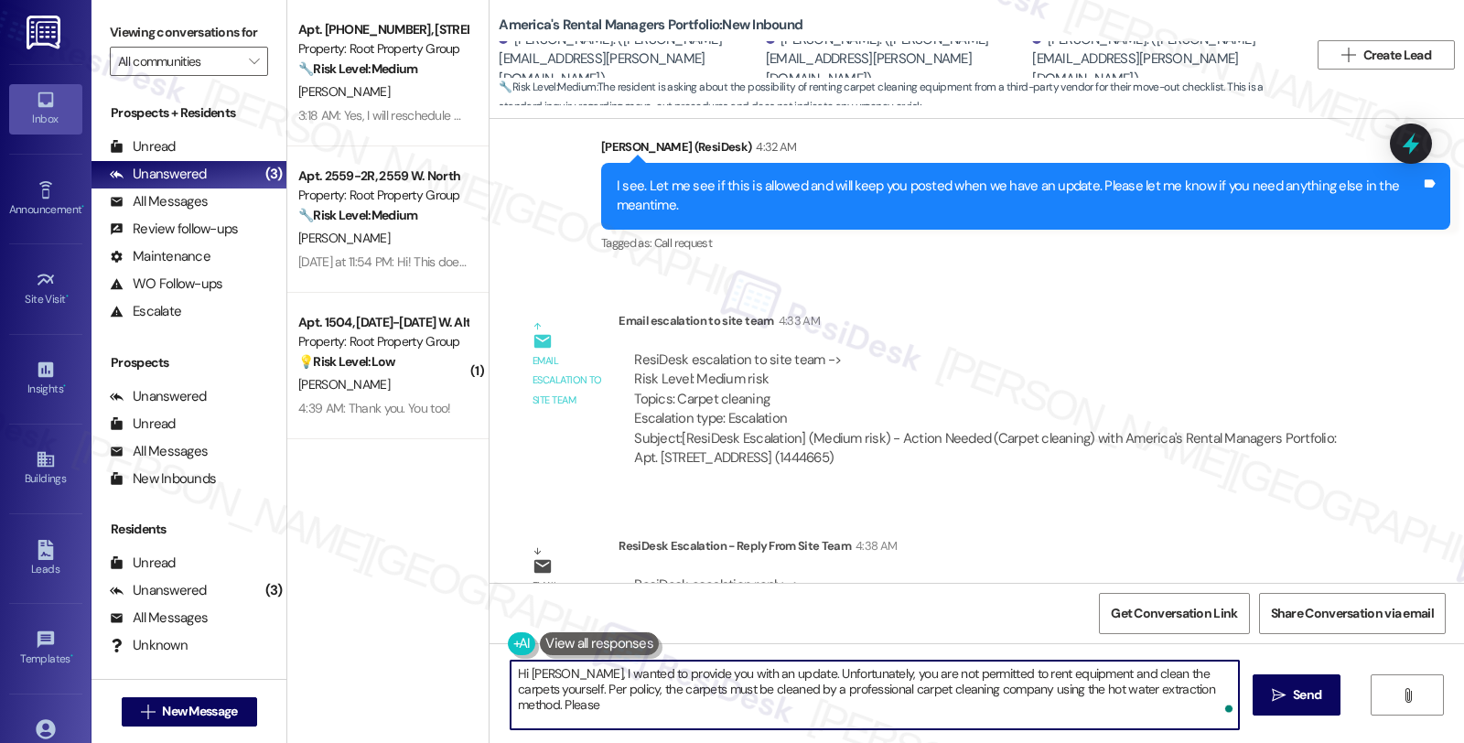
scroll to position [971, 0]
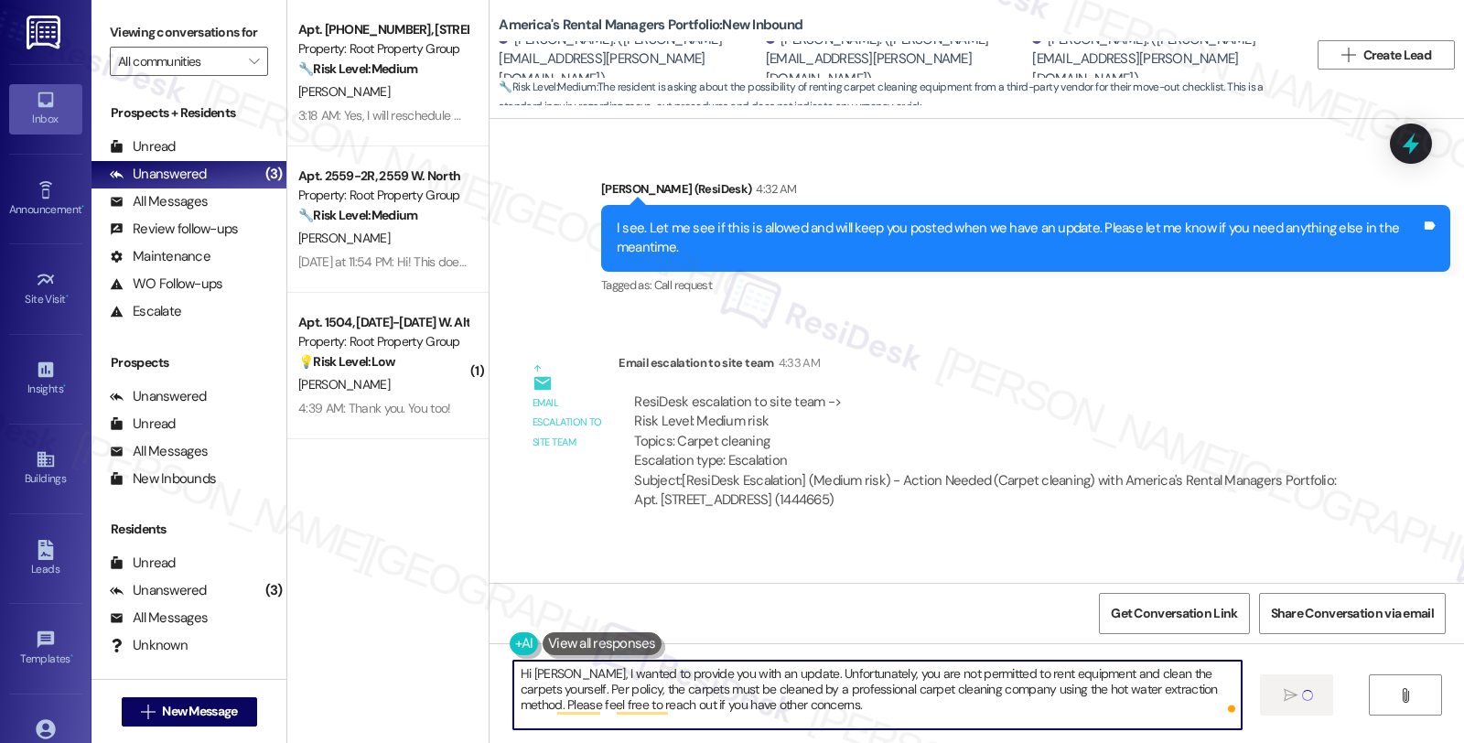
type textarea "Hi Michael, I wanted to provide you with an update. Unfortunately, you are not …"
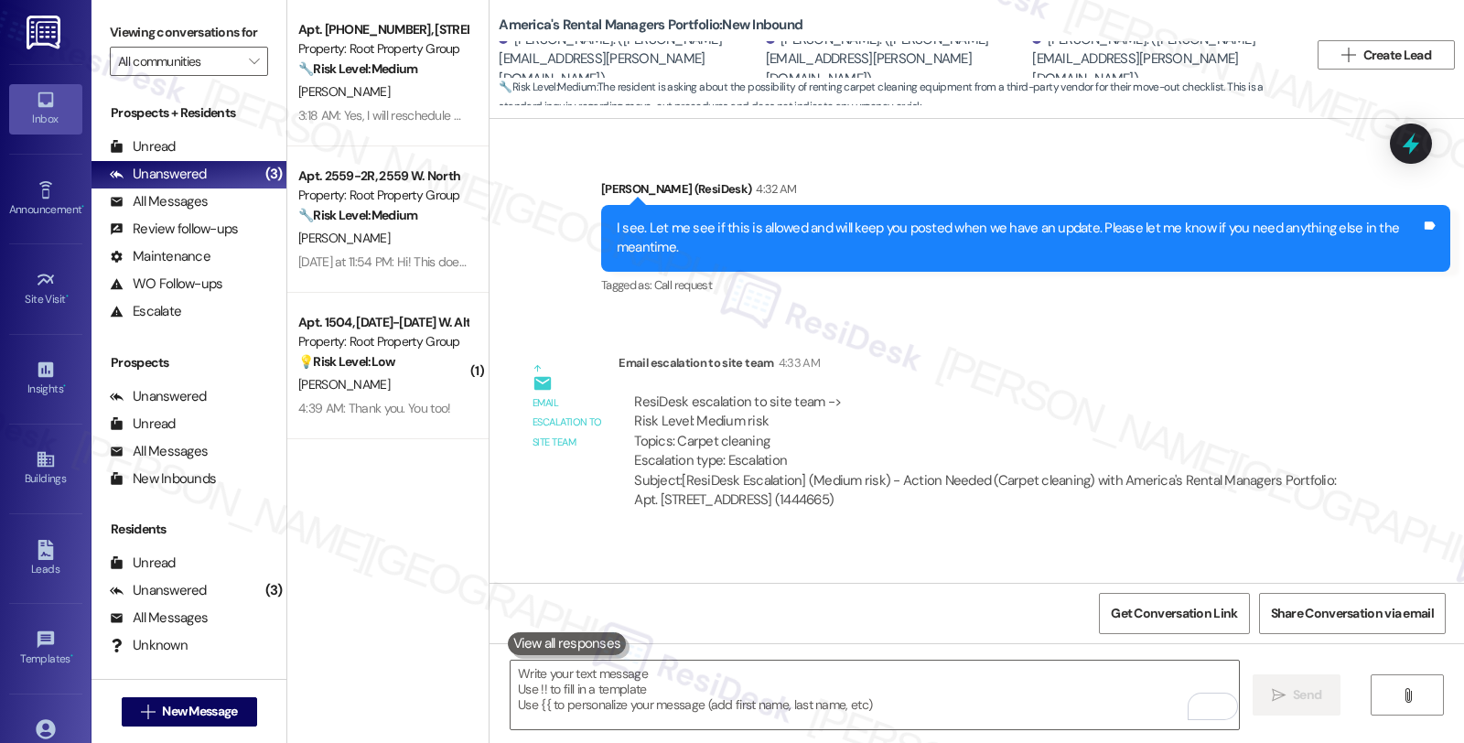
scroll to position [1073, 0]
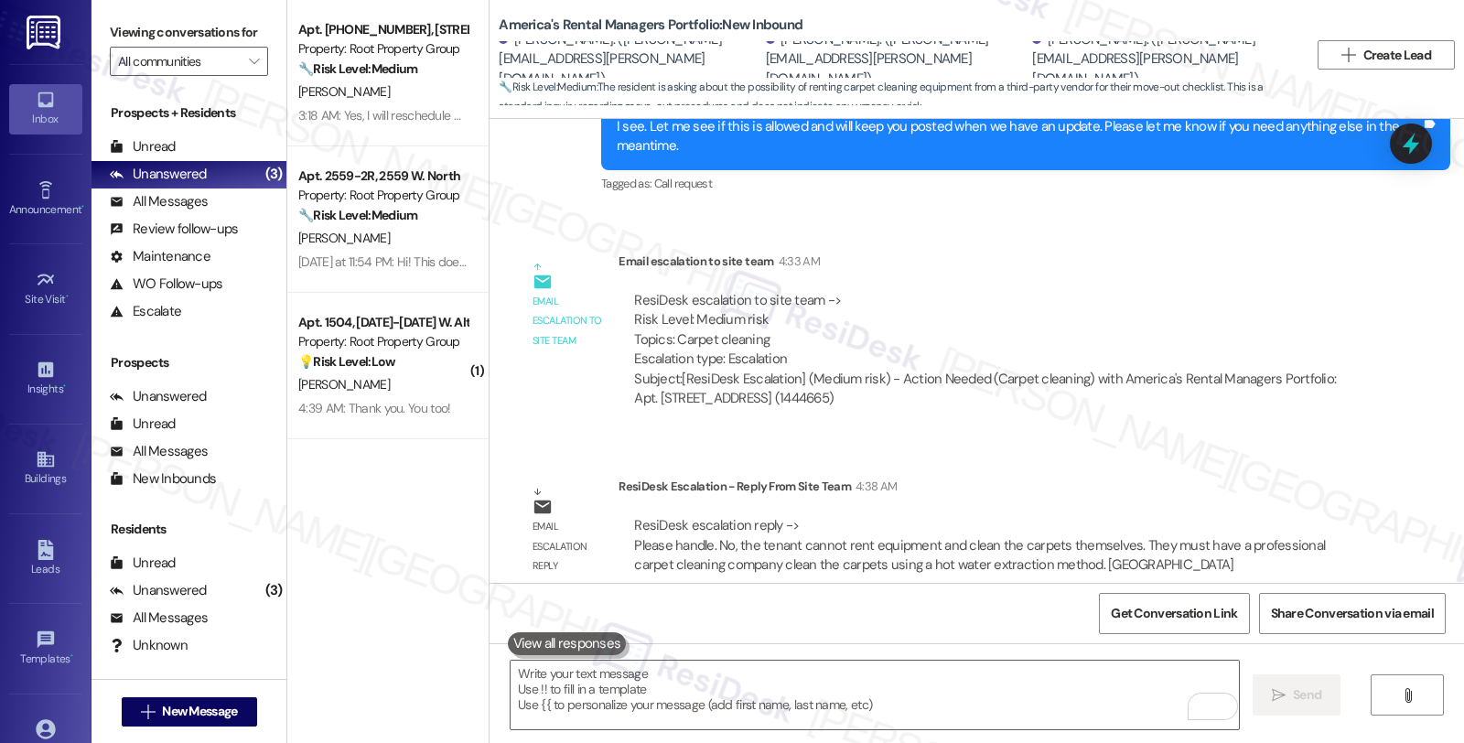
click at [1188, 252] on div "Email escalation to site team 4:33 AM" at bounding box center [993, 265] width 748 height 26
click at [213, 216] on div "All Messages (undefined)" at bounding box center [189, 202] width 195 height 27
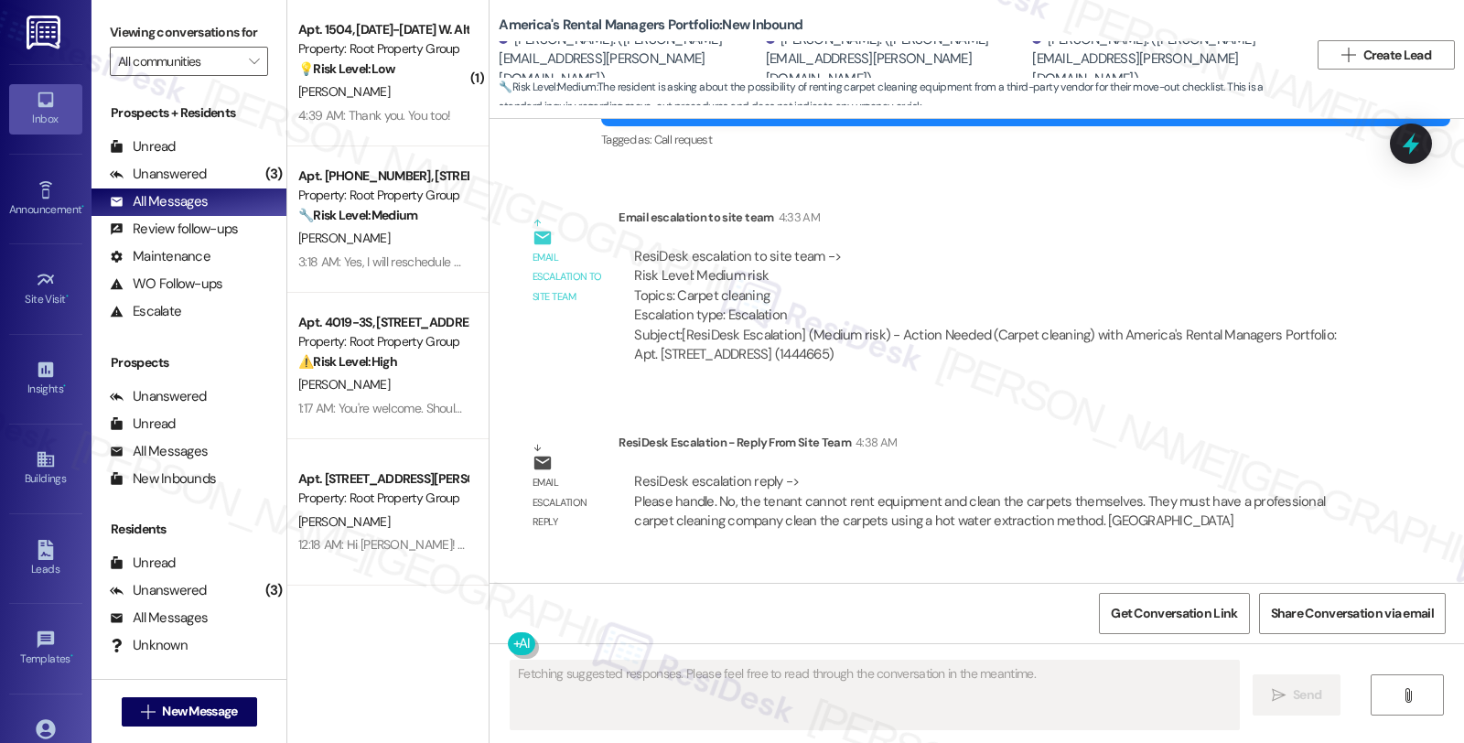
scroll to position [1267, 0]
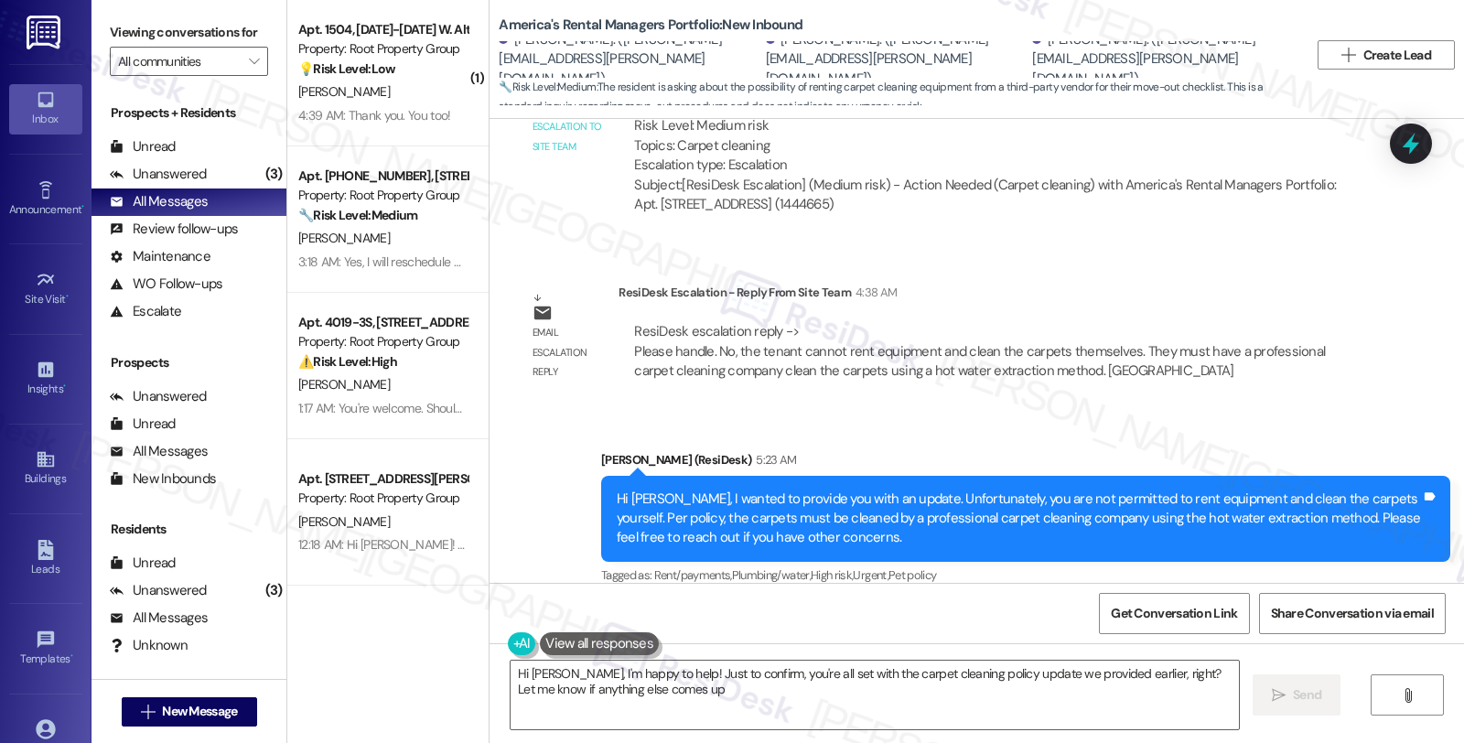
type textarea "Hi Michael, I'm happy to help! Just to confirm, you're all set with the carpet …"
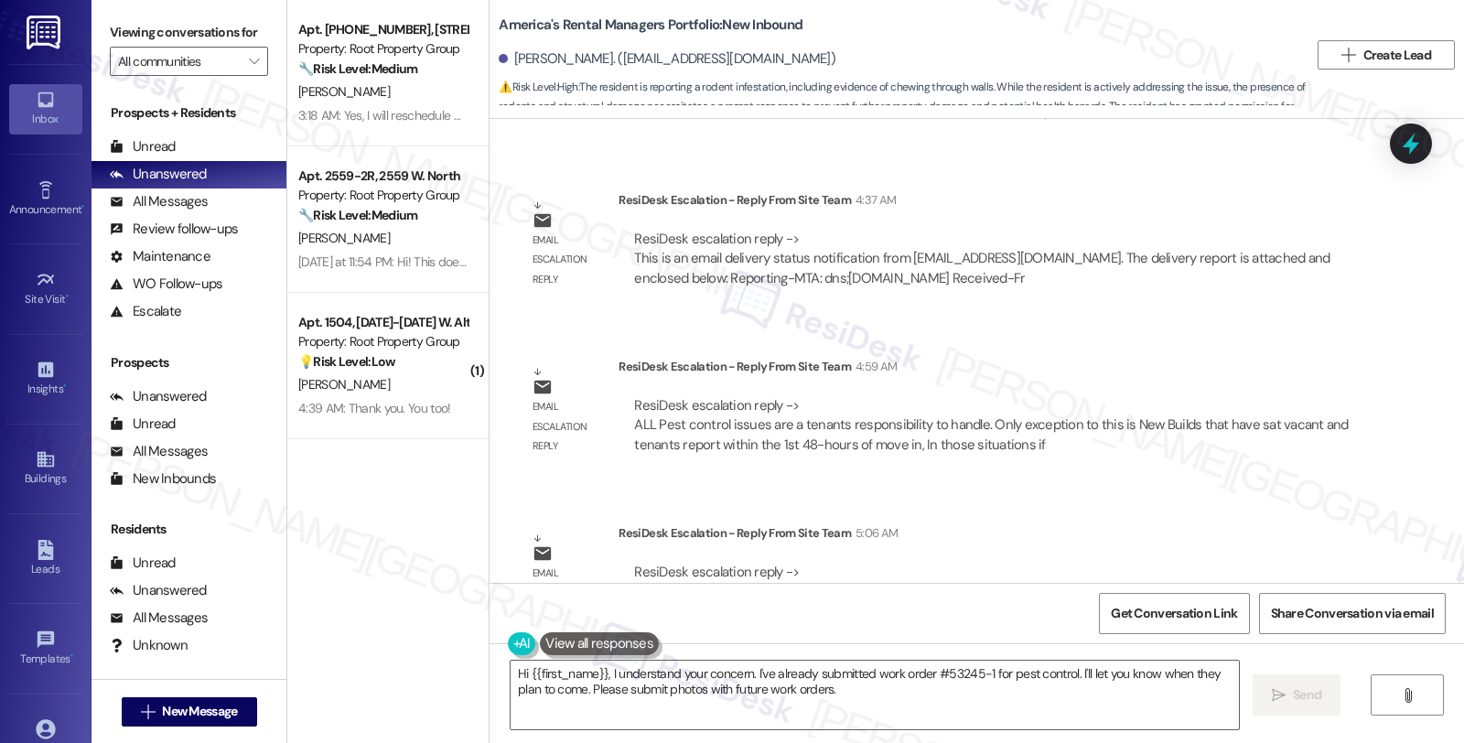
scroll to position [5819, 0]
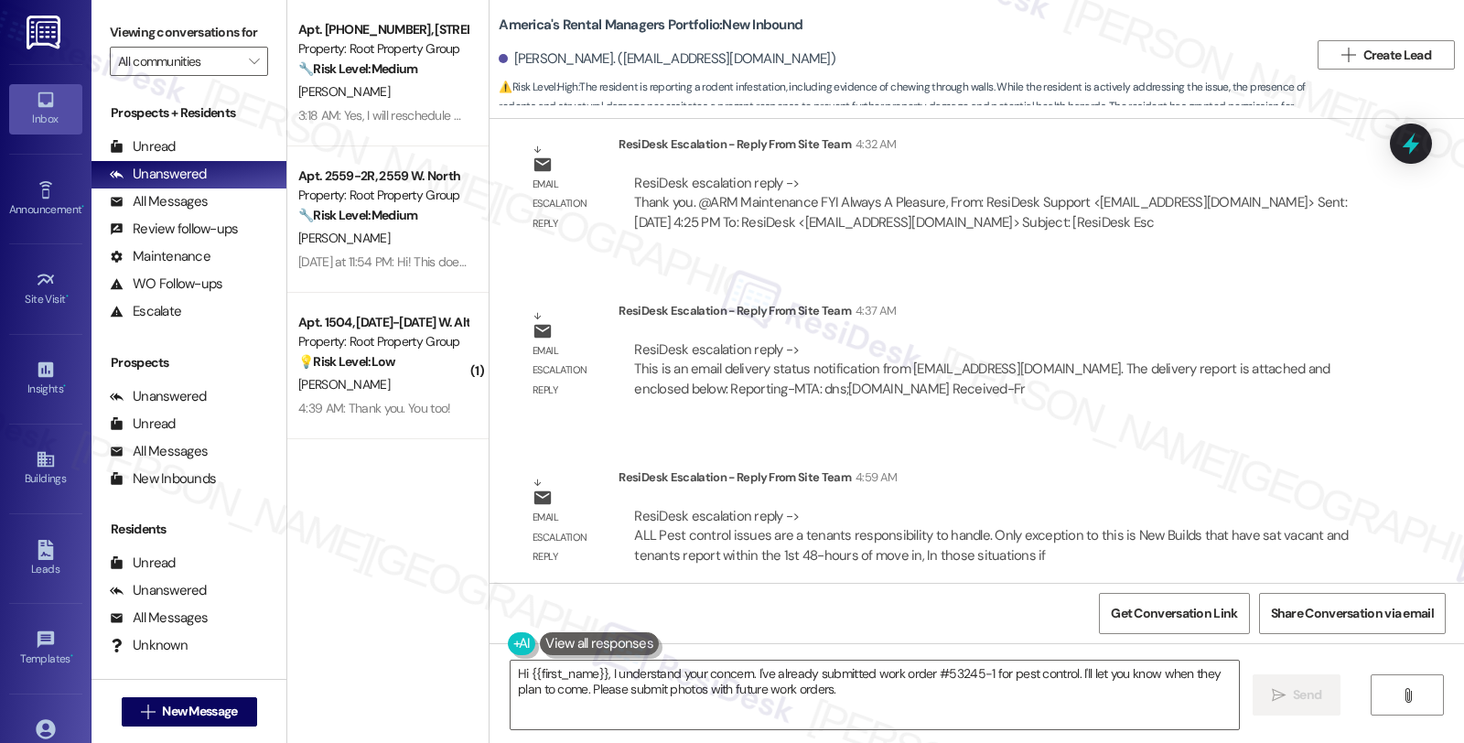
click at [1166, 528] on div "ResiDesk escalation reply -> ALL Pest control issues are a tenants responsibili…" at bounding box center [993, 536] width 748 height 86
click at [545, 61] on div "[PERSON_NAME]. ([EMAIL_ADDRESS][DOMAIN_NAME])" at bounding box center [667, 58] width 337 height 19
copy div "Marcelina"
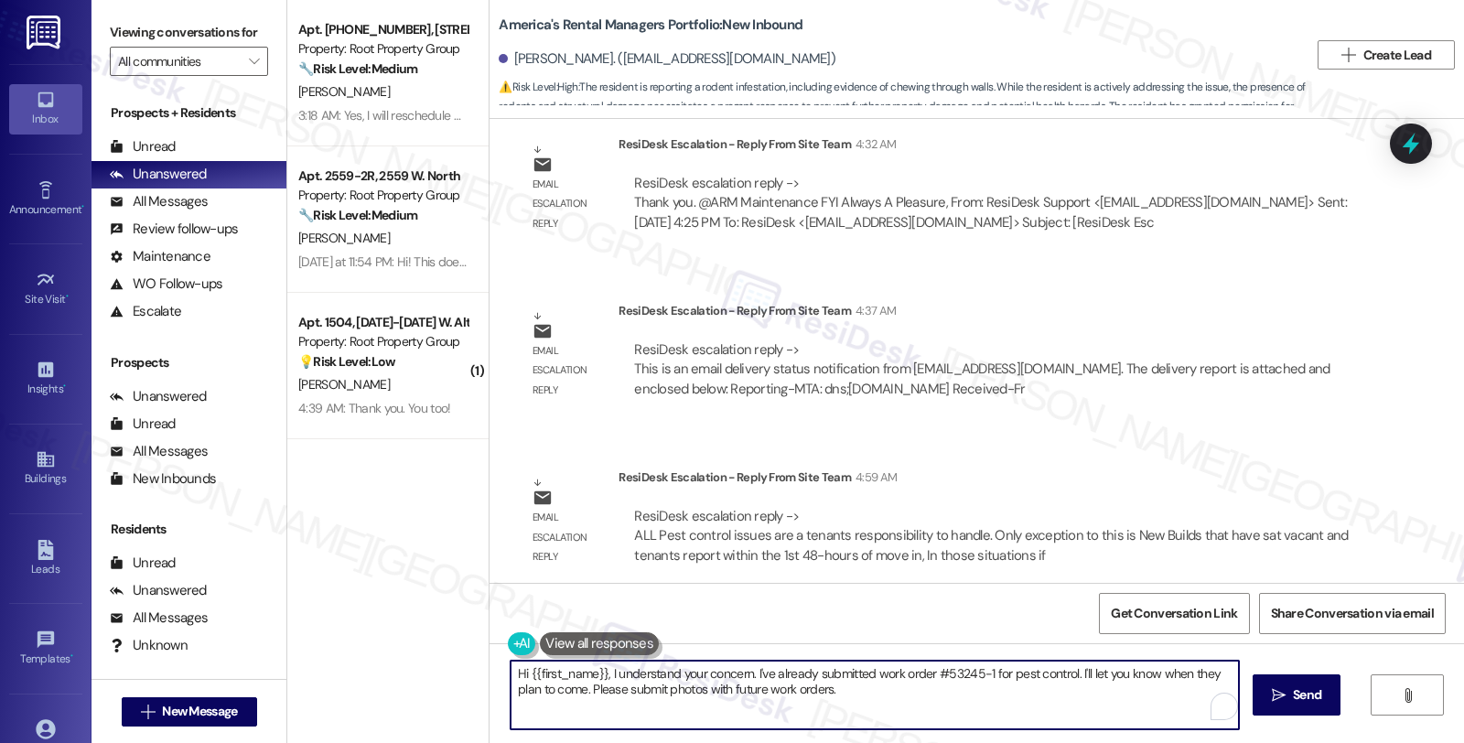
drag, startPoint x: 600, startPoint y: 668, endPoint x: 972, endPoint y: 696, distance: 373.5
click at [972, 696] on textarea "Hi {{first_name}}, I understand your concern. I've already submitted work order…" at bounding box center [875, 695] width 729 height 69
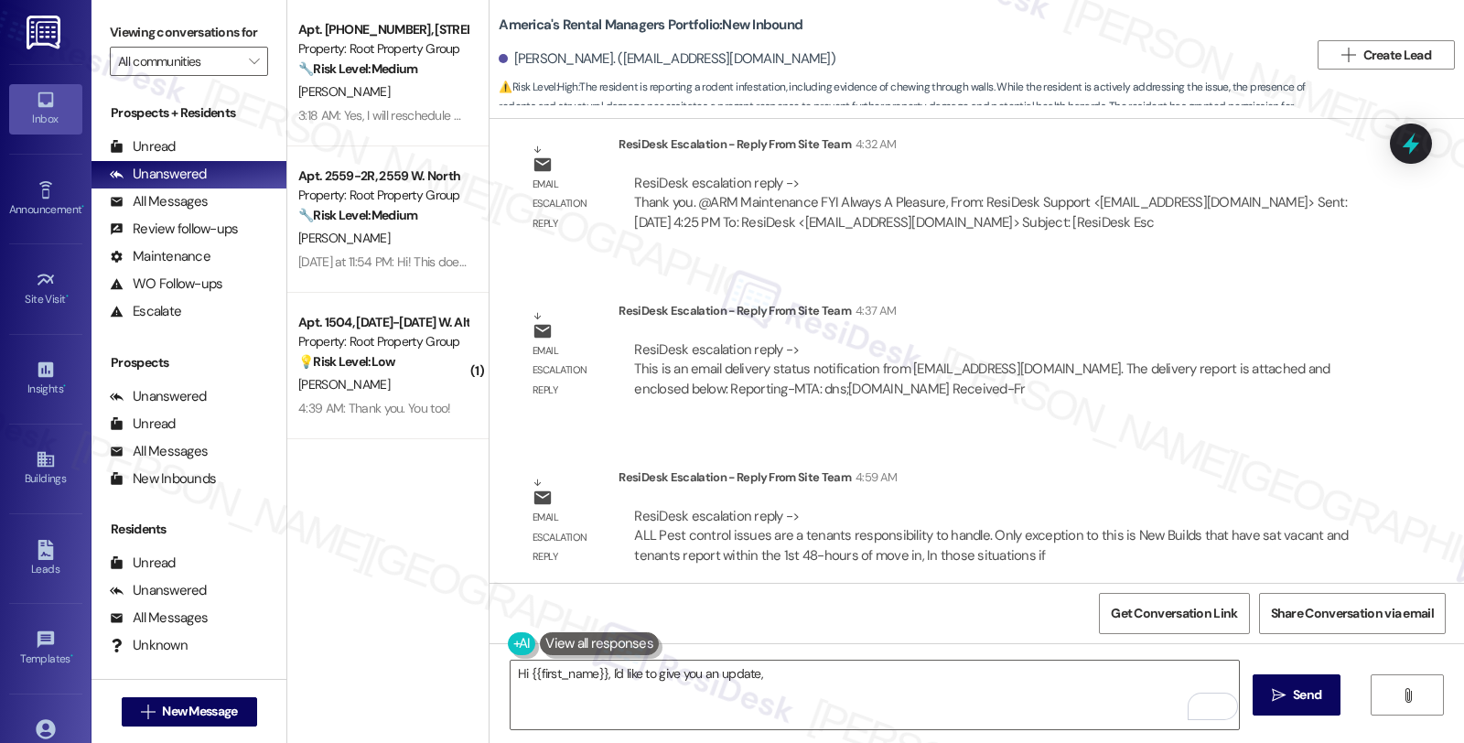
click at [1227, 468] on div "ResiDesk Escalation - Reply From Site Team 4:59 AM" at bounding box center [993, 481] width 748 height 26
click at [803, 675] on textarea "Hi {{first_name}}, I'd like to give you an update," at bounding box center [875, 695] width 729 height 69
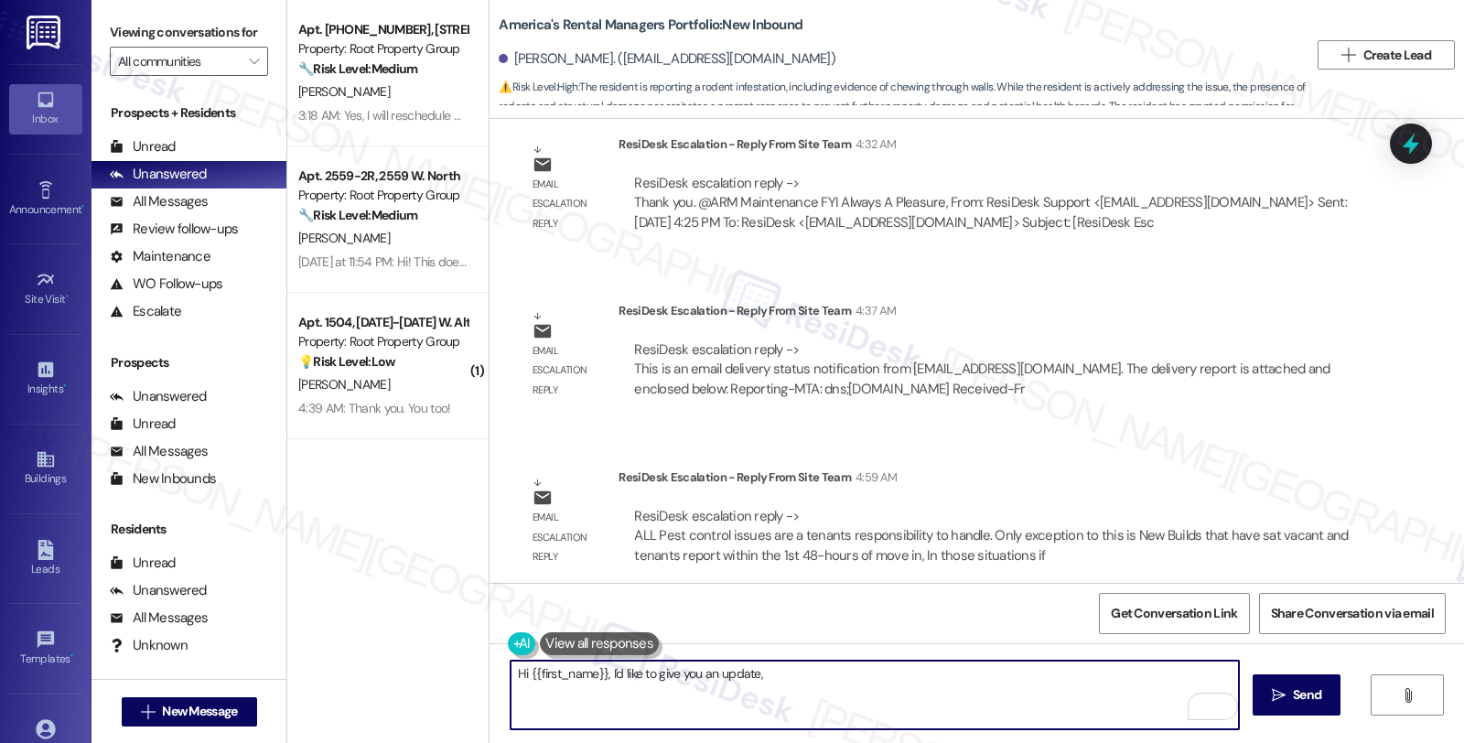
paste textarea "a pest control issue should be to let the tenants know pest control is a tenant…"
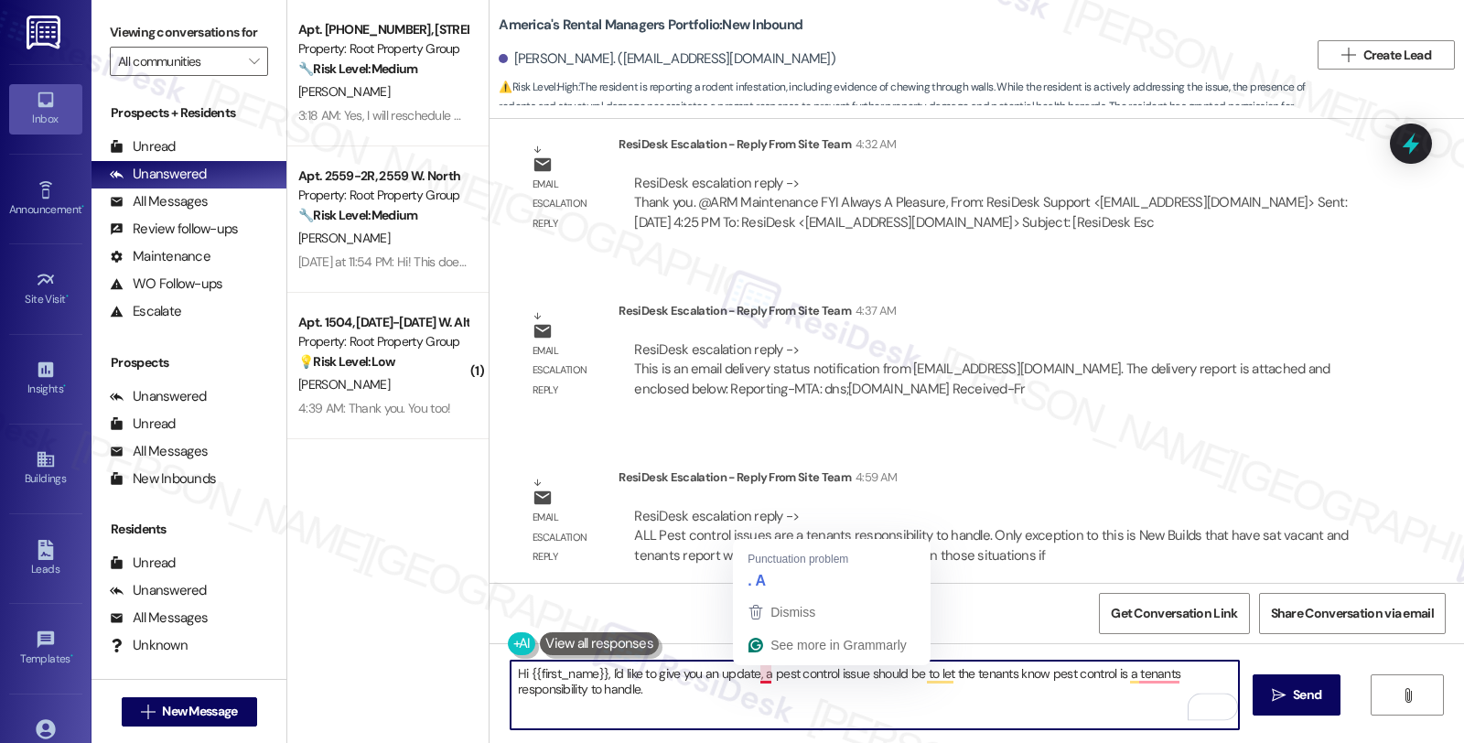
click at [753, 674] on textarea "Hi {{first_name}}, I'd like to give you an update, a pest control issue should …" at bounding box center [875, 695] width 729 height 69
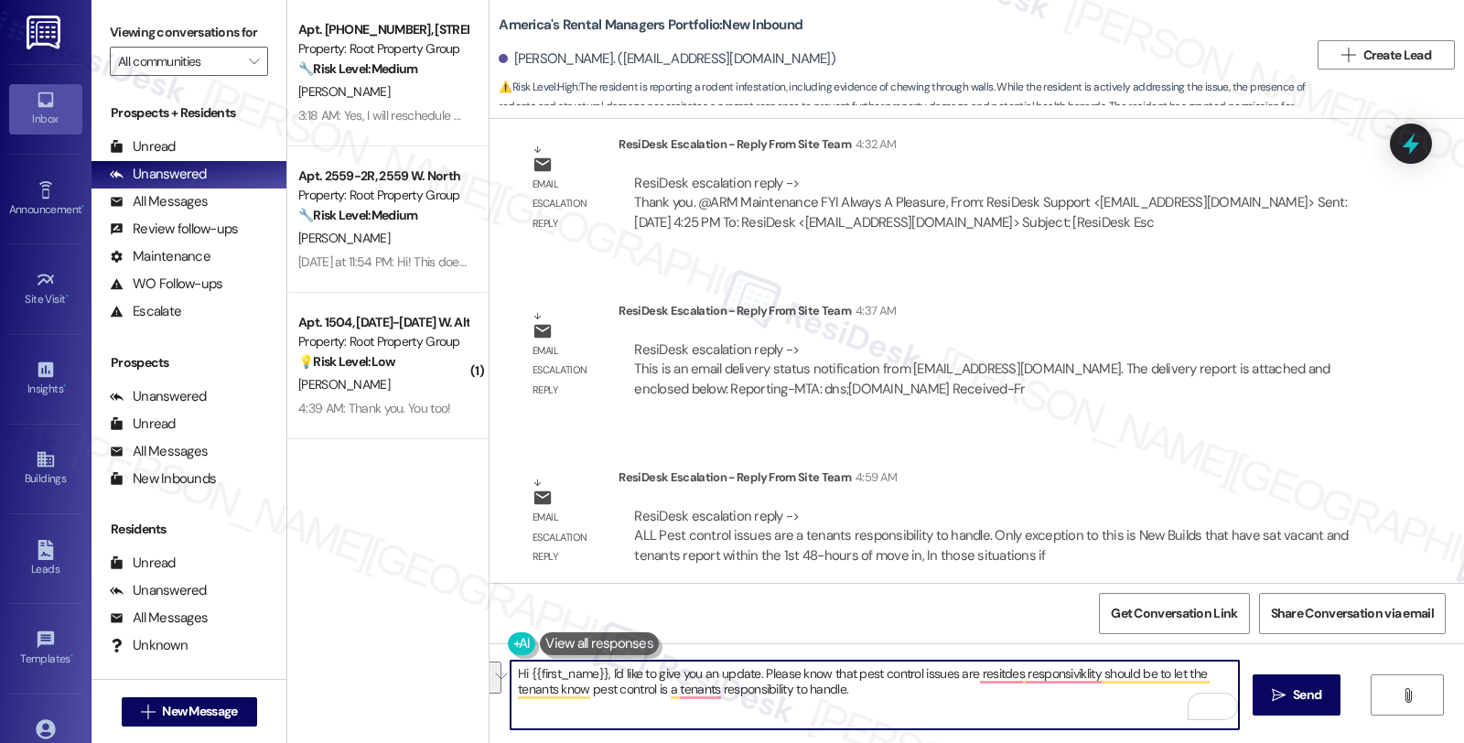
drag, startPoint x: 840, startPoint y: 678, endPoint x: 890, endPoint y: 708, distance: 57.5
click at [890, 708] on textarea "Hi {{first_name}}, I'd like to give you an update. Please know that pest contro…" at bounding box center [875, 695] width 729 height 69
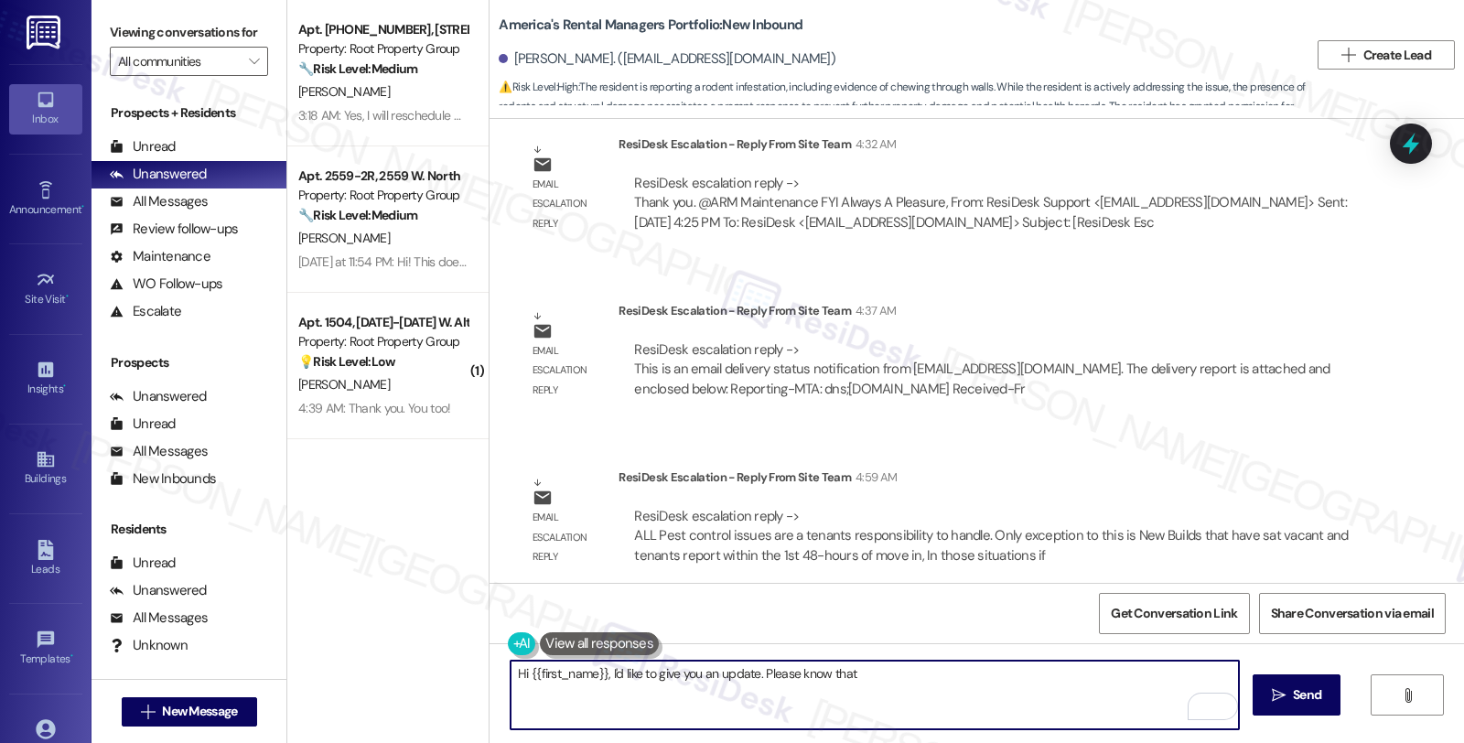
paste textarea "Pest control is generally the tenant’s responsibility."
click at [854, 673] on textarea "Hi {{first_name}}, I'd like to give you an update. Please know that Pest contro…" at bounding box center [875, 695] width 729 height 69
drag, startPoint x: 995, startPoint y: 673, endPoint x: 1037, endPoint y: 673, distance: 42.1
click at [1037, 673] on textarea "Hi {{first_name}}, I'd like to give you an update. Please know that pest contro…" at bounding box center [875, 695] width 729 height 69
click at [1090, 672] on textarea "Hi {{first_name}}, I'd like to give you an update. Please know that pest contro…" at bounding box center [875, 695] width 729 height 69
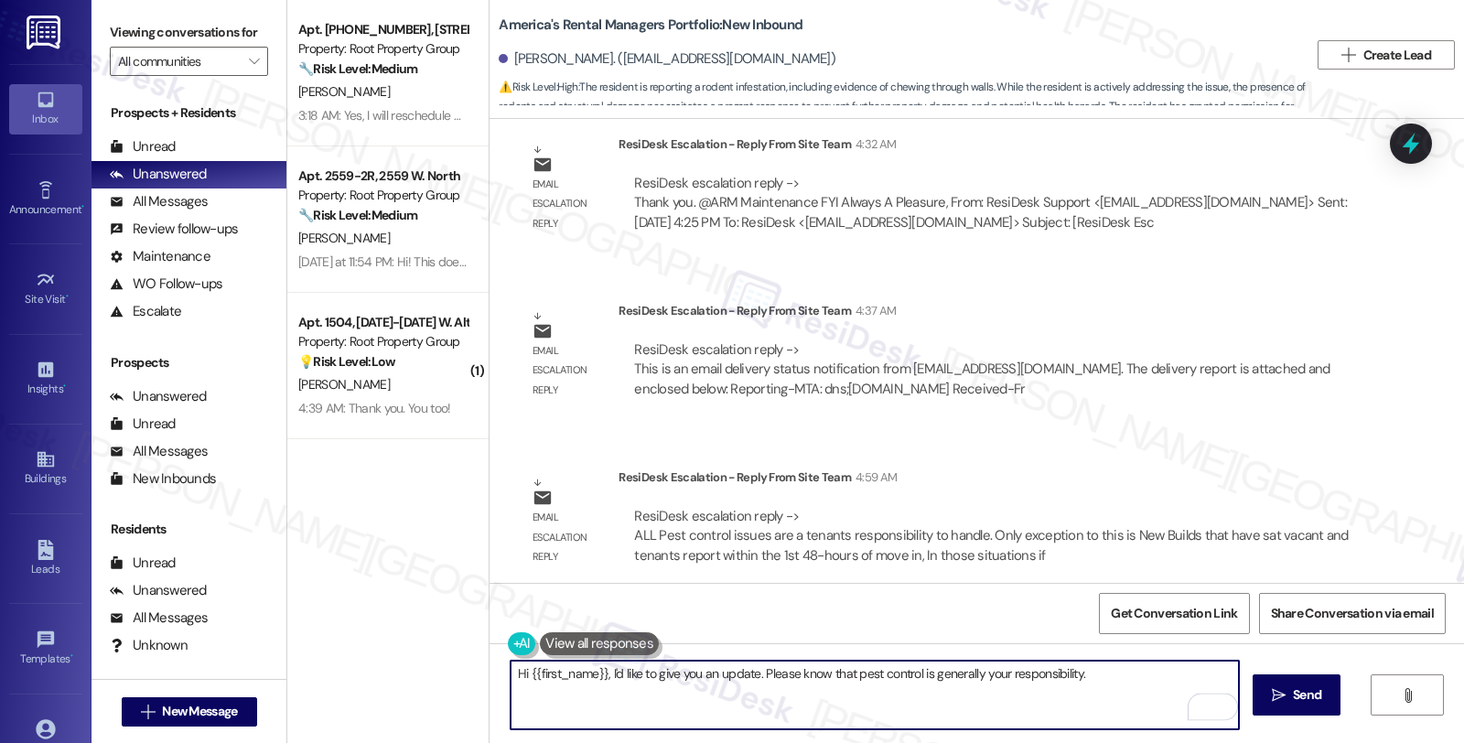
paste textarea "If they have this included in their lease, then they can file a claim."
click at [523, 691] on textarea "Hi {{first_name}}, I'd like to give you an update. Please know that pest contro…" at bounding box center [875, 695] width 729 height 69
click at [595, 692] on textarea "Hi {{first_name}}, I'd like to give you an update. Please know that pest contro…" at bounding box center [875, 695] width 729 height 69
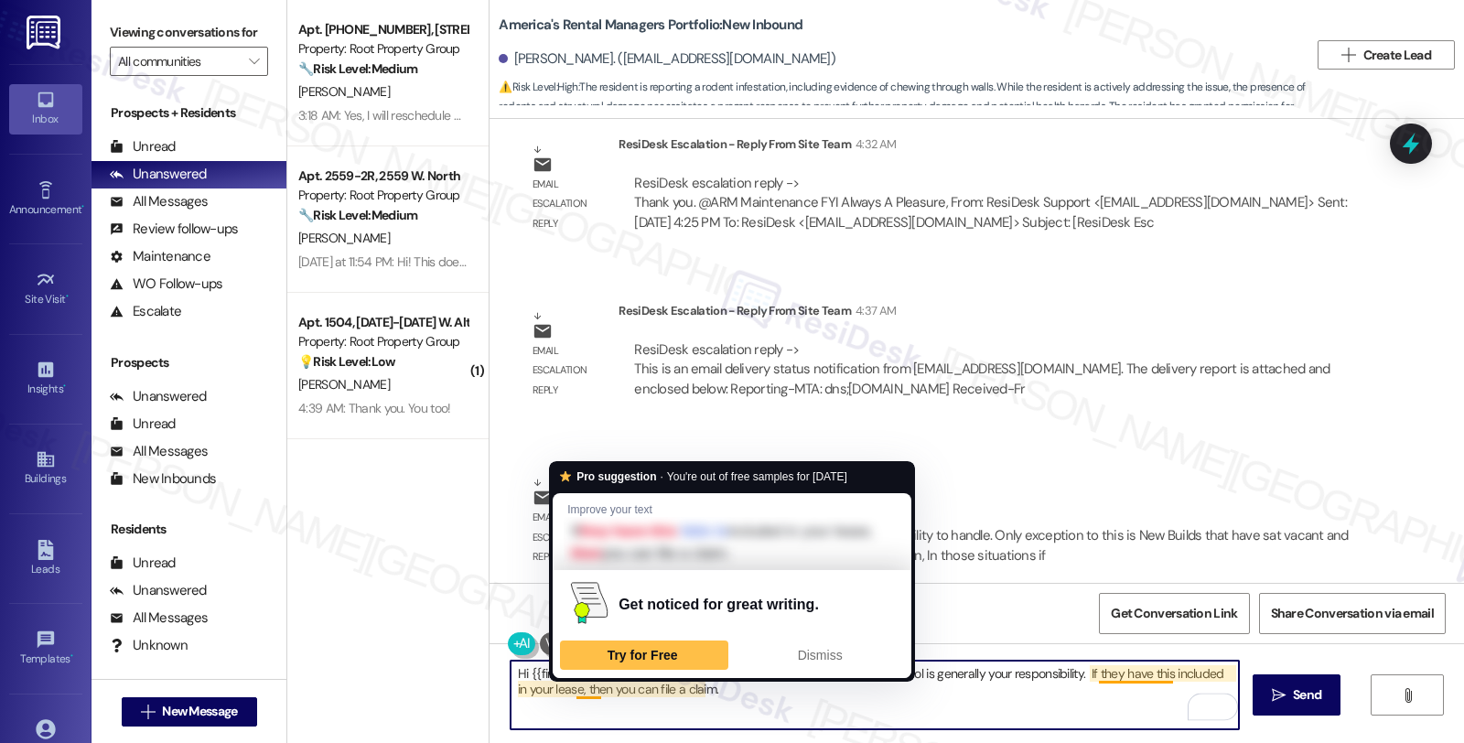
click at [745, 691] on textarea "Hi {{first_name}}, I'd like to give you an update. Please know that pest contro…" at bounding box center [875, 695] width 729 height 69
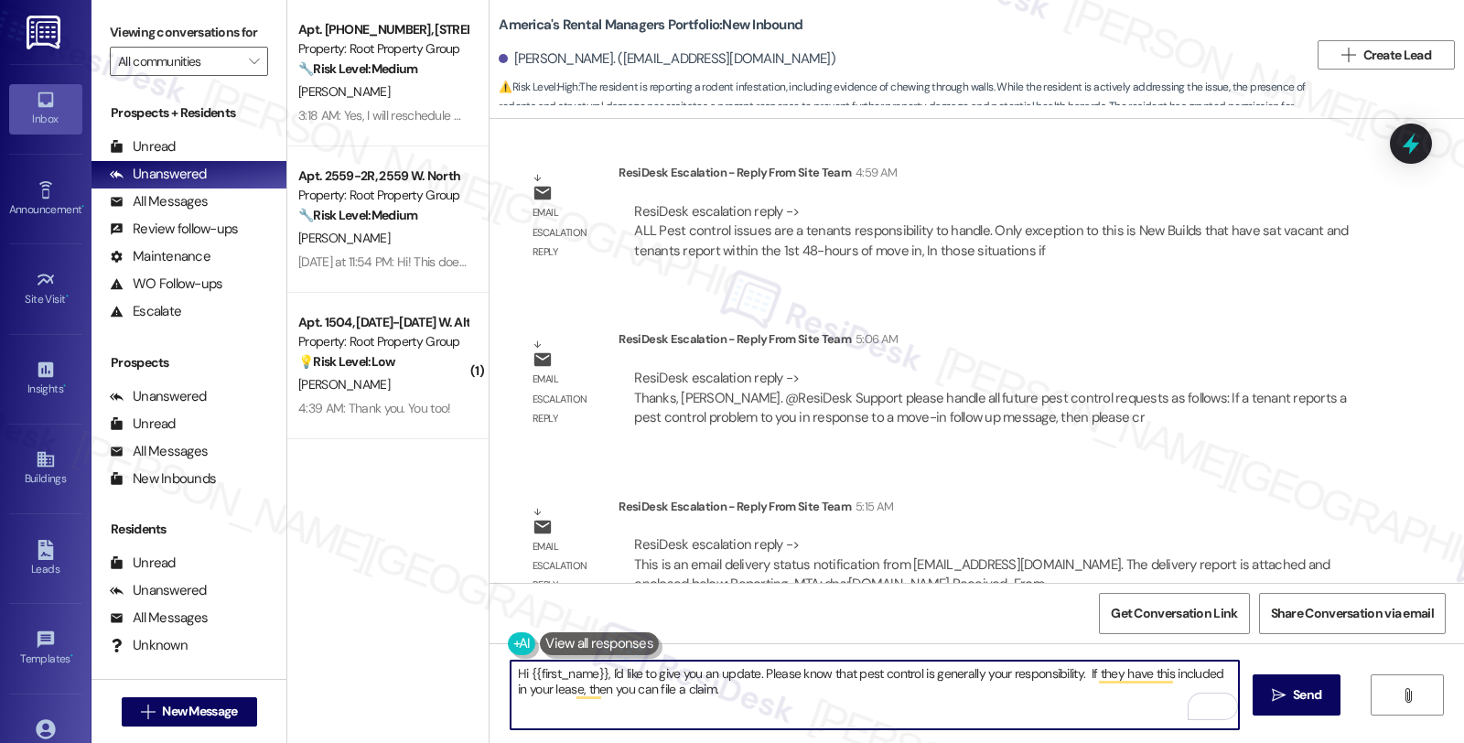
scroll to position [6124, 0]
drag, startPoint x: 728, startPoint y: 696, endPoint x: 418, endPoint y: 677, distance: 309.9
click at [418, 677] on div "Apt. 5051-01-304, 5051 N. Kenmore Avenue Property: Root Property Group 🔧 Risk L…" at bounding box center [875, 371] width 1177 height 743
type textarea "Hi {{first_name}}, I'd like to give you an update. Please know that pest contro…"
click at [749, 685] on textarea "Hi {{first_name}}, I'd like to give you an update. Please know that pest contro…" at bounding box center [875, 695] width 729 height 69
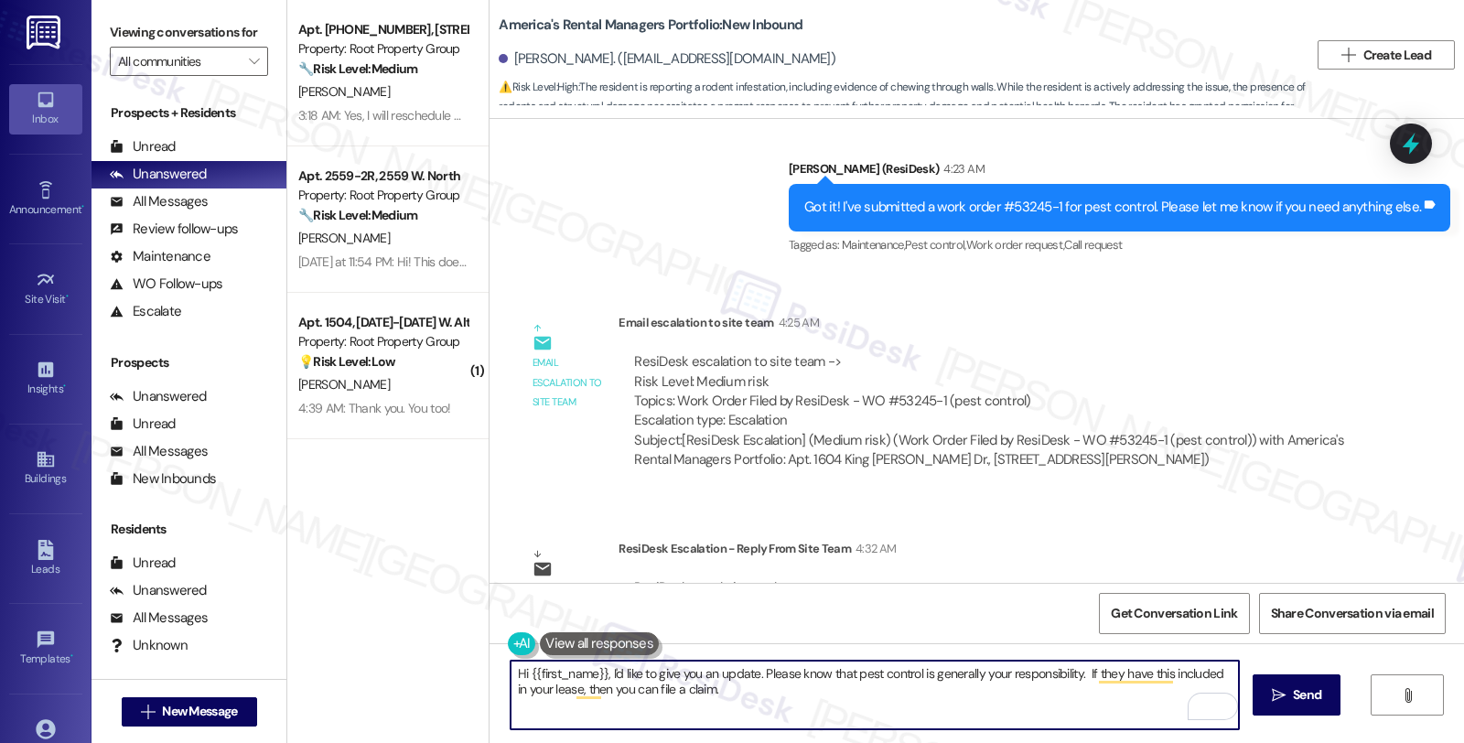
scroll to position [5412, 0]
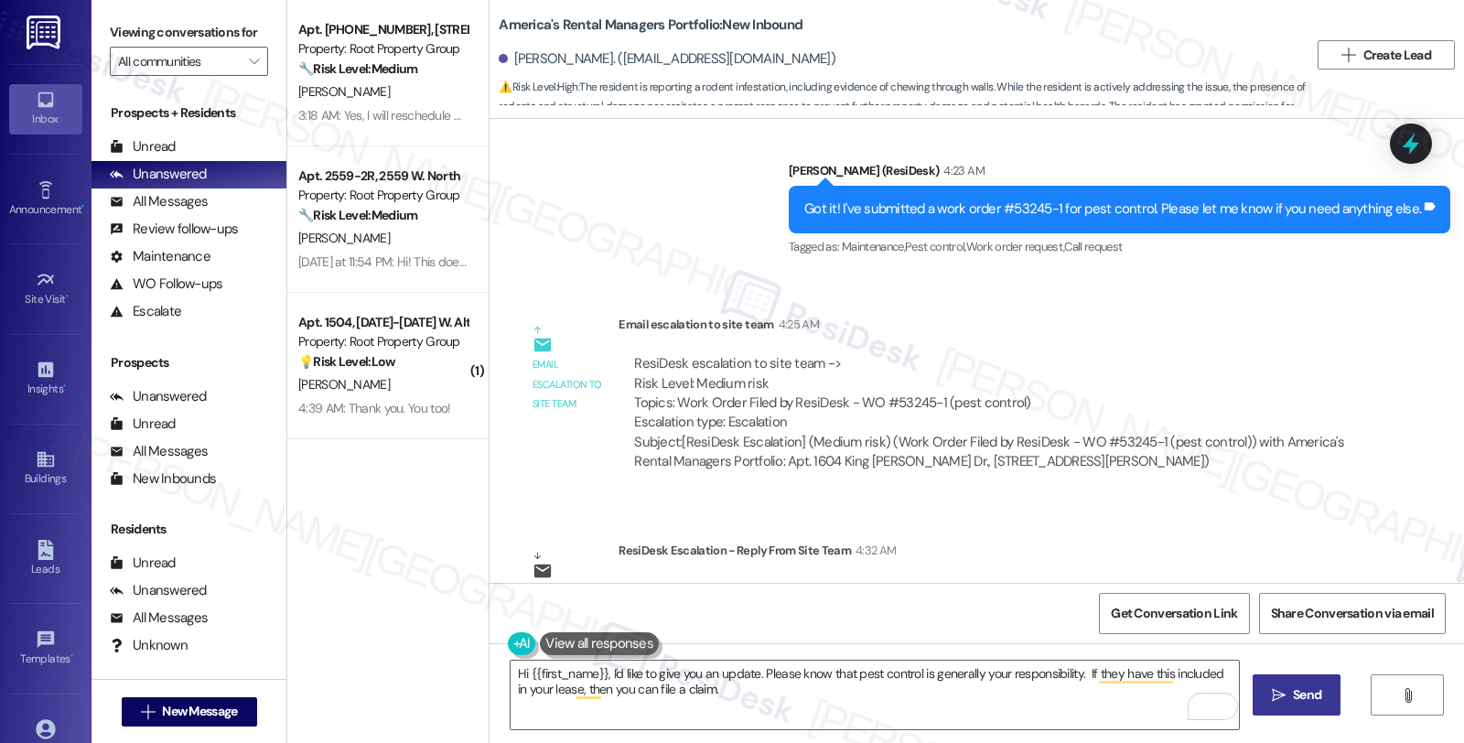
click at [1272, 692] on icon "" at bounding box center [1279, 695] width 14 height 15
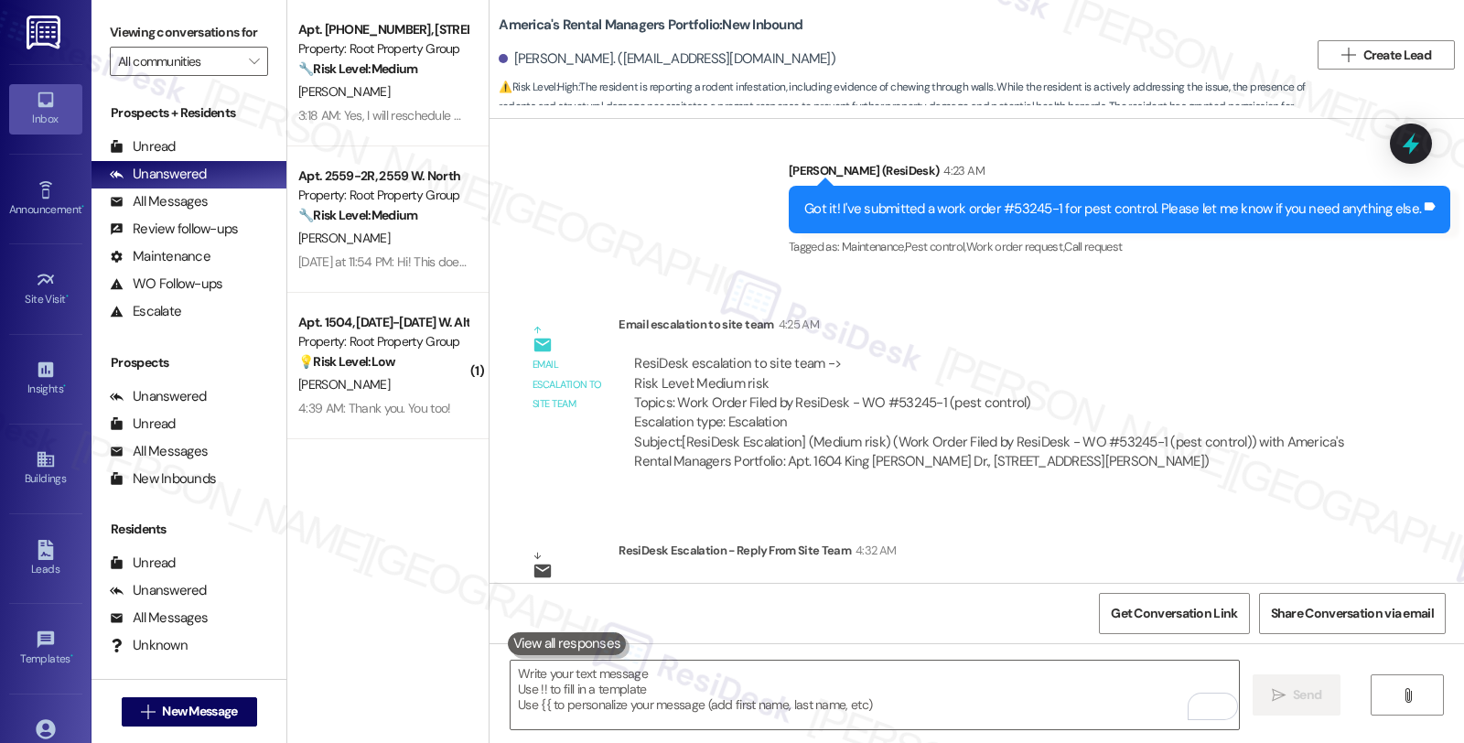
scroll to position [6124, 0]
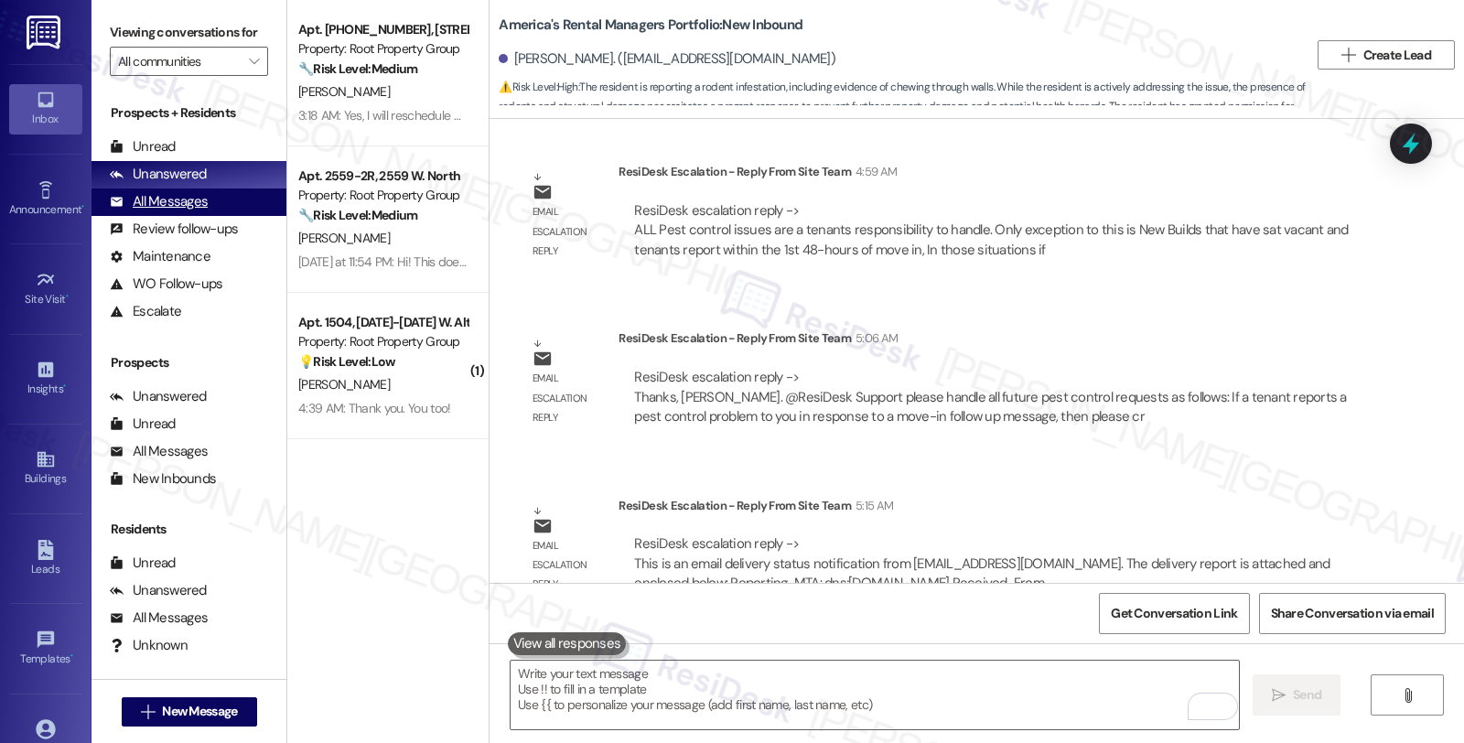
click at [206, 216] on div "All Messages (undefined)" at bounding box center [189, 202] width 195 height 27
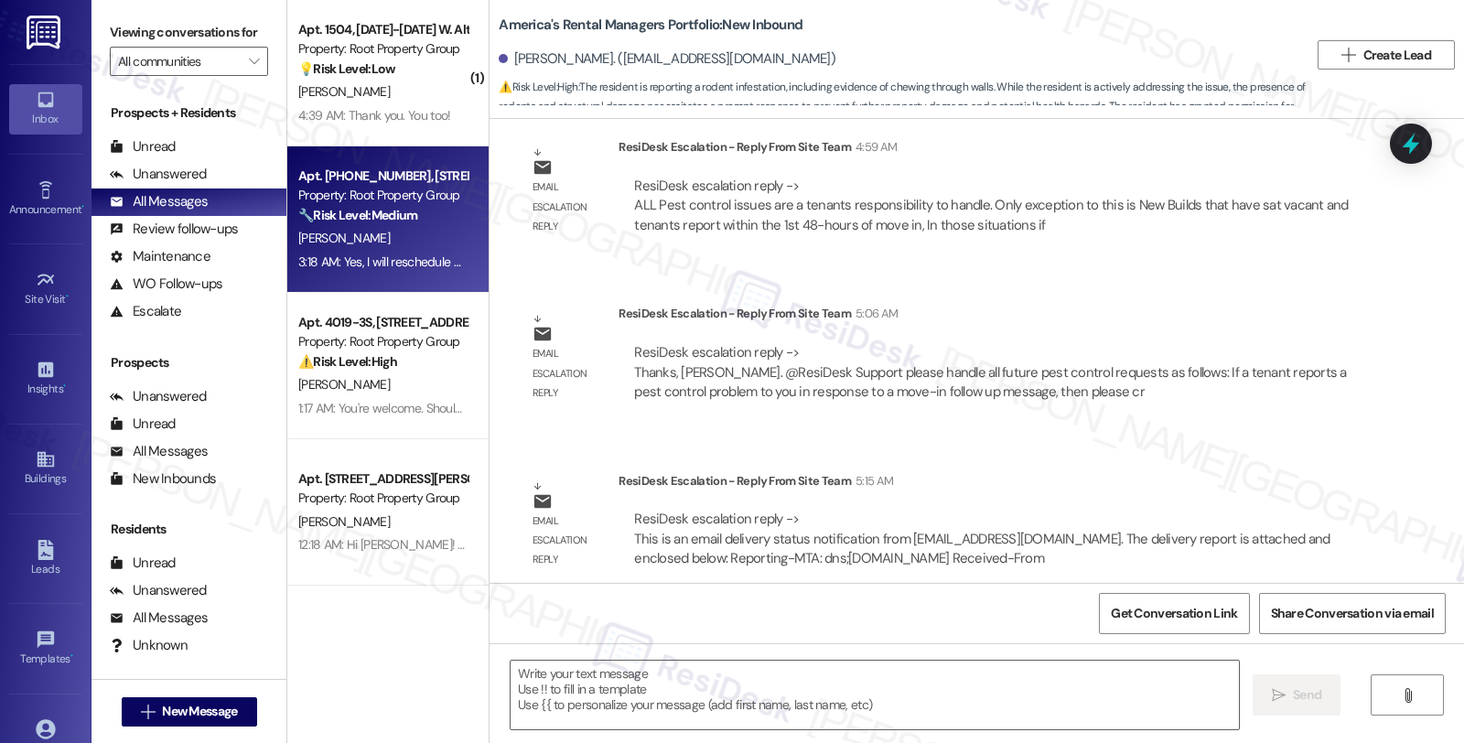
type textarea "Fetching suggested responses. Please feel free to read through the conversation…"
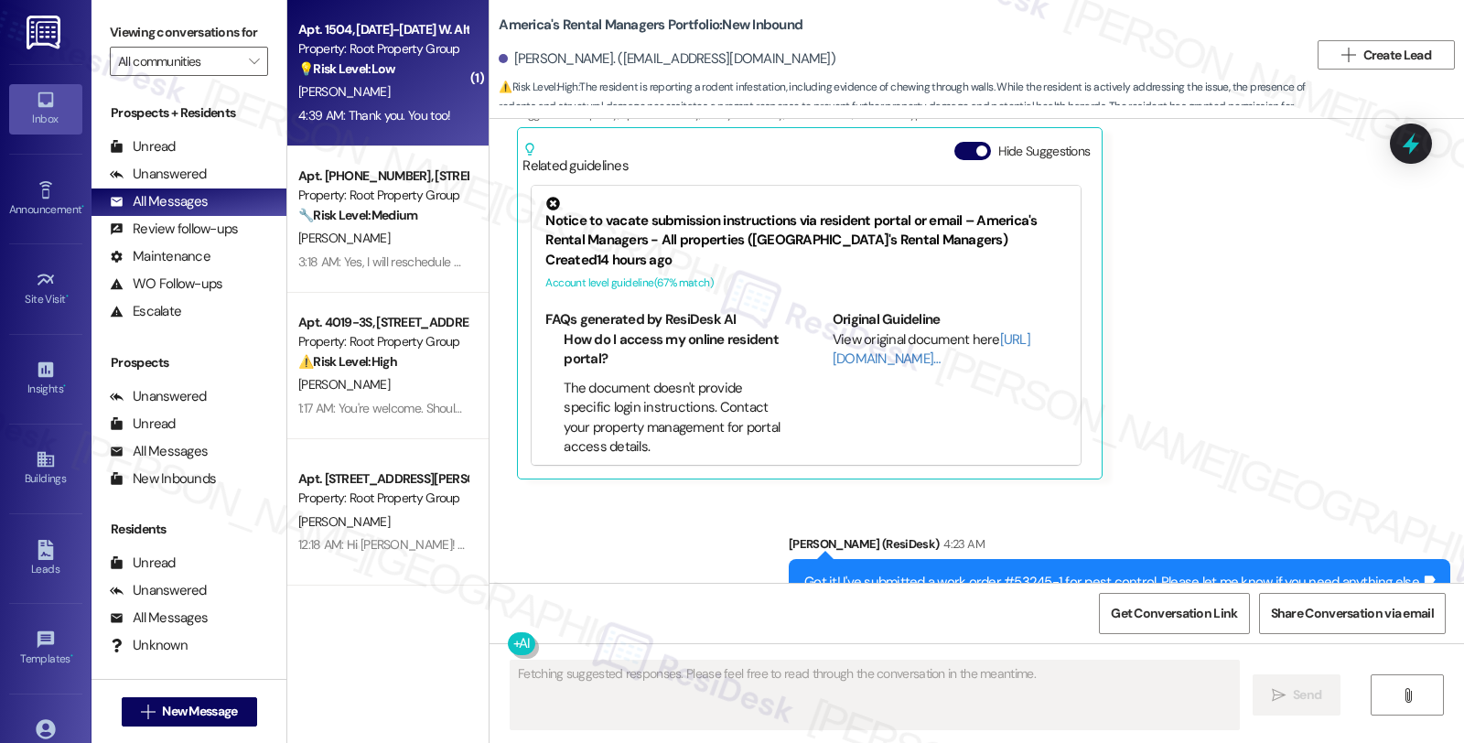
scroll to position [4910, 0]
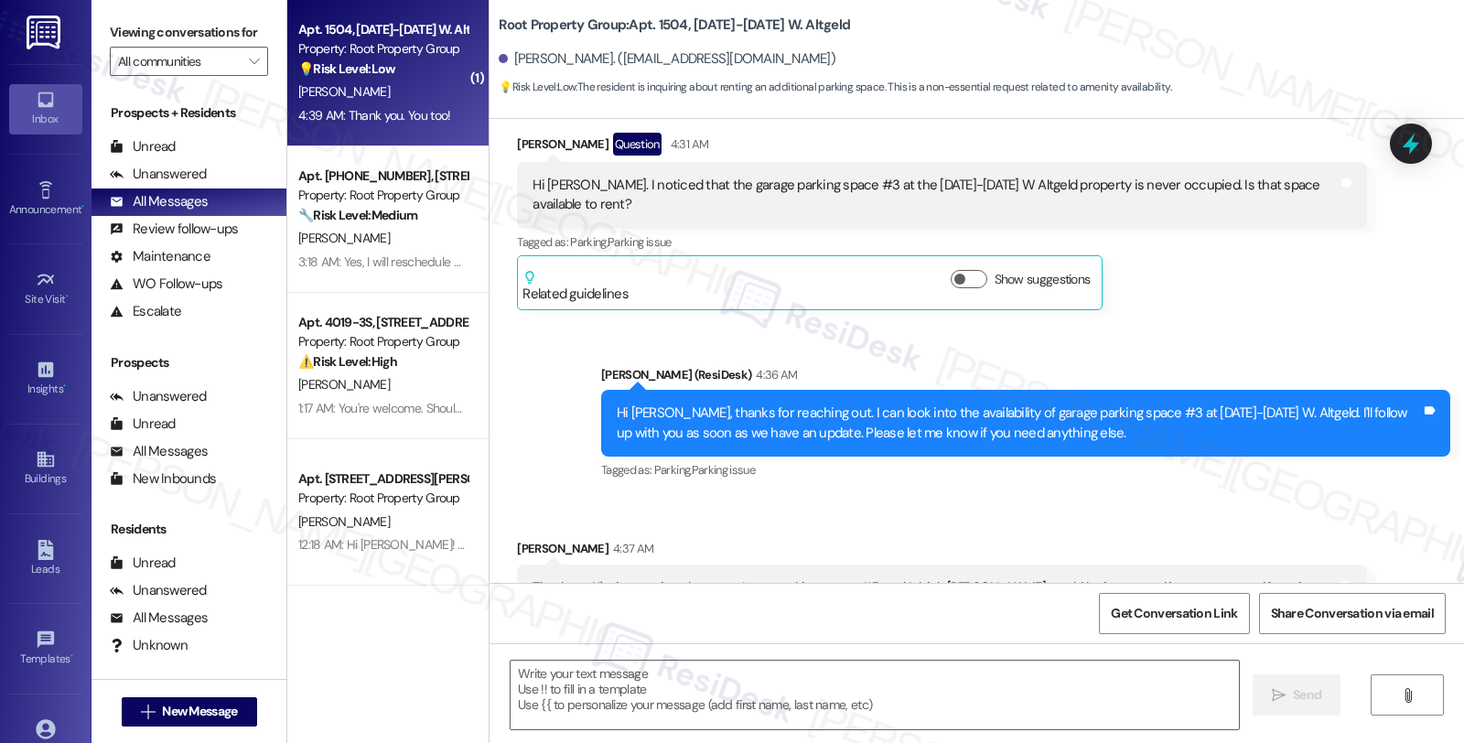
type textarea "Fetching suggested responses. Please feel free to read through the conversation…"
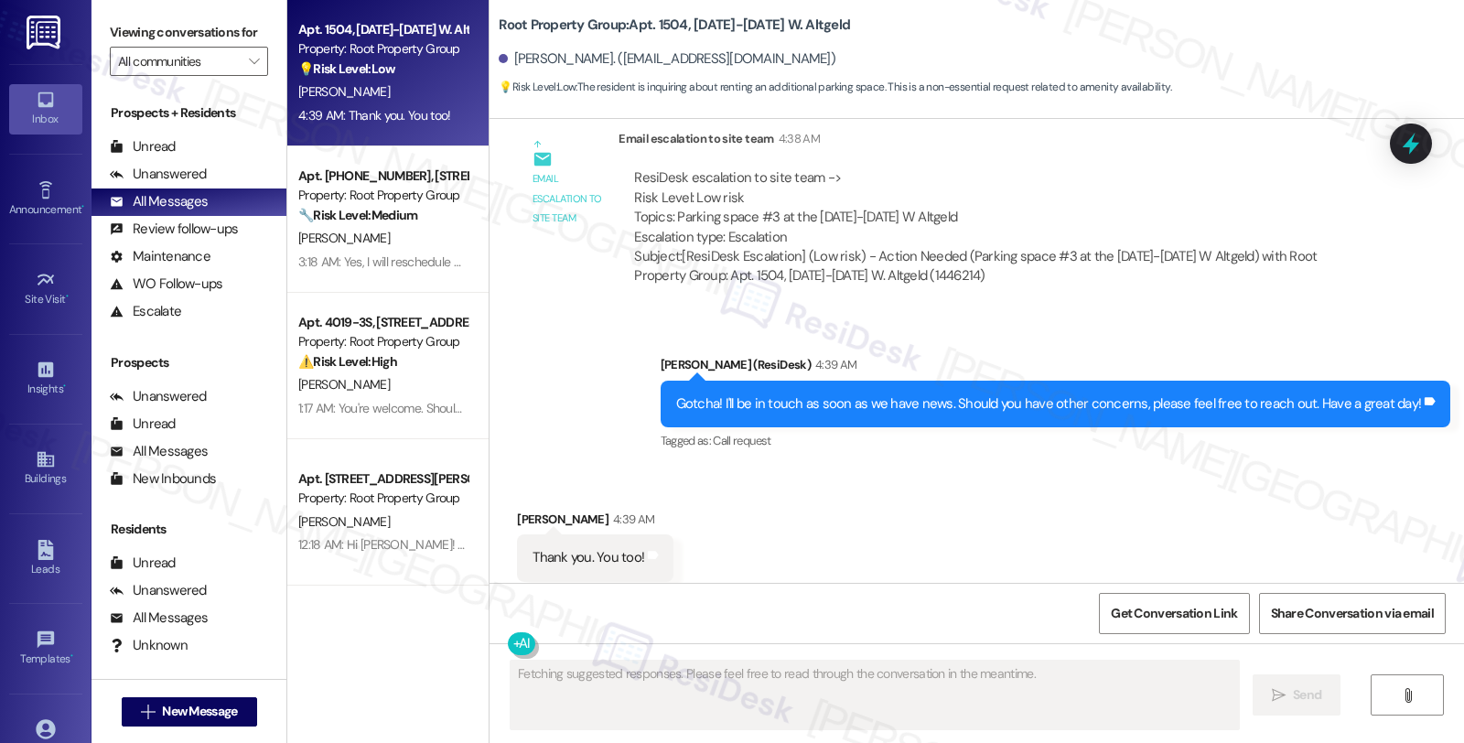
scroll to position [789, 0]
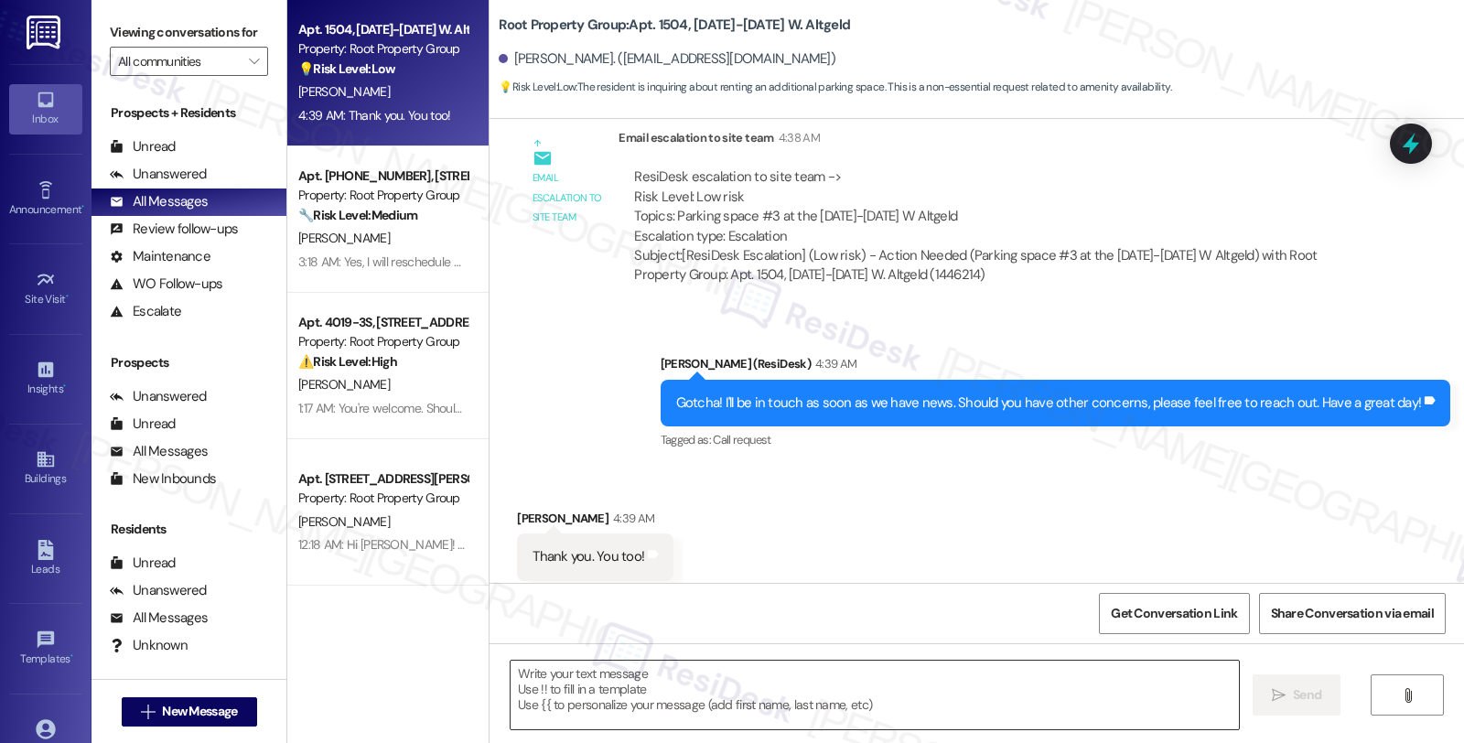
click at [660, 688] on textarea at bounding box center [875, 695] width 729 height 69
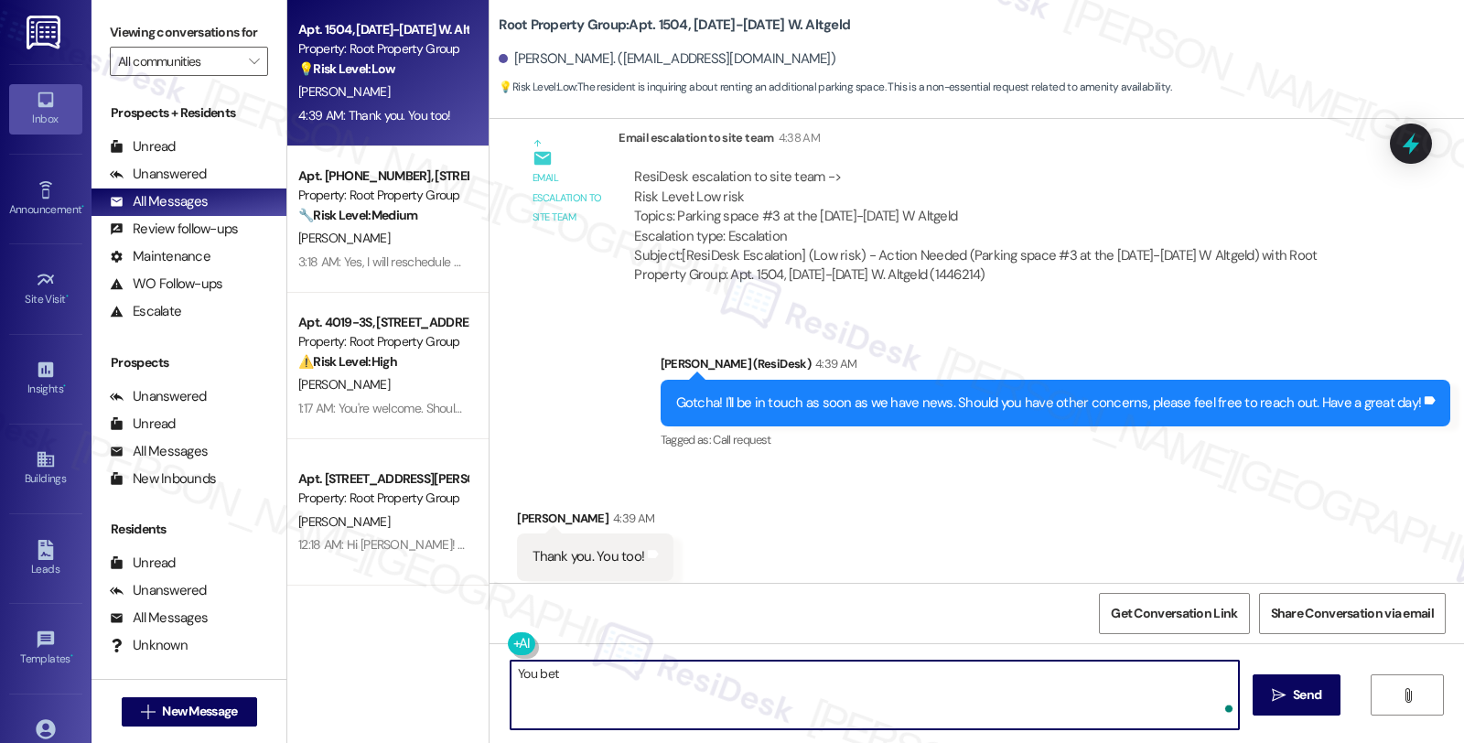
type textarea "You bet!"
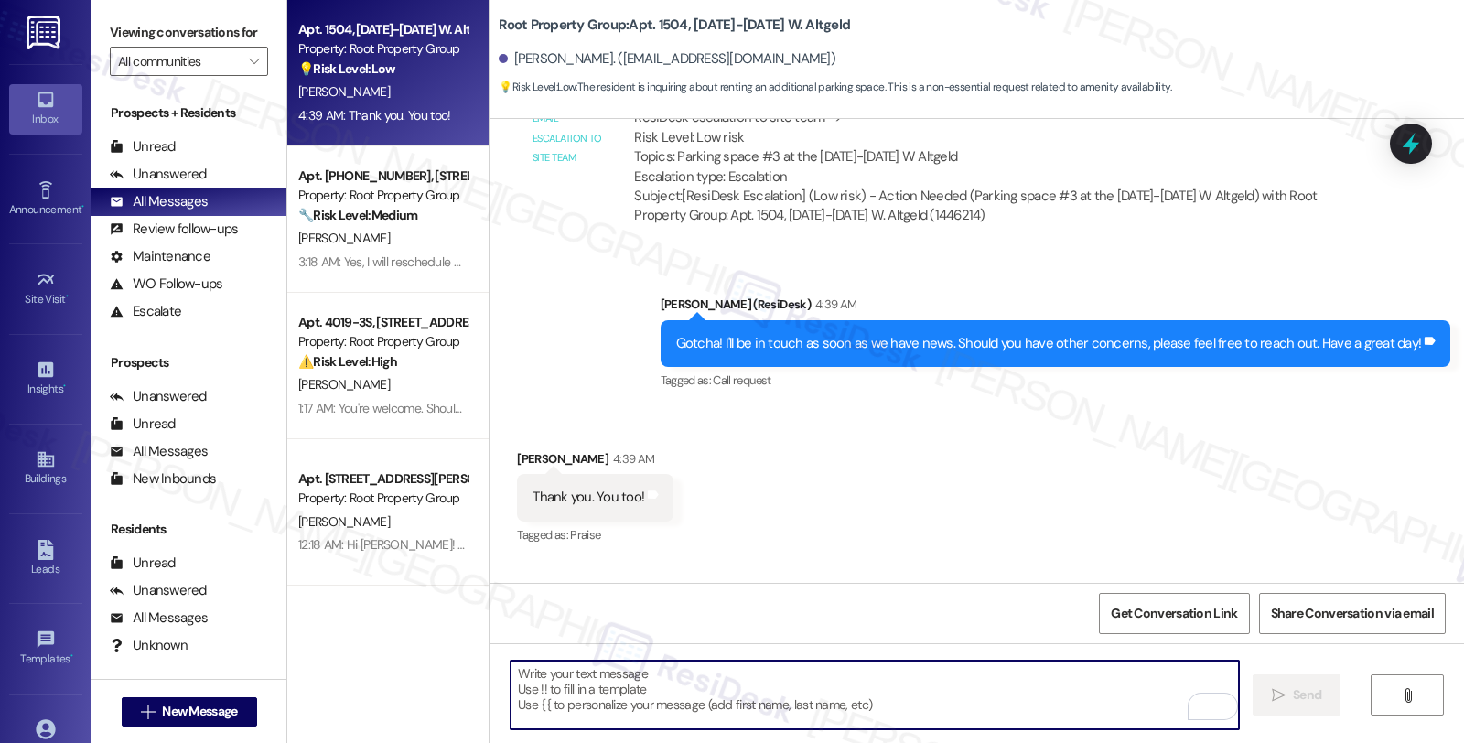
scroll to position [916, 0]
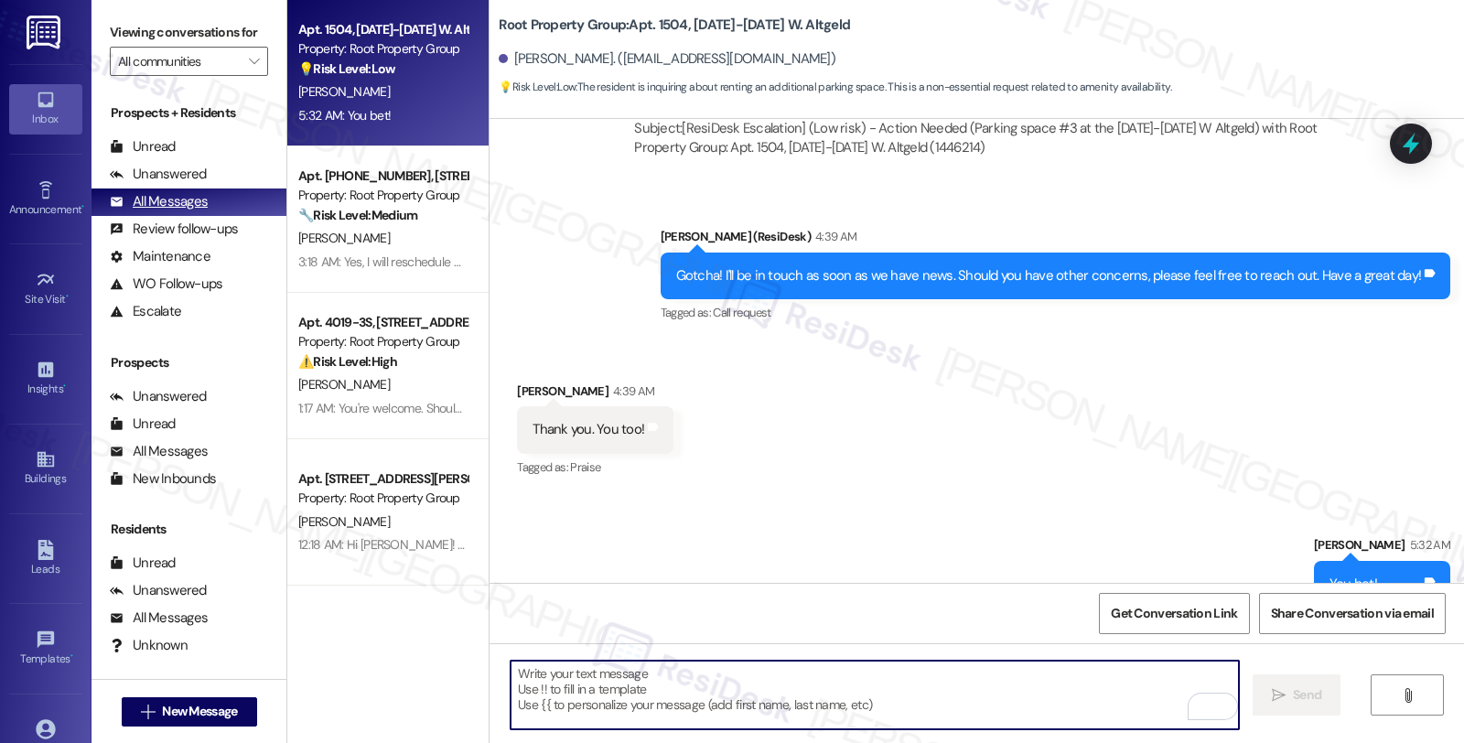
click at [192, 211] on div "All Messages" at bounding box center [159, 201] width 98 height 19
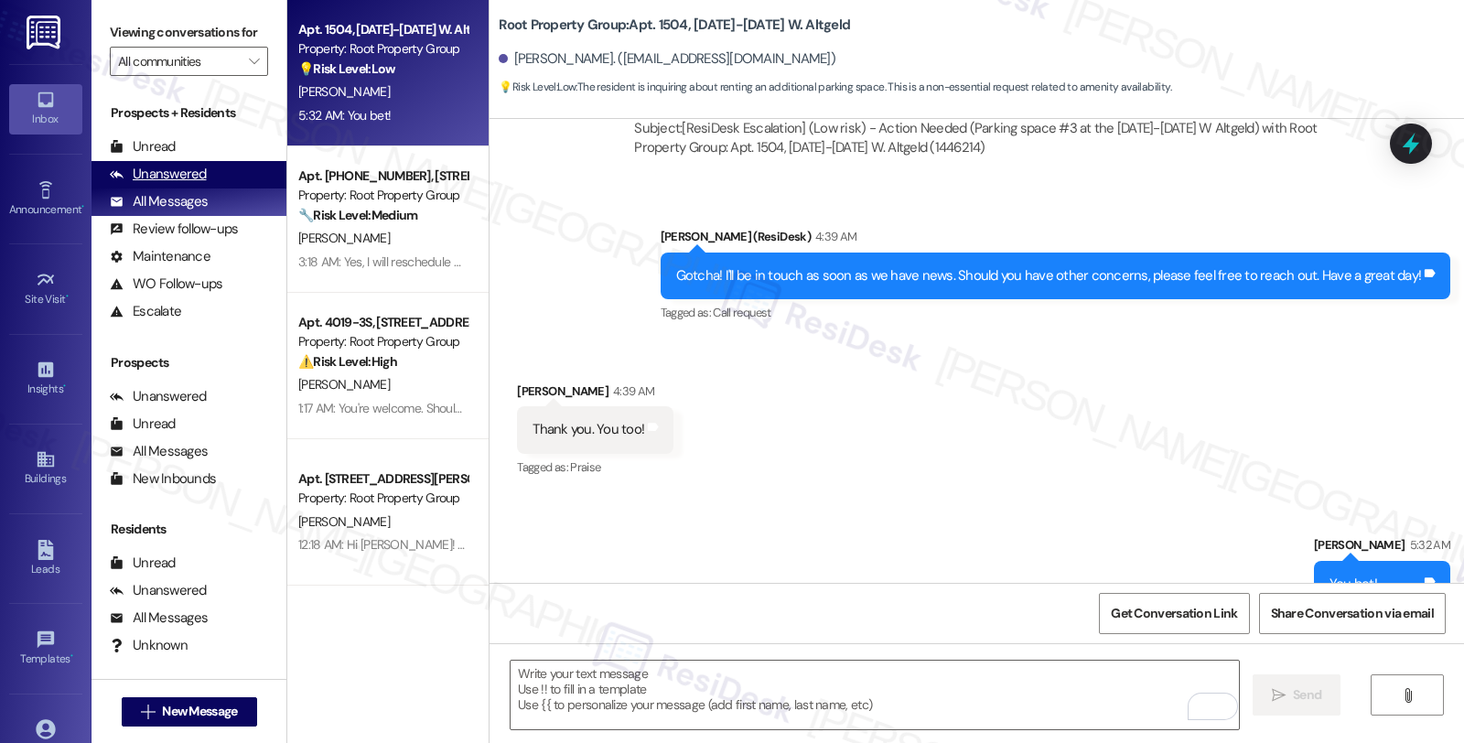
click at [193, 184] on div "Unanswered" at bounding box center [158, 174] width 97 height 19
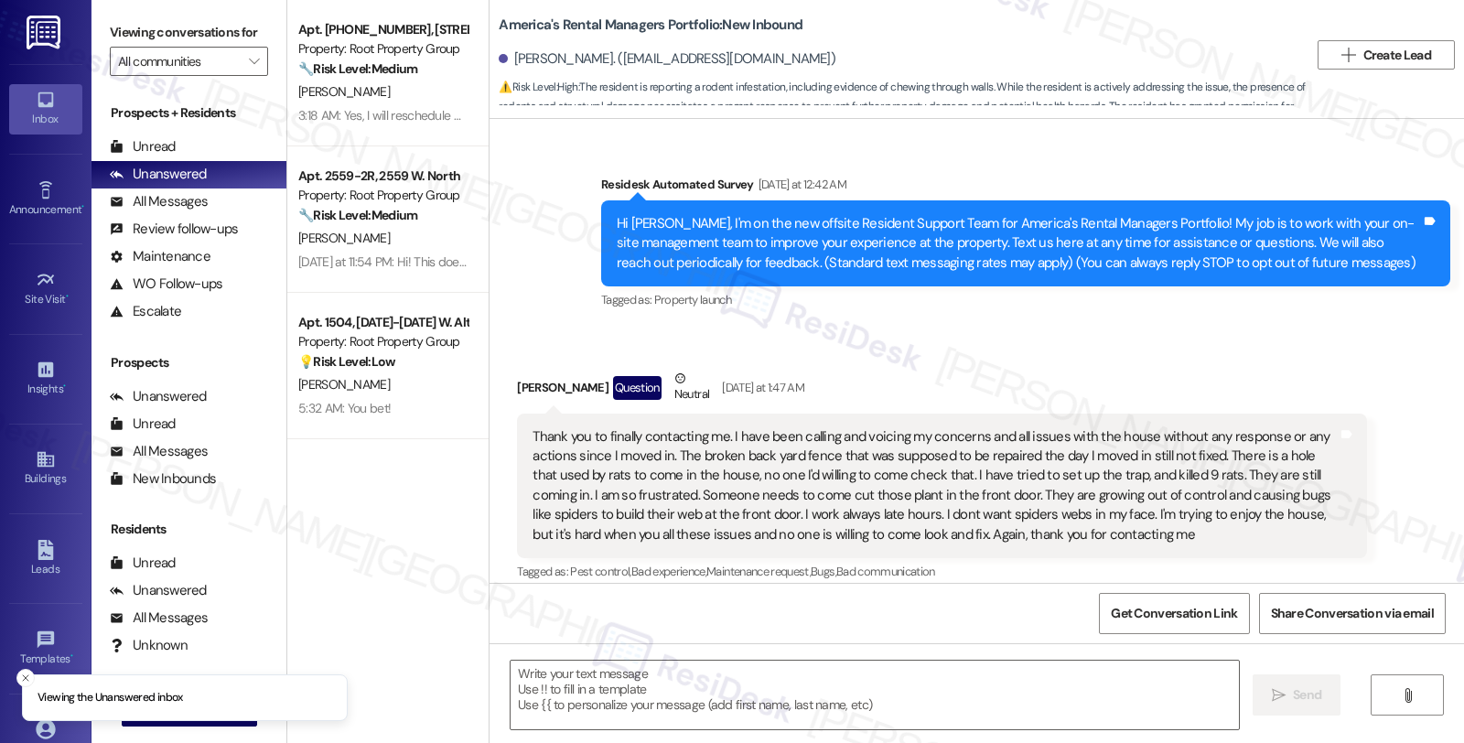
scroll to position [6298, 0]
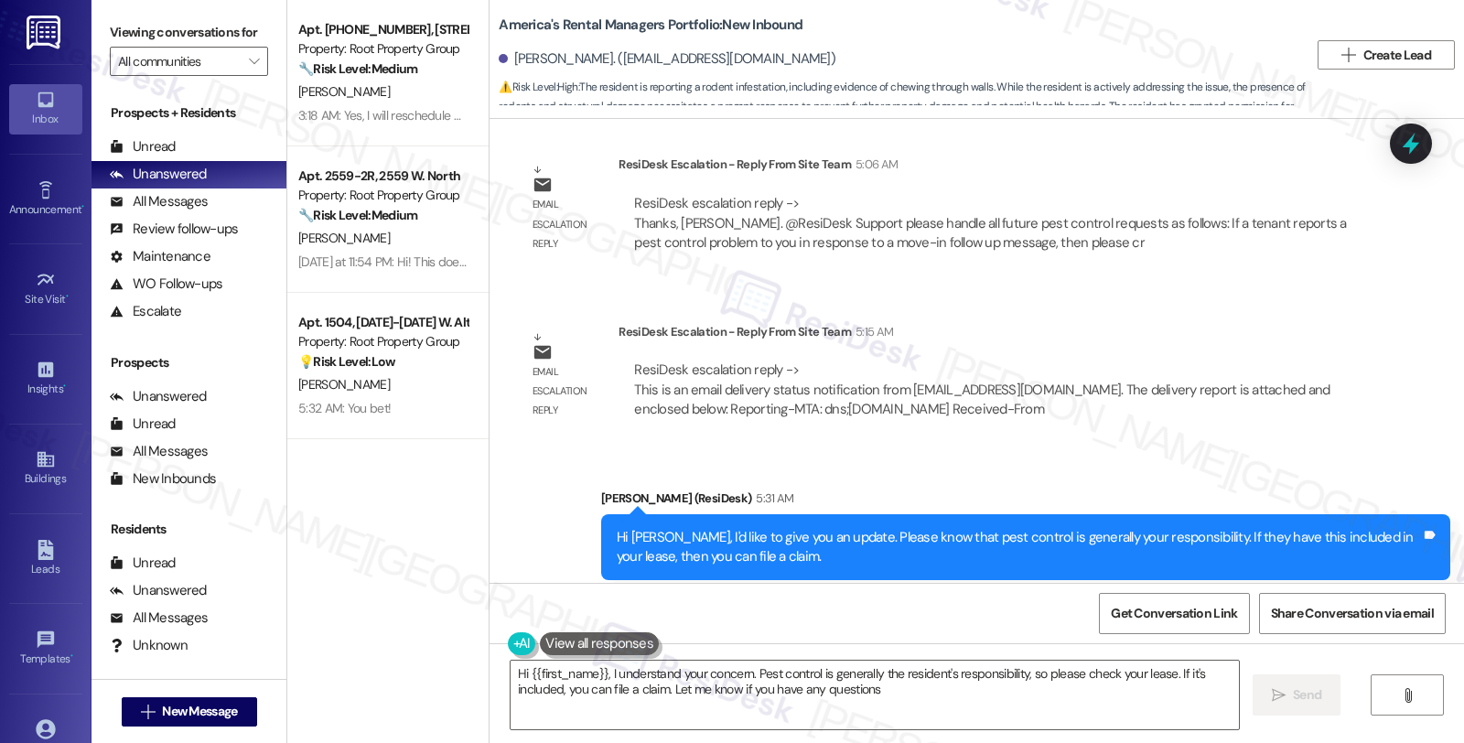
type textarea "Hi {{first_name}}, I understand your concern. Pest control is generally the res…"
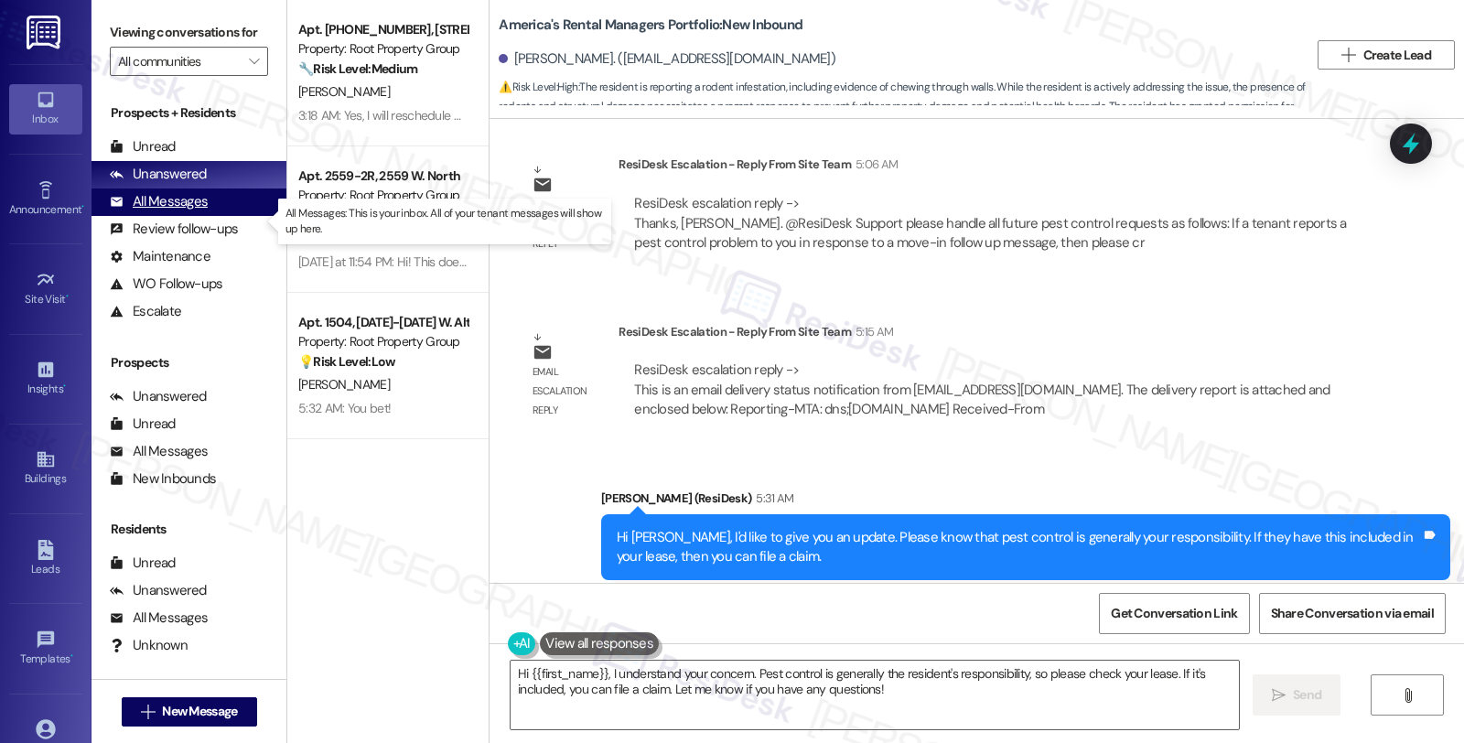
click at [204, 211] on div "All Messages" at bounding box center [159, 201] width 98 height 19
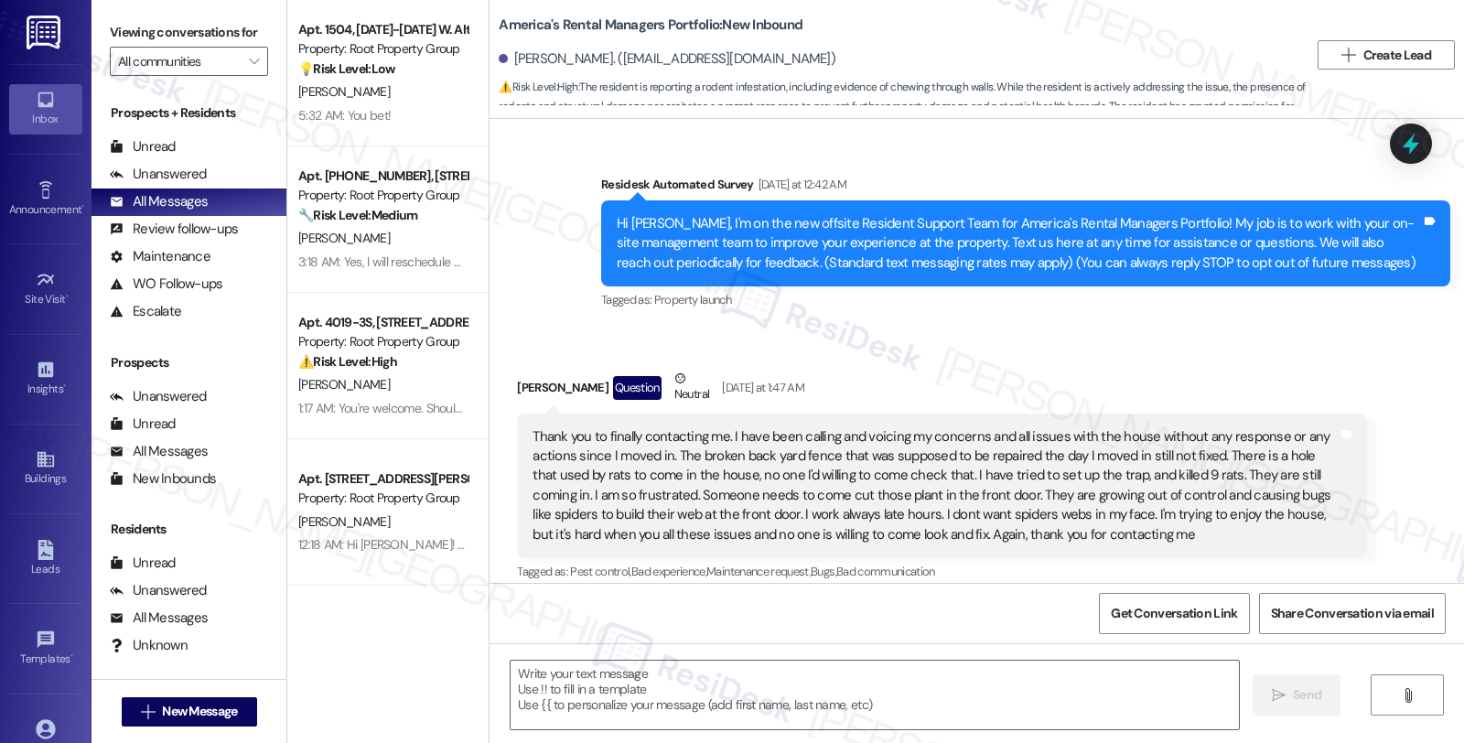
scroll to position [6472, 0]
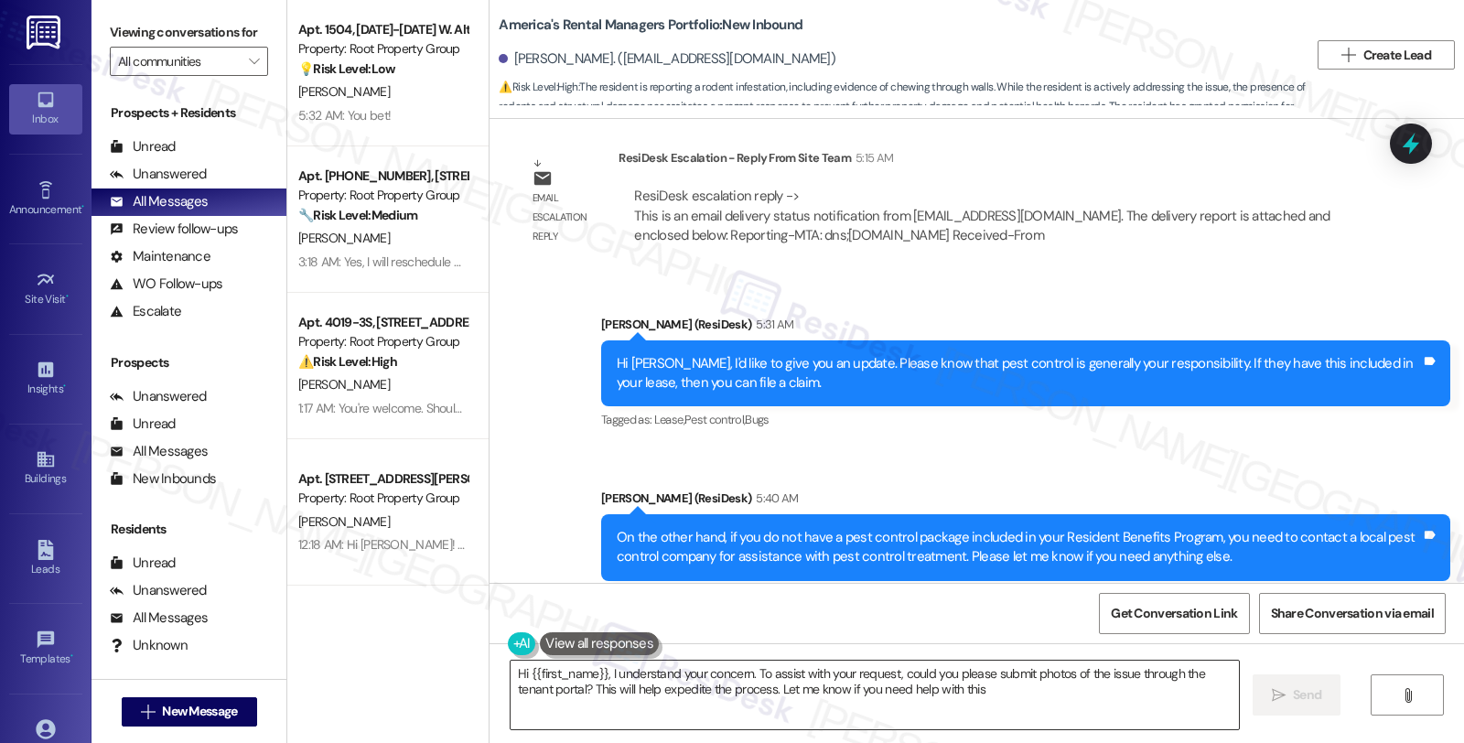
type textarea "Hi {{first_name}}, I understand your concern. To assist with your request, coul…"
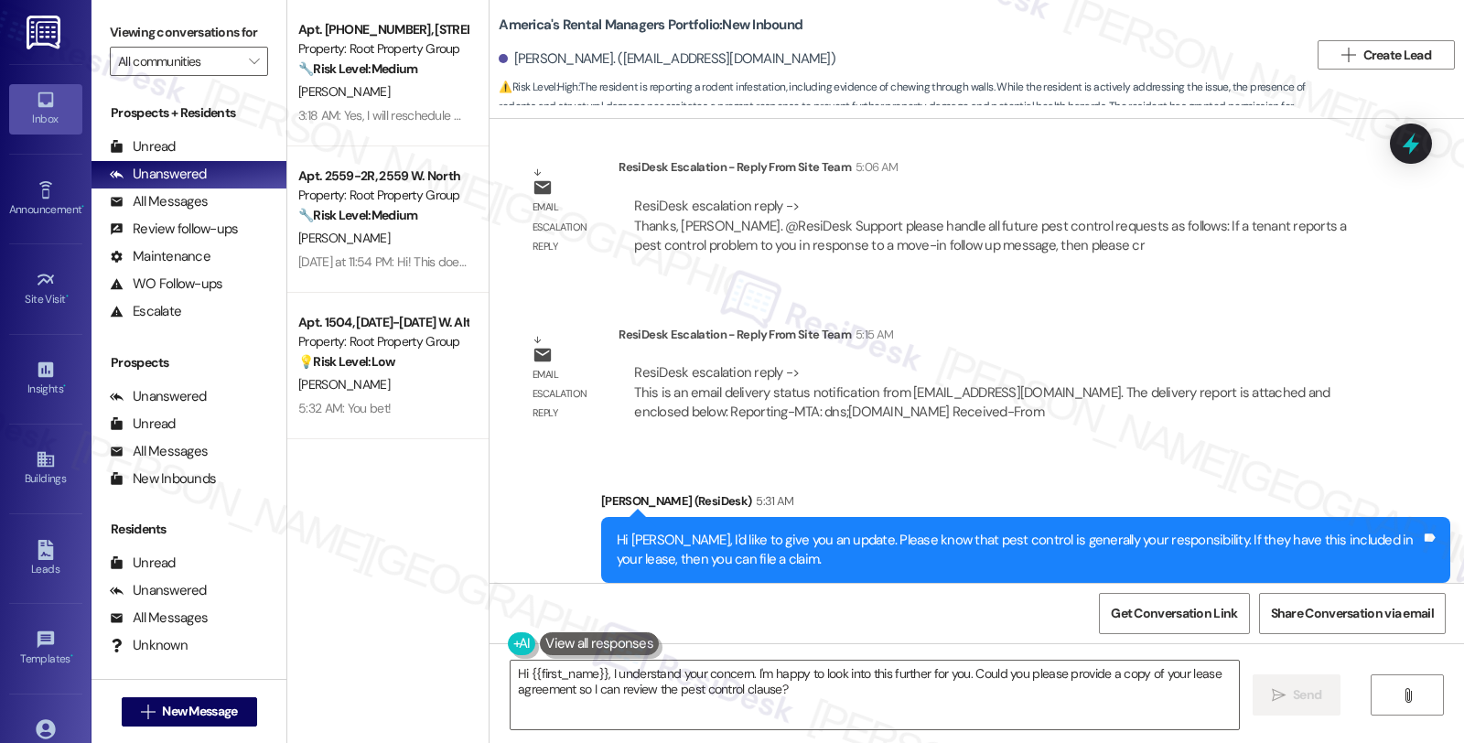
scroll to position [6298, 0]
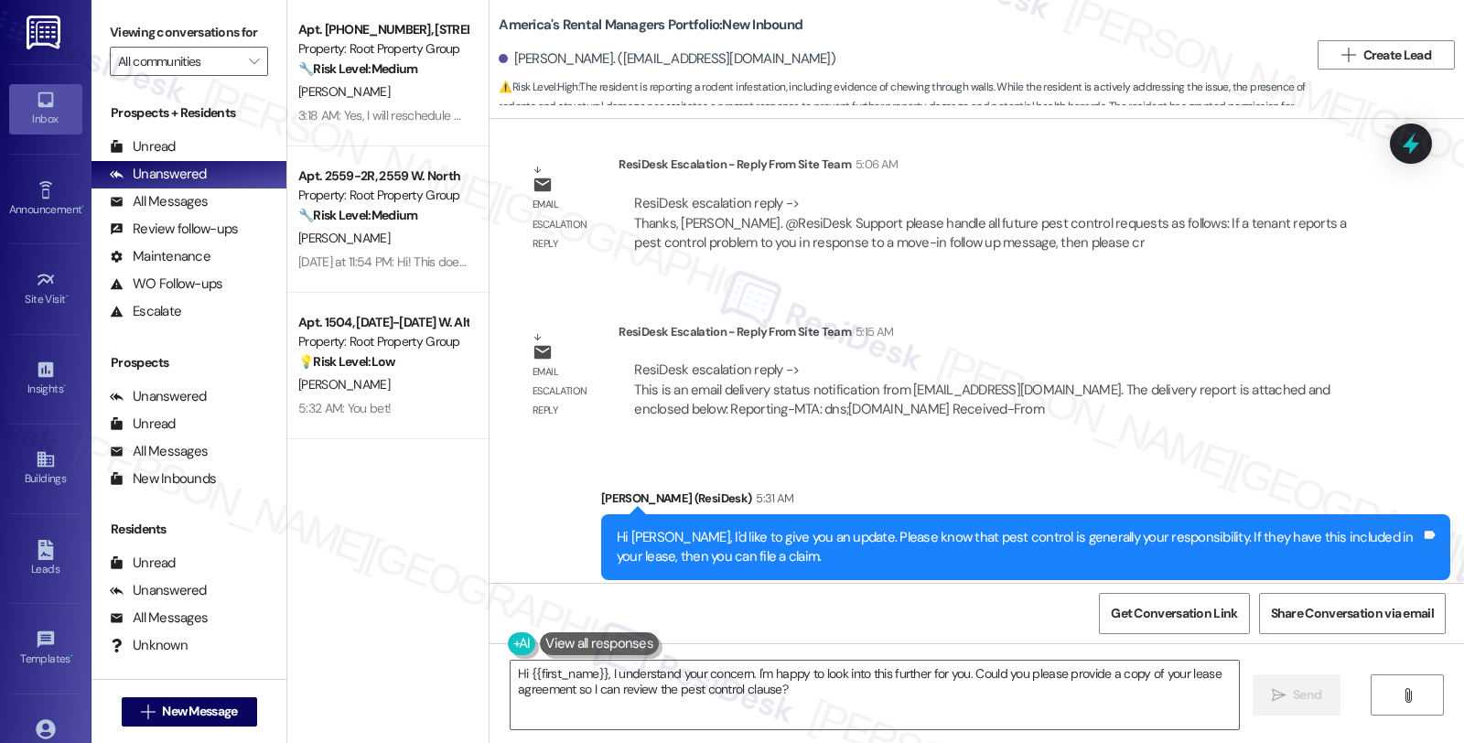
click at [1158, 475] on div "Sent via SMS [PERSON_NAME] (ResiDesk) 5:31 AM Hi [PERSON_NAME], I'd like to giv…" at bounding box center [1026, 548] width 877 height 146
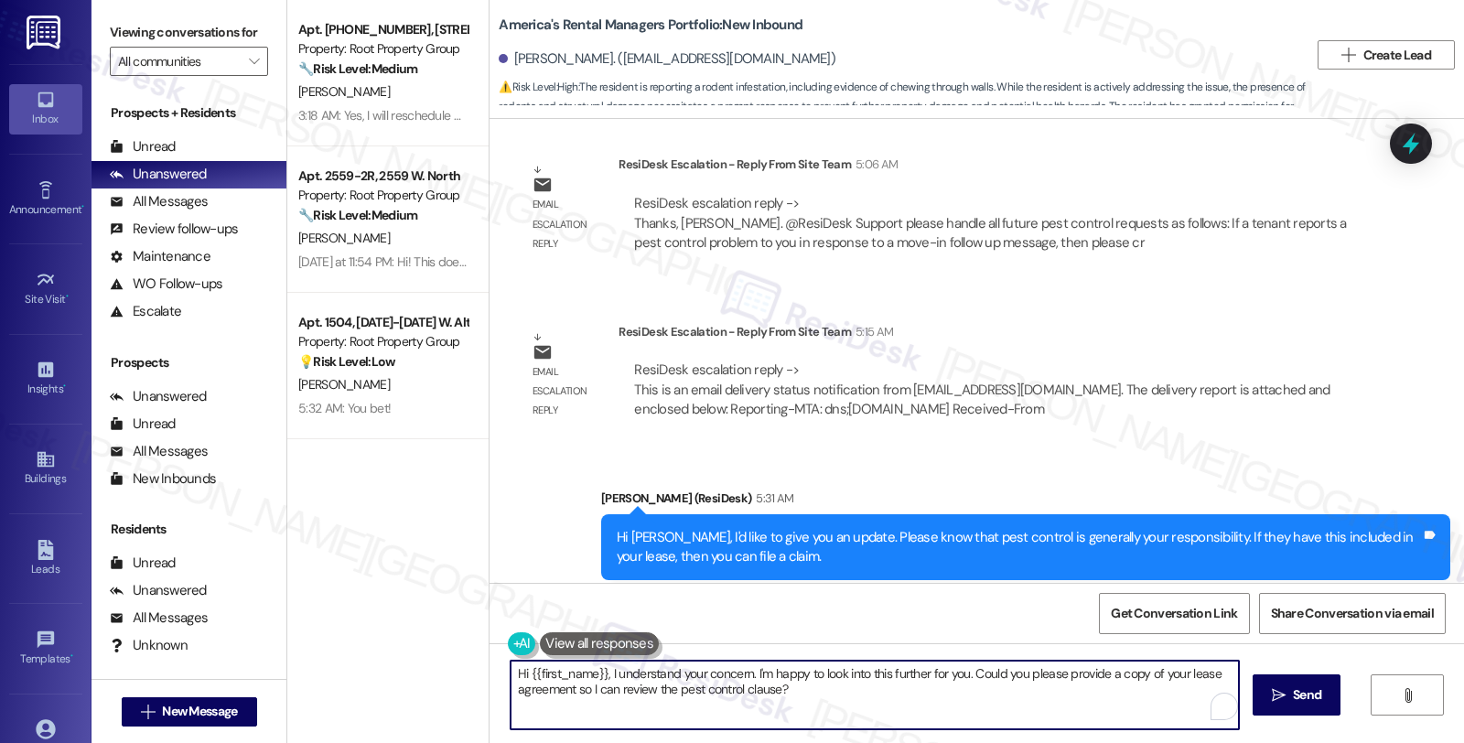
drag, startPoint x: 829, startPoint y: 696, endPoint x: 440, endPoint y: 643, distance: 392.6
click at [440, 643] on div "Apt. [PHONE_NUMBER], [STREET_ADDRESS] Property: Root Property Group 🔧 Risk Leve…" at bounding box center [875, 371] width 1177 height 743
paste textarea "then they do not have pest control included in their package and they'll need t…"
click at [610, 671] on textarea "On the other hand, then they do not have pest control included in their package…" at bounding box center [875, 695] width 729 height 69
paste textarea "Resident Benefits Program"
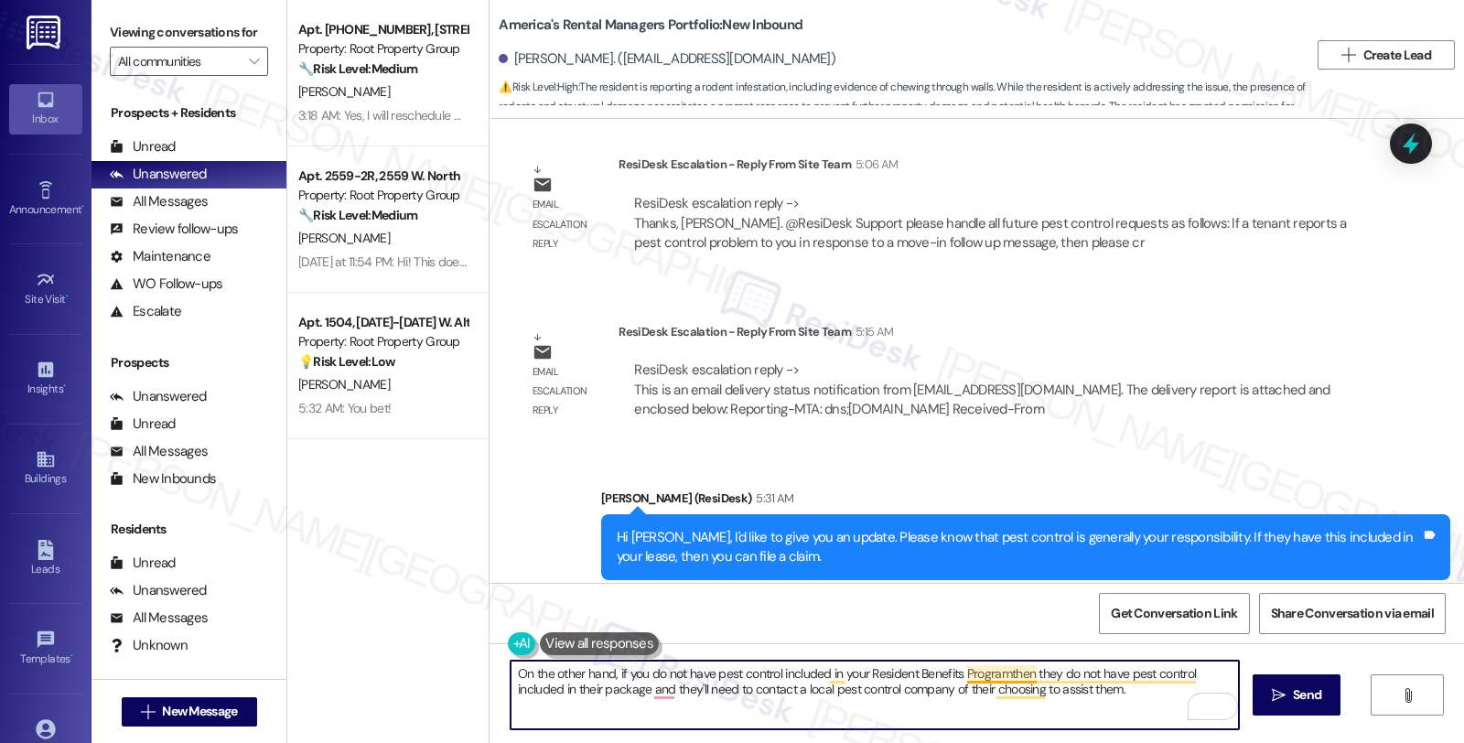
click at [1000, 670] on textarea "On the other hand, if you do not have pest control included in your Resident Be…" at bounding box center [875, 695] width 729 height 69
click at [776, 665] on textarea "On the other hand, if you do not have pest control included in your Resident Be…" at bounding box center [875, 695] width 729 height 69
click at [1054, 674] on textarea "On the other hand, if you do not have pest control package included in your Res…" at bounding box center [875, 695] width 729 height 69
click at [737, 688] on textarea "On the other hand, if you do not have pest control package included in your Res…" at bounding box center [875, 695] width 729 height 69
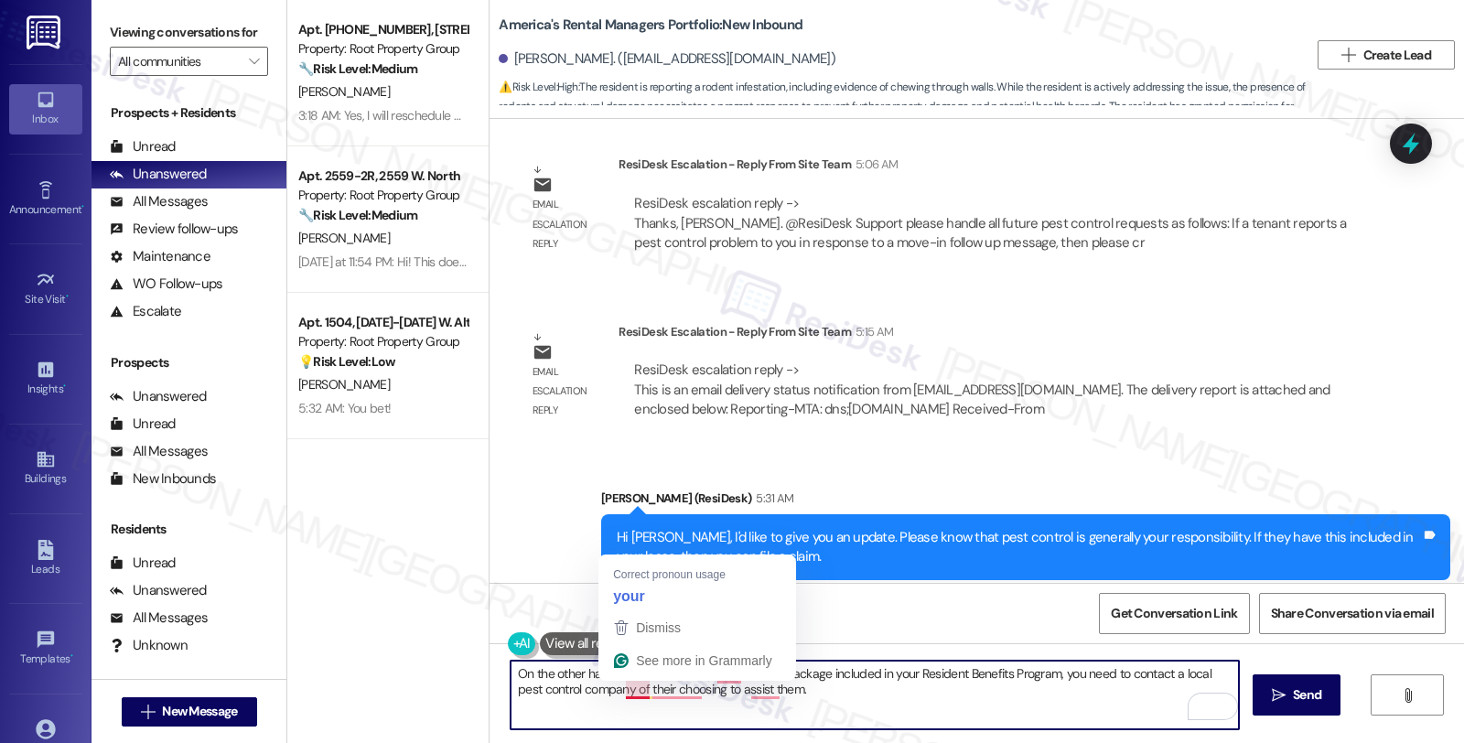
click at [615, 688] on textarea "On the other hand, if you do not have pest control package included in your Res…" at bounding box center [875, 695] width 729 height 69
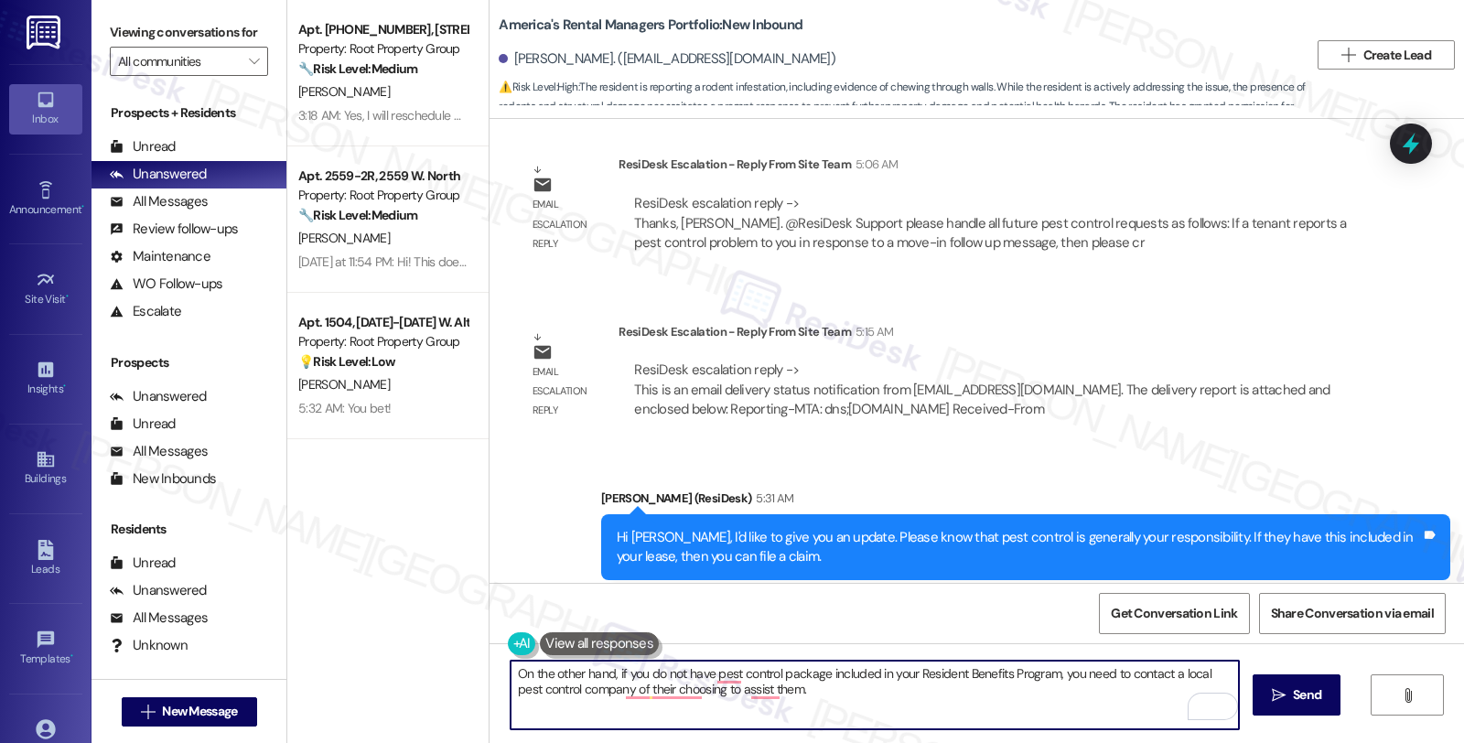
click at [613, 688] on textarea "On the other hand, if you do not have pest control package included in your Res…" at bounding box center [875, 695] width 729 height 69
drag, startPoint x: 600, startPoint y: 688, endPoint x: 863, endPoint y: 688, distance: 263.6
click at [863, 688] on textarea "On the other hand, if you do not have pest control package included in your Res…" at bounding box center [875, 695] width 729 height 69
drag, startPoint x: 625, startPoint y: 689, endPoint x: 938, endPoint y: 689, distance: 313.0
click at [938, 689] on textarea "On the other hand, if you do not have a pest control package included in your R…" at bounding box center [875, 695] width 729 height 69
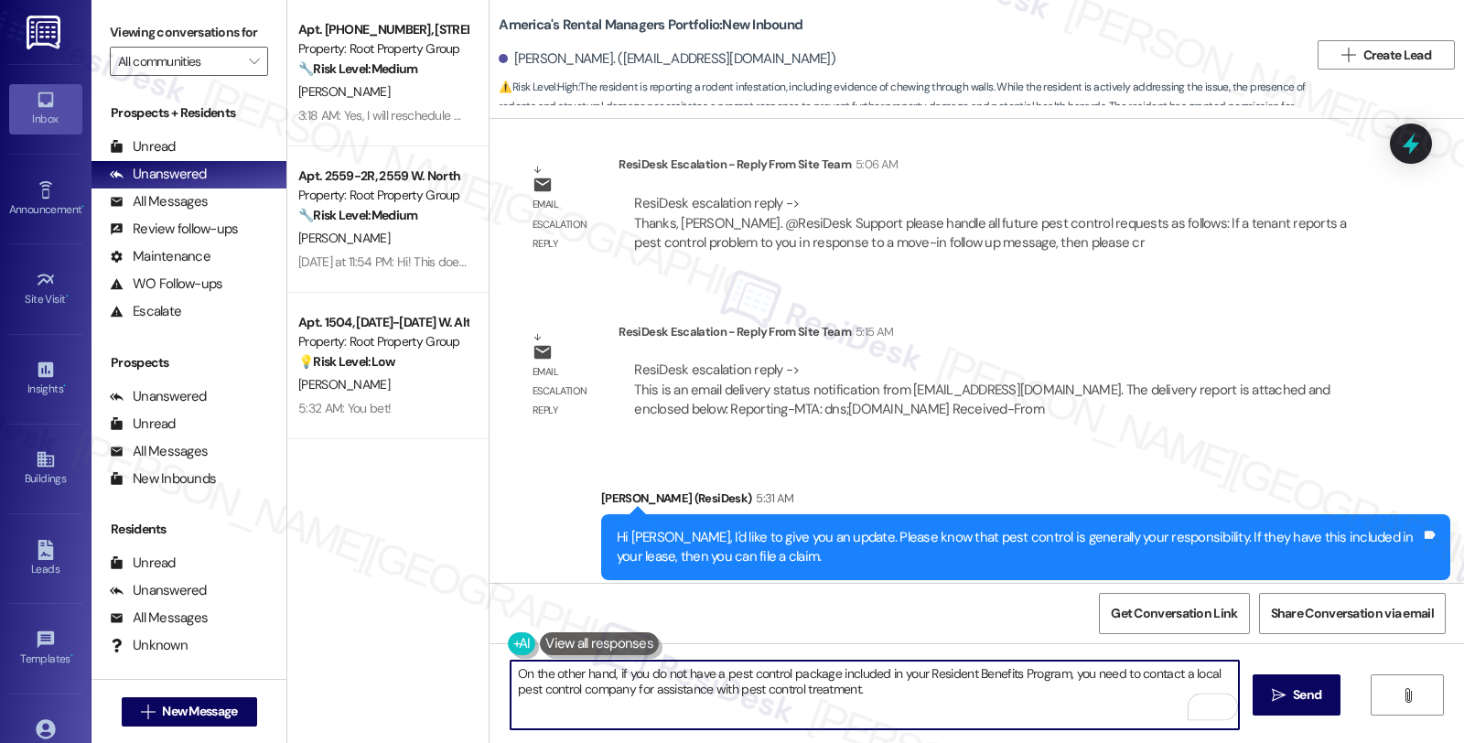
click at [903, 694] on textarea "On the other hand, if you do not have a pest control package included in your R…" at bounding box center [875, 695] width 729 height 69
click at [1047, 692] on textarea "On the other hand, if you do not have a pest control package included in your R…" at bounding box center [875, 695] width 729 height 69
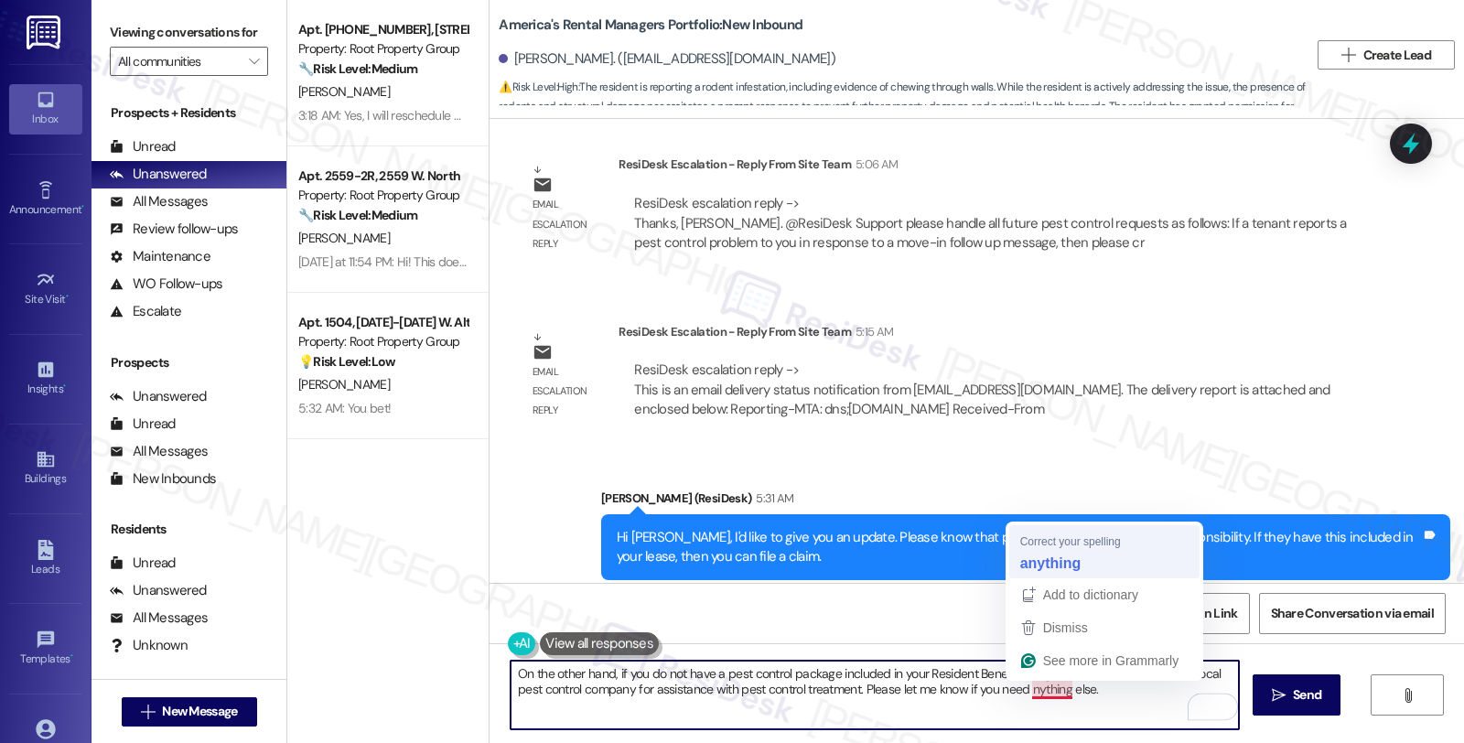
type textarea "On the other hand, if you do not have a pest control package included in your R…"
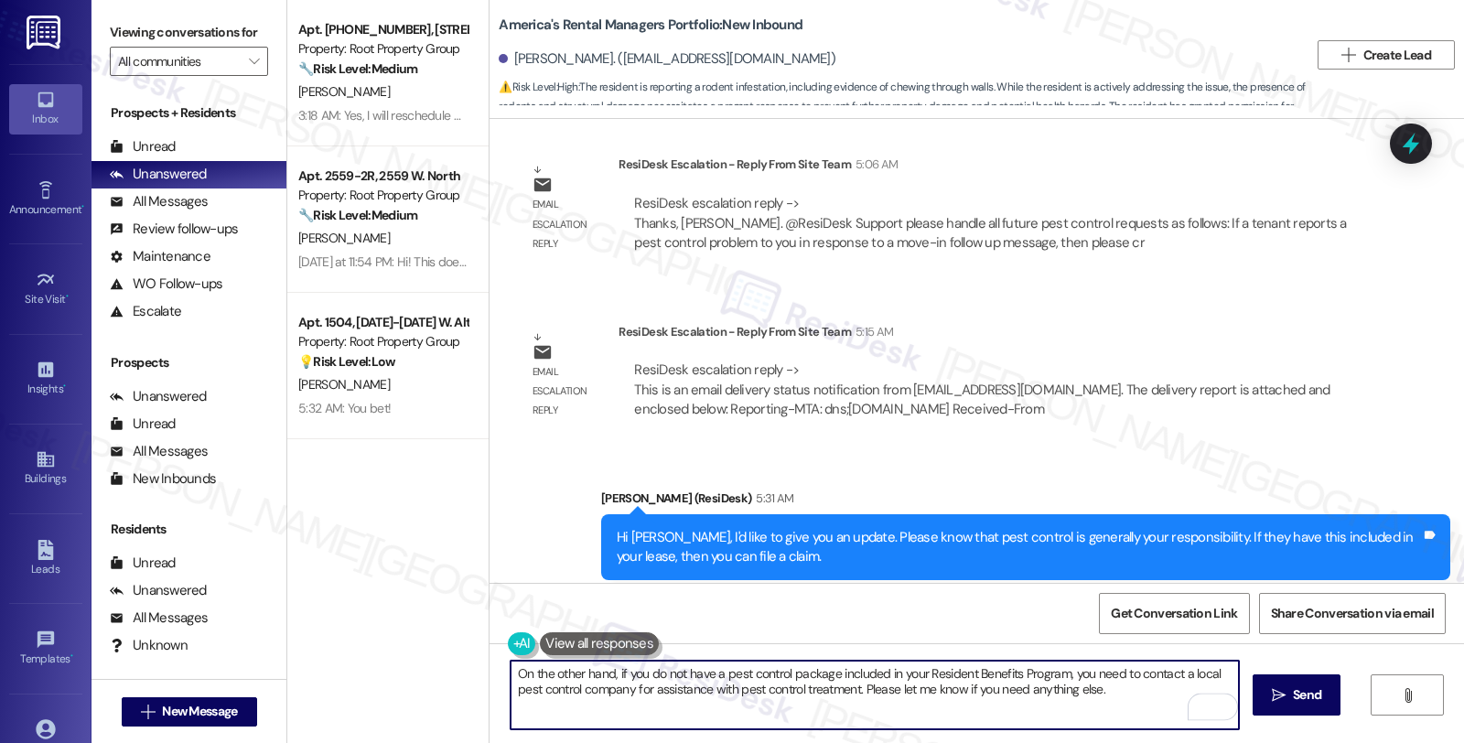
click at [1009, 697] on textarea "On the other hand, if you do not have a pest control package included in your R…" at bounding box center [875, 695] width 729 height 69
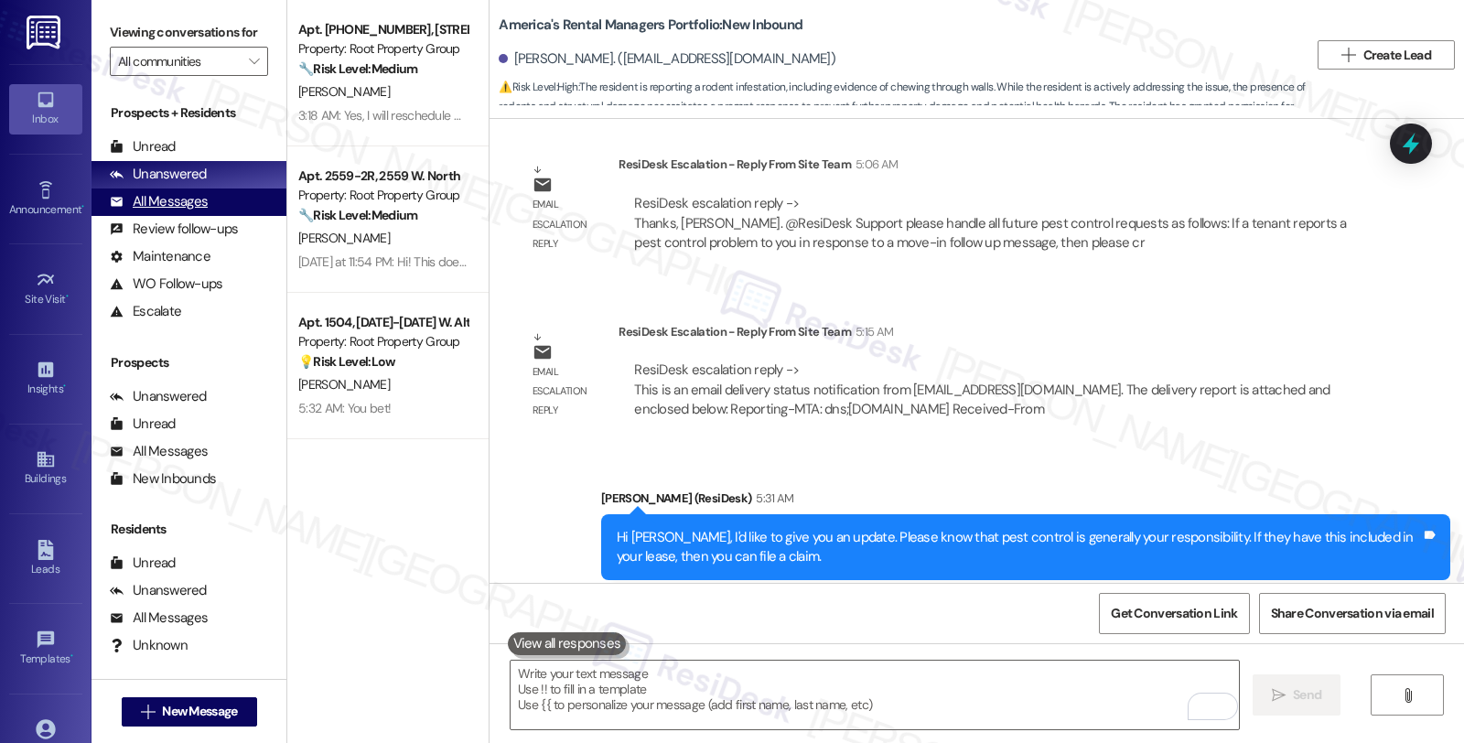
click at [196, 211] on div "All Messages" at bounding box center [159, 201] width 98 height 19
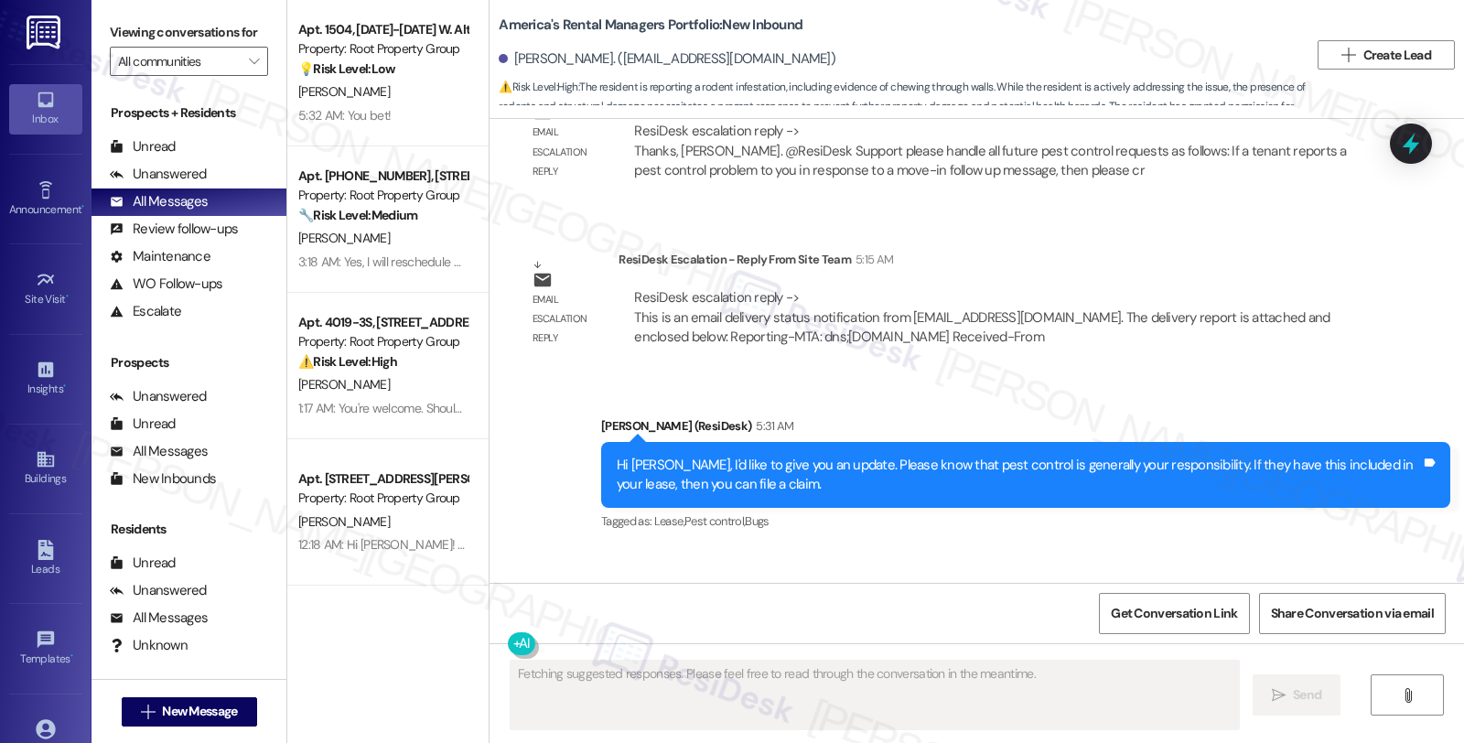
scroll to position [6409, 0]
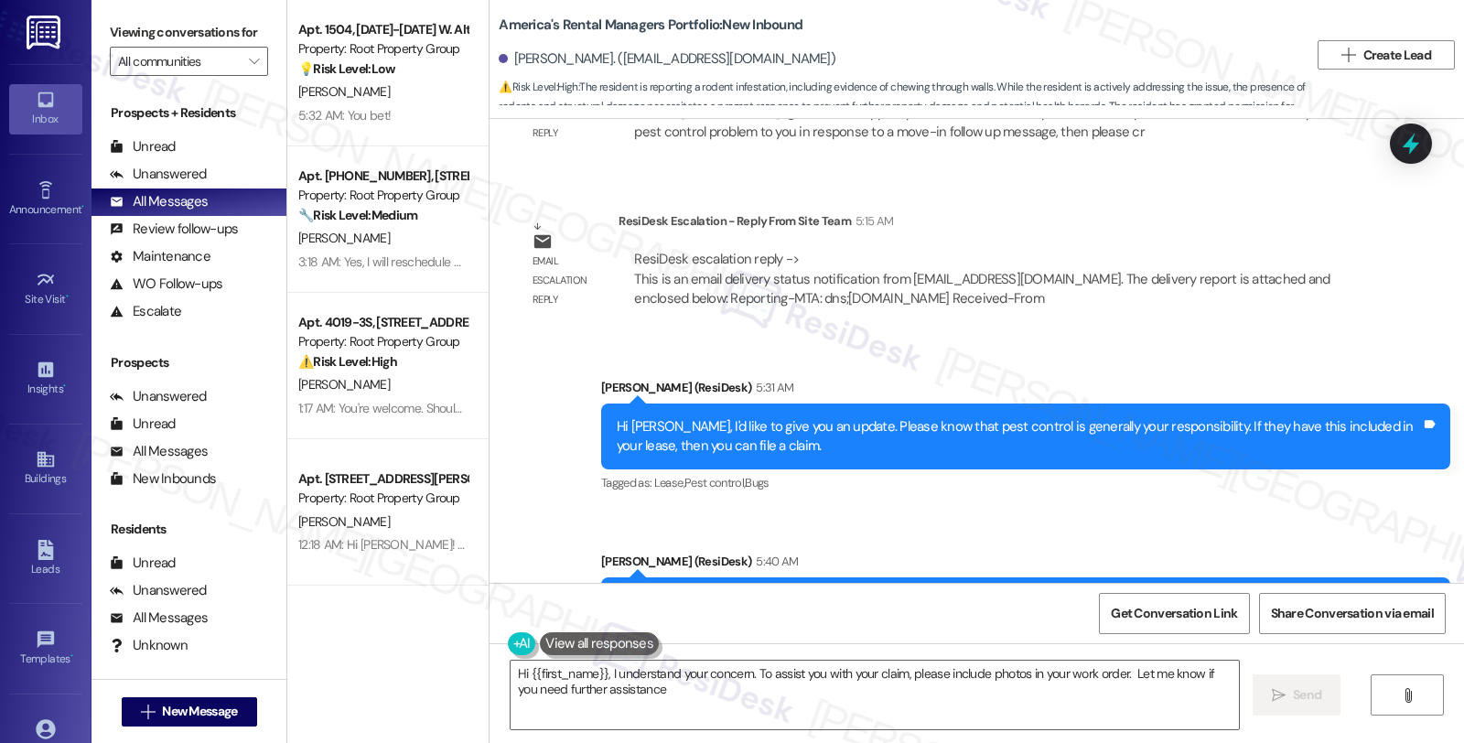
type textarea "Hi {{first_name}}, I understand your concern. To assist you with your claim, pl…"
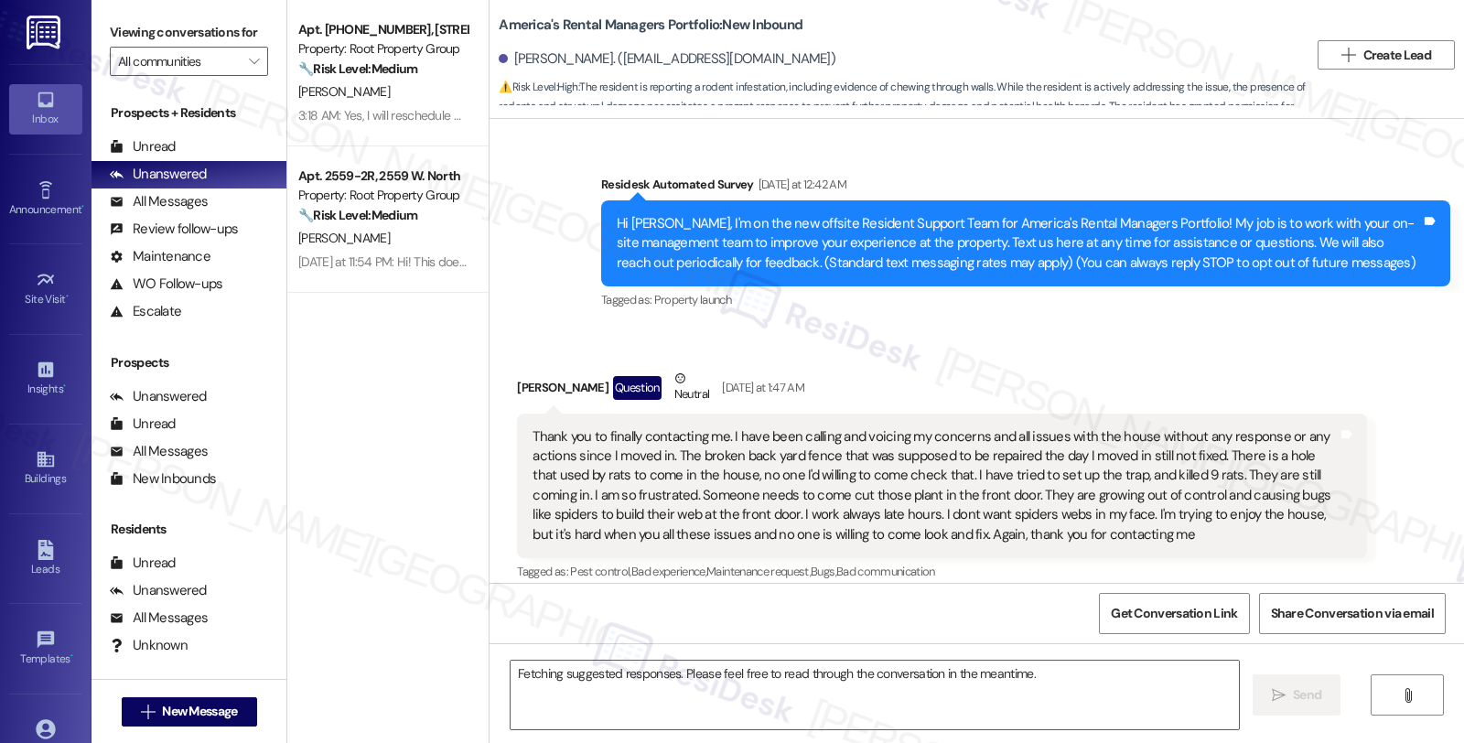
scroll to position [6472, 0]
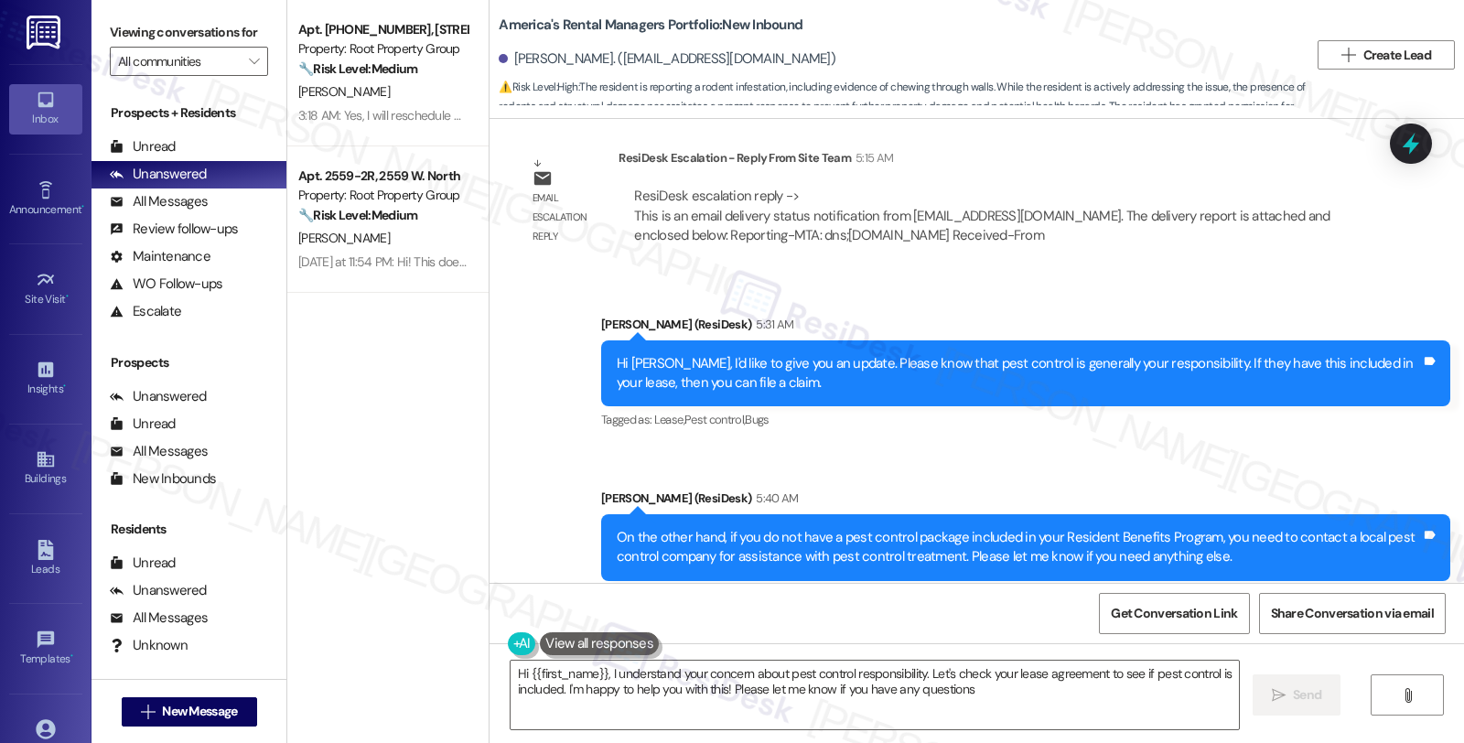
type textarea "Hi {{first_name}}, I understand your concern about pest control responsibility.…"
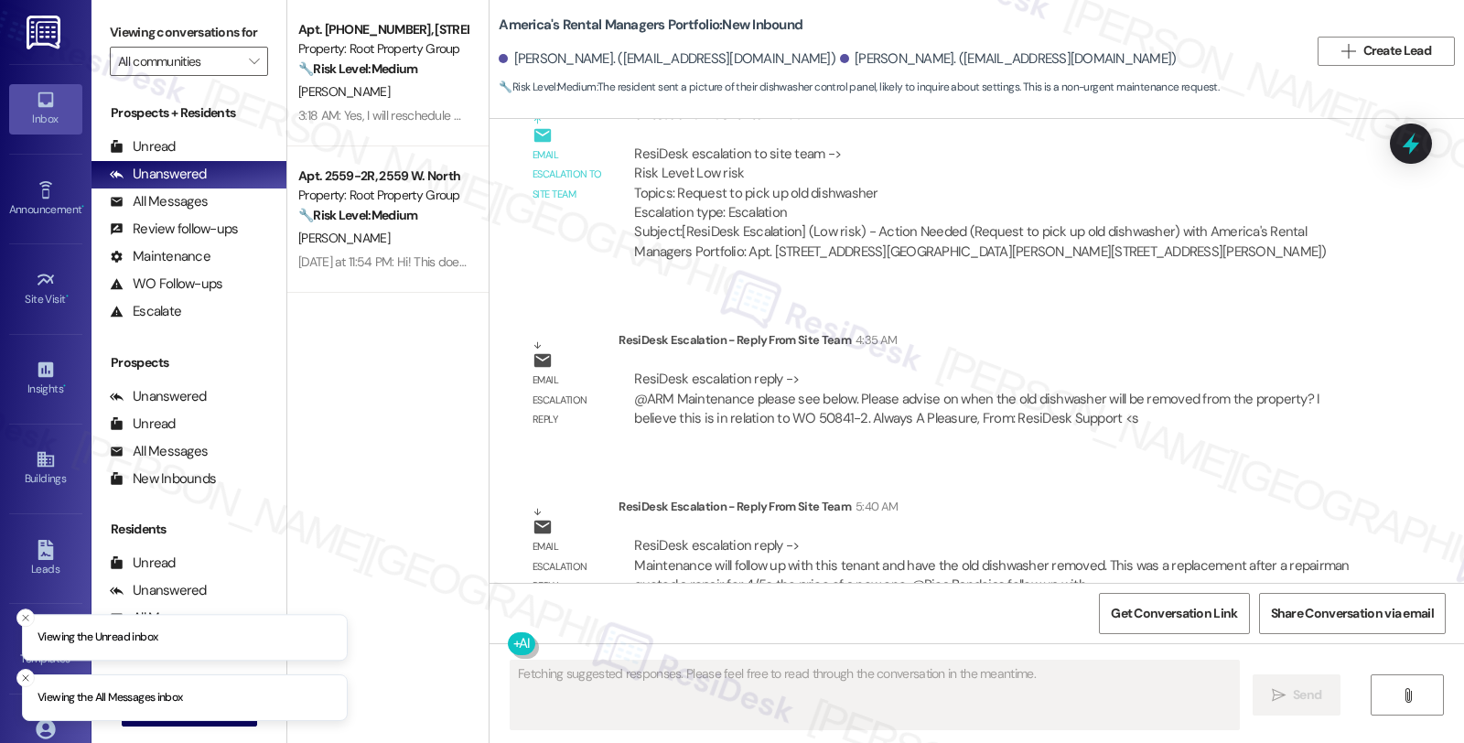
scroll to position [1987, 0]
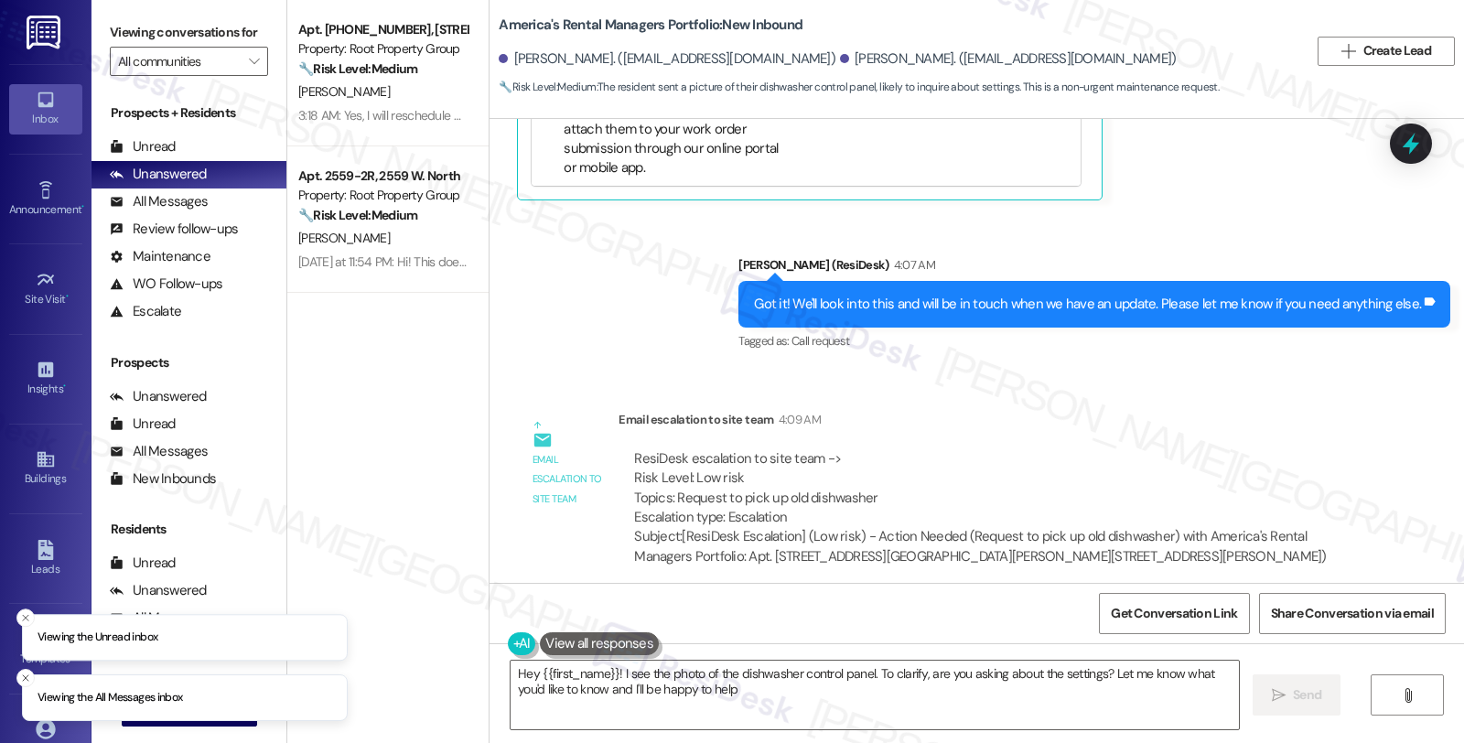
type textarea "Hey {{first_name}}! I see the photo of the dishwasher control panel. To clarify…"
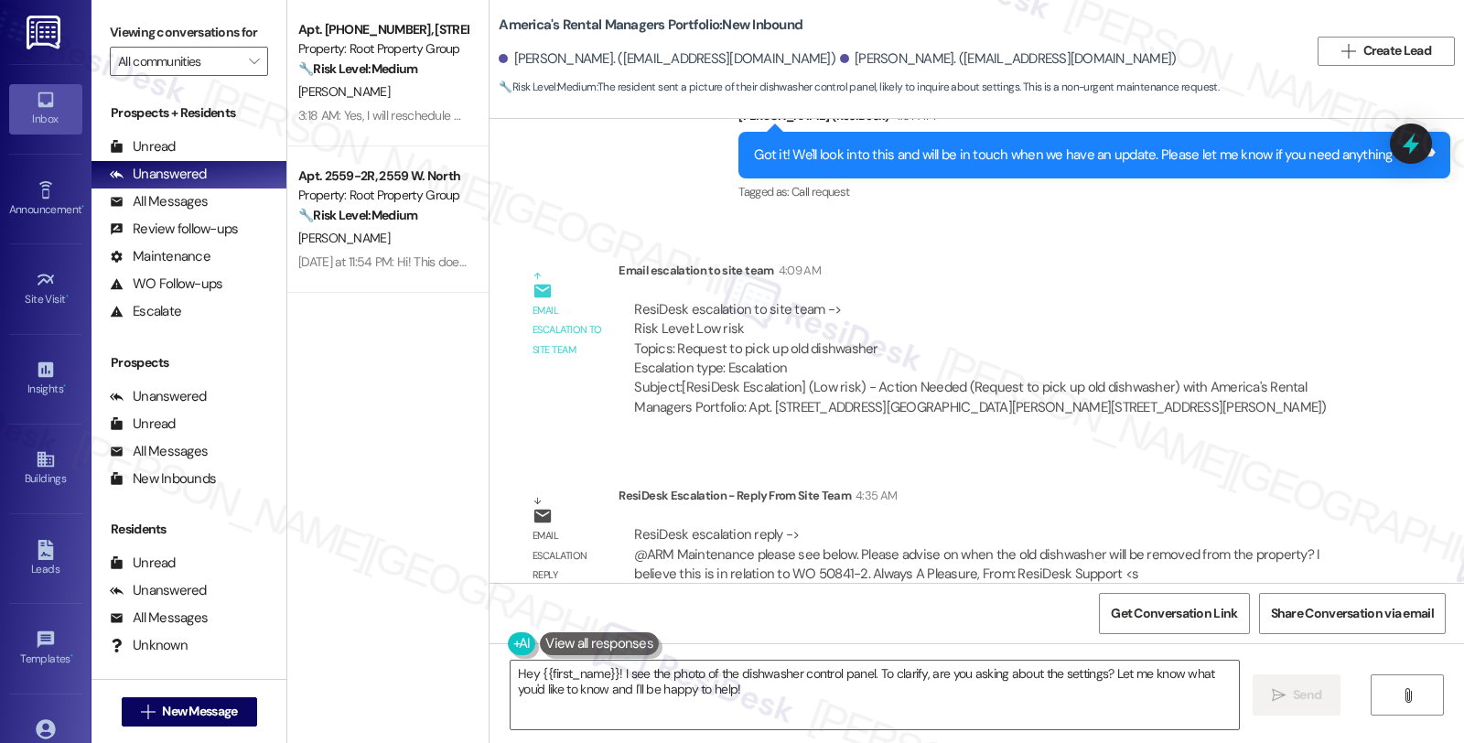
scroll to position [2292, 0]
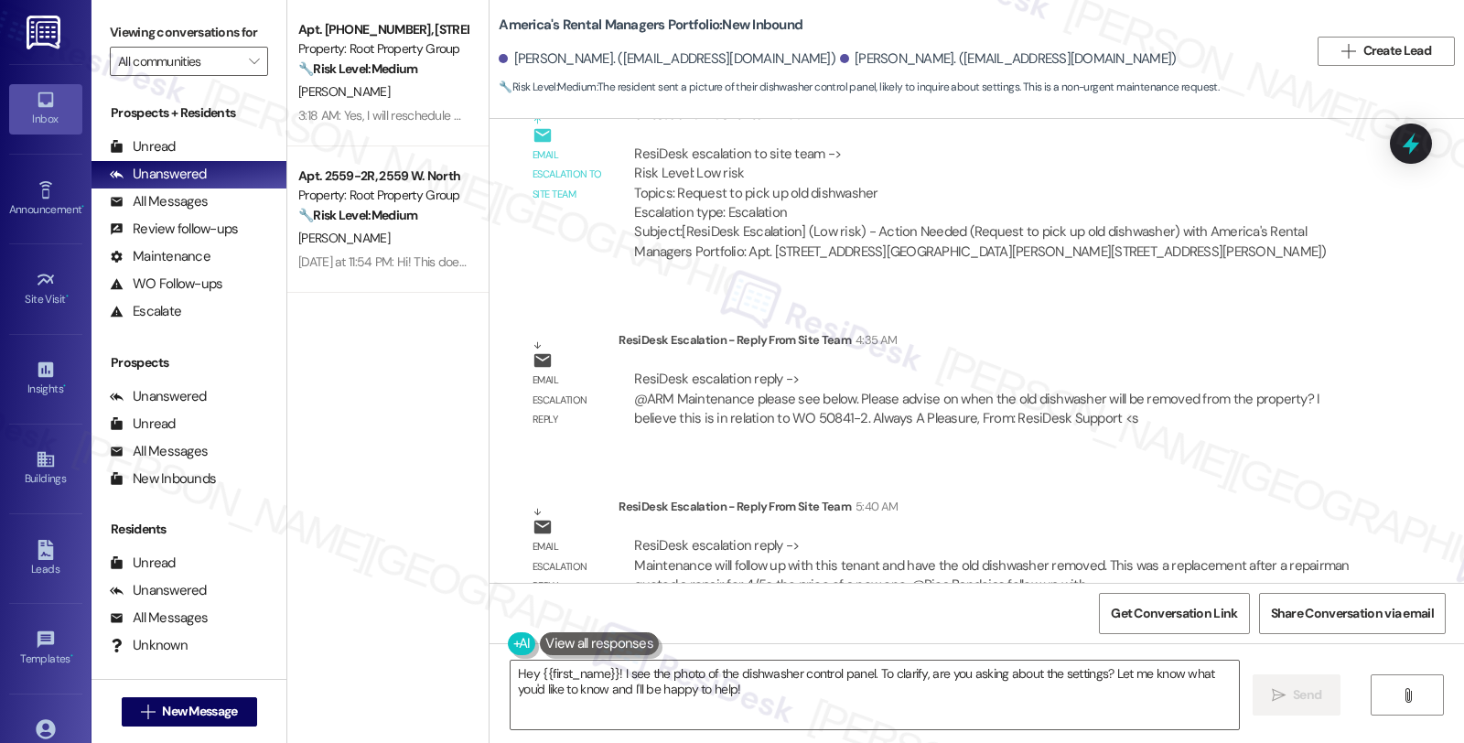
click at [1131, 410] on div "Email escalation reply ResiDesk Escalation - Reply From Site Team 4:35 AM ResiD…" at bounding box center [941, 386] width 877 height 139
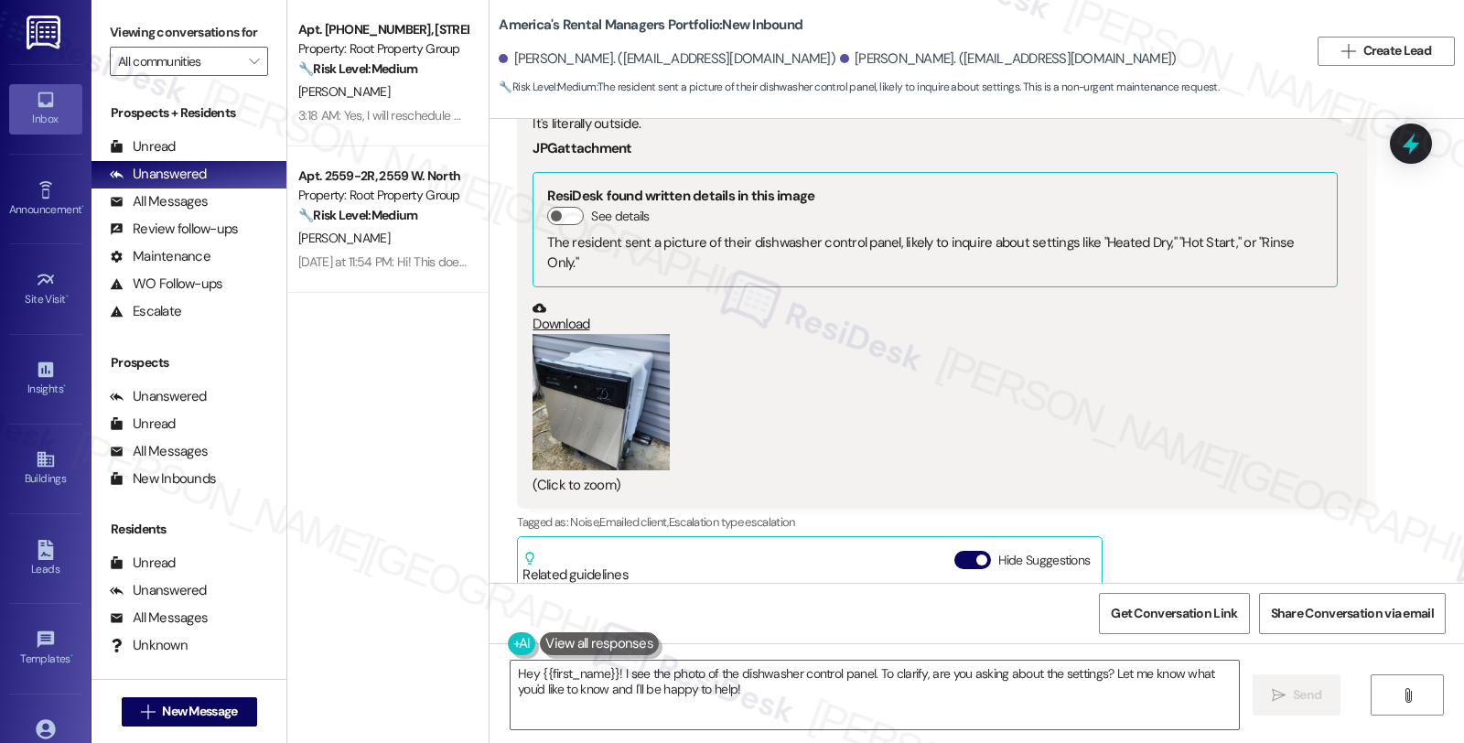
scroll to position [1275, 0]
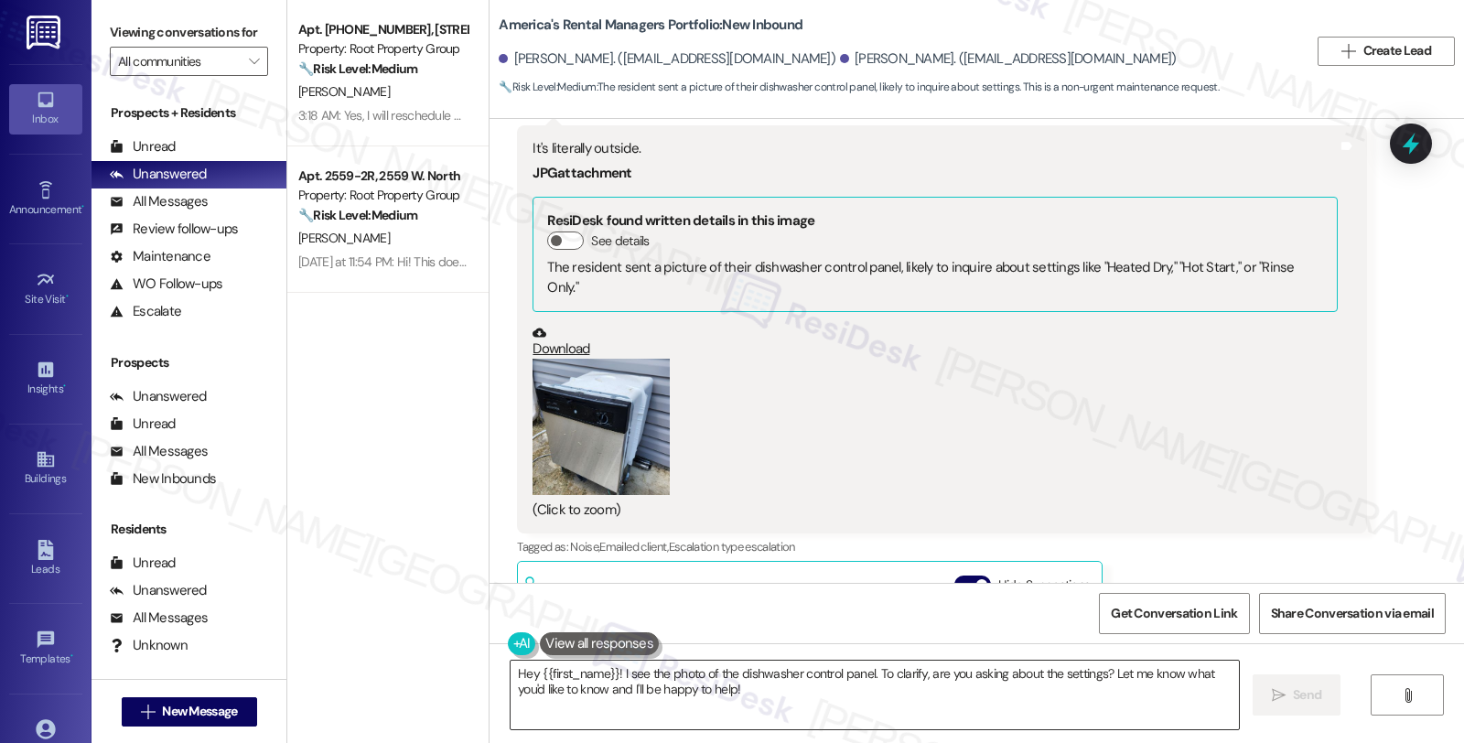
click at [511, 671] on textarea "Hey {{first_name}}! I see the photo of the dishwasher control panel. To clarify…" at bounding box center [875, 695] width 729 height 69
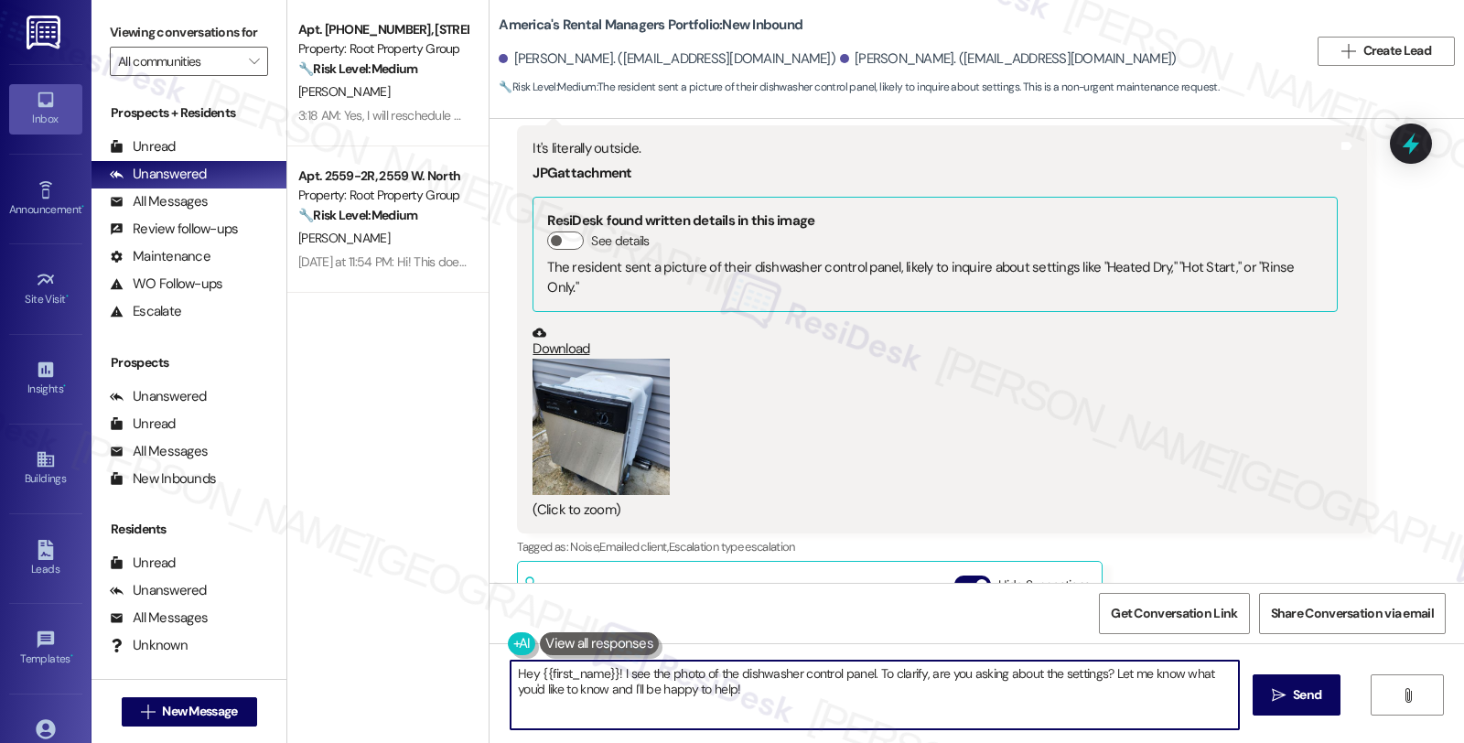
click at [511, 671] on textarea "Hey {{first_name}}! I see the photo of the dishwasher control panel. To clarify…" at bounding box center [875, 695] width 729 height 69
drag, startPoint x: 701, startPoint y: 673, endPoint x: 935, endPoint y: 723, distance: 239.7
click at [935, 723] on textarea "Here's a quick update, {{first_name}}! I see the photo of the dishwasher contro…" at bounding box center [875, 695] width 729 height 69
paste textarea "Maintenance will follow up with this tenant and have the old dishwasher removed…"
click at [708, 675] on textarea "Here's a quick update, {{first_name}}. Maintenance will follow up with this ten…" at bounding box center [875, 695] width 729 height 69
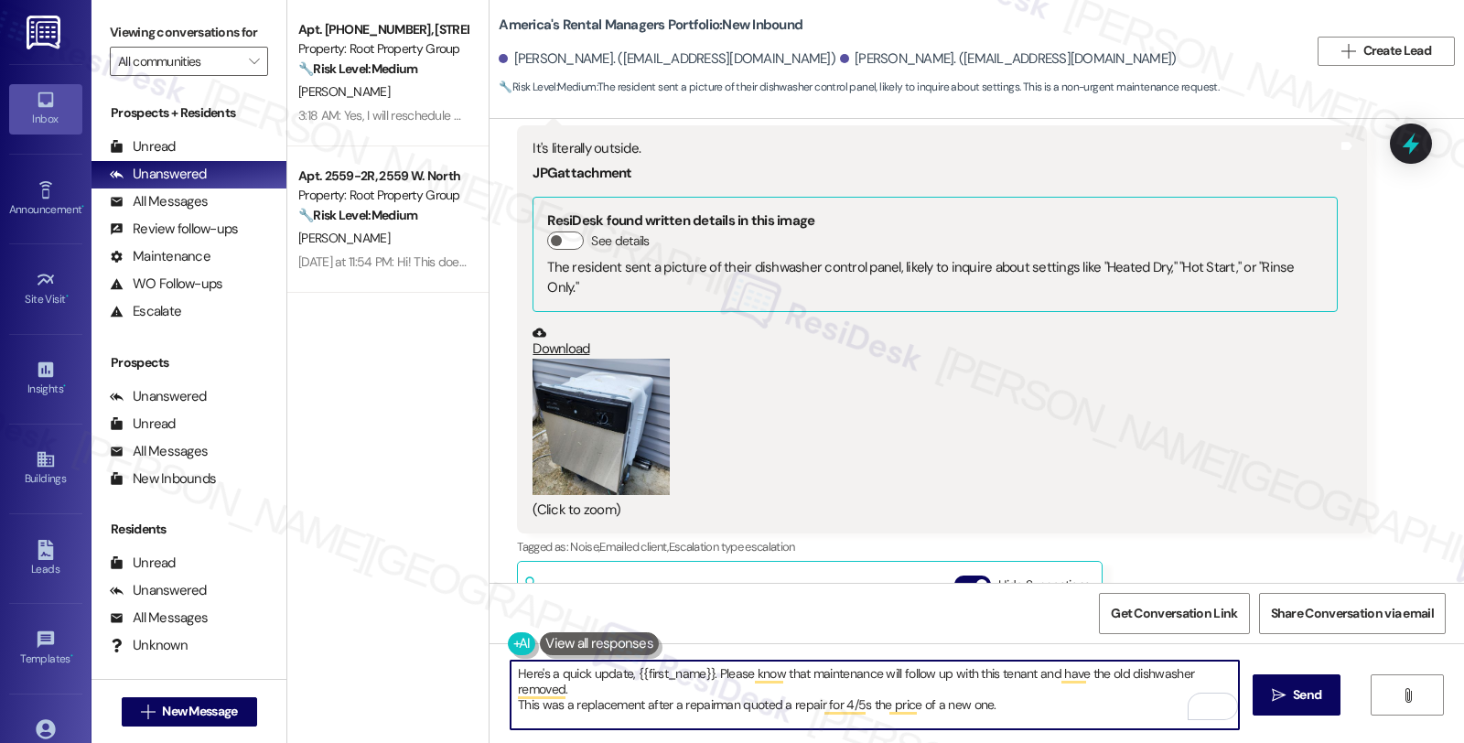
click at [965, 674] on textarea "Here's a quick update, {{first_name}}. Please know that maintenance will follow…" at bounding box center [875, 695] width 729 height 69
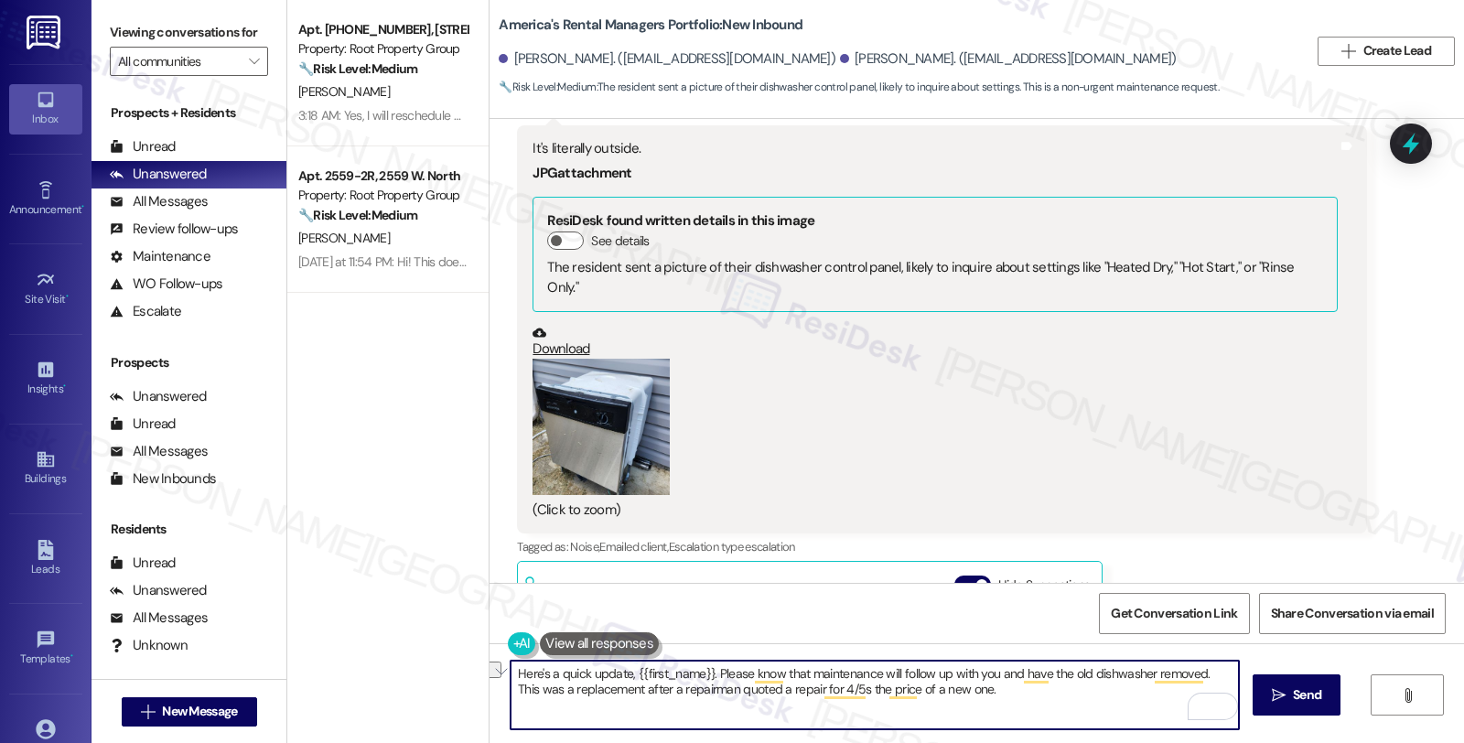
drag, startPoint x: 1215, startPoint y: 672, endPoint x: 1232, endPoint y: 688, distance: 24.0
click at [1232, 688] on textarea "Here's a quick update, {{first_name}}. Please know that maintenance will follow…" at bounding box center [875, 695] width 729 height 69
click at [1222, 678] on textarea "Here's a quick update, {{first_name}}. Please know that maintenance will follow…" at bounding box center [875, 695] width 729 height 69
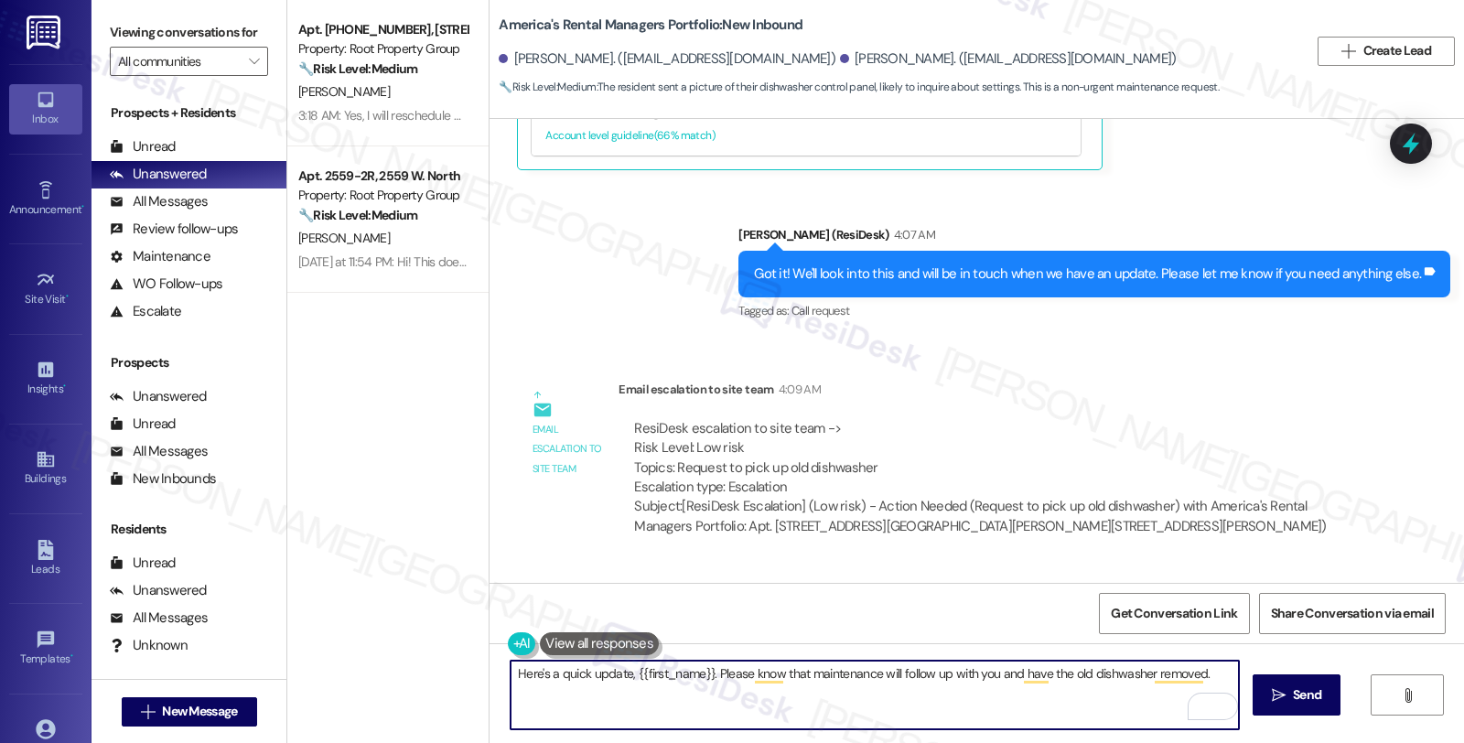
scroll to position [1987, 0]
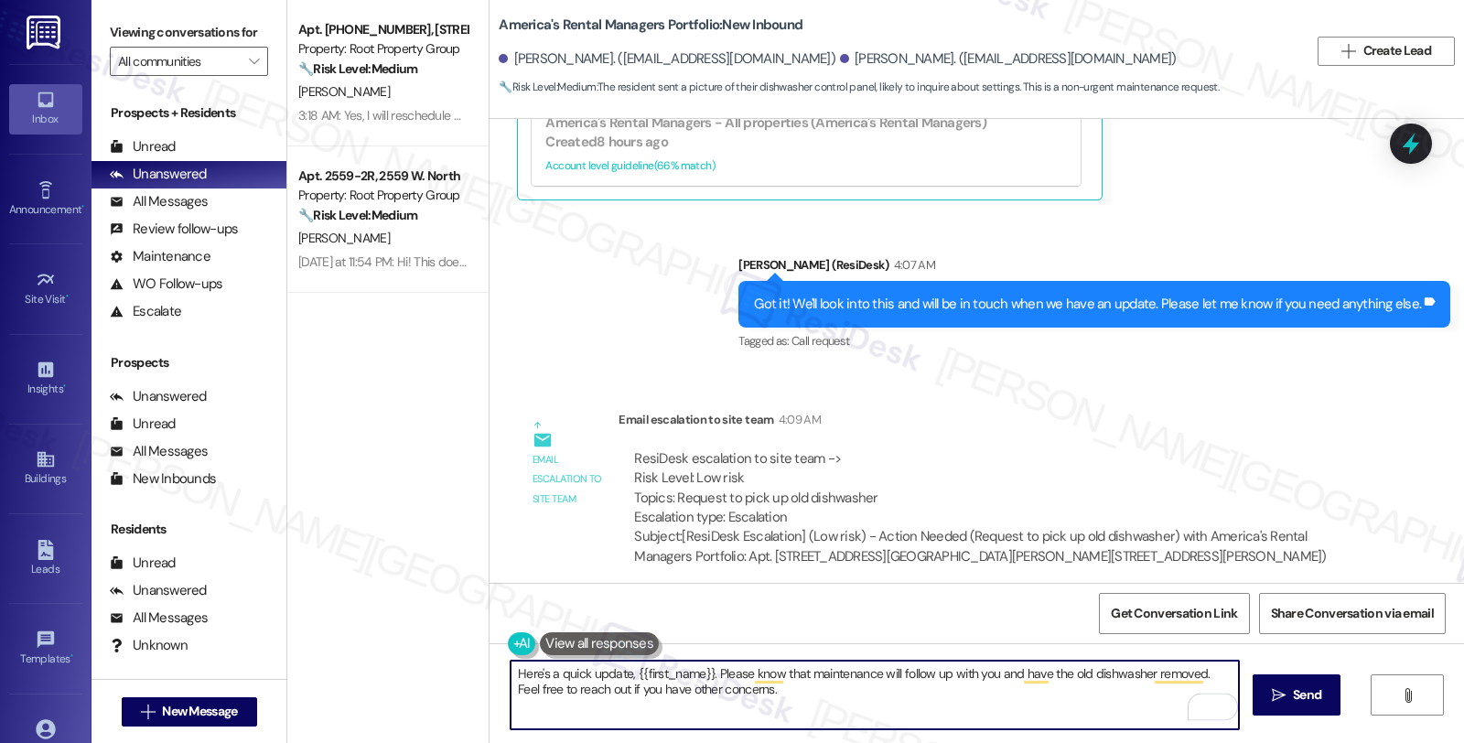
click at [794, 701] on textarea "Here's a quick update, {{first_name}}. Please know that maintenance will follow…" at bounding box center [875, 695] width 729 height 69
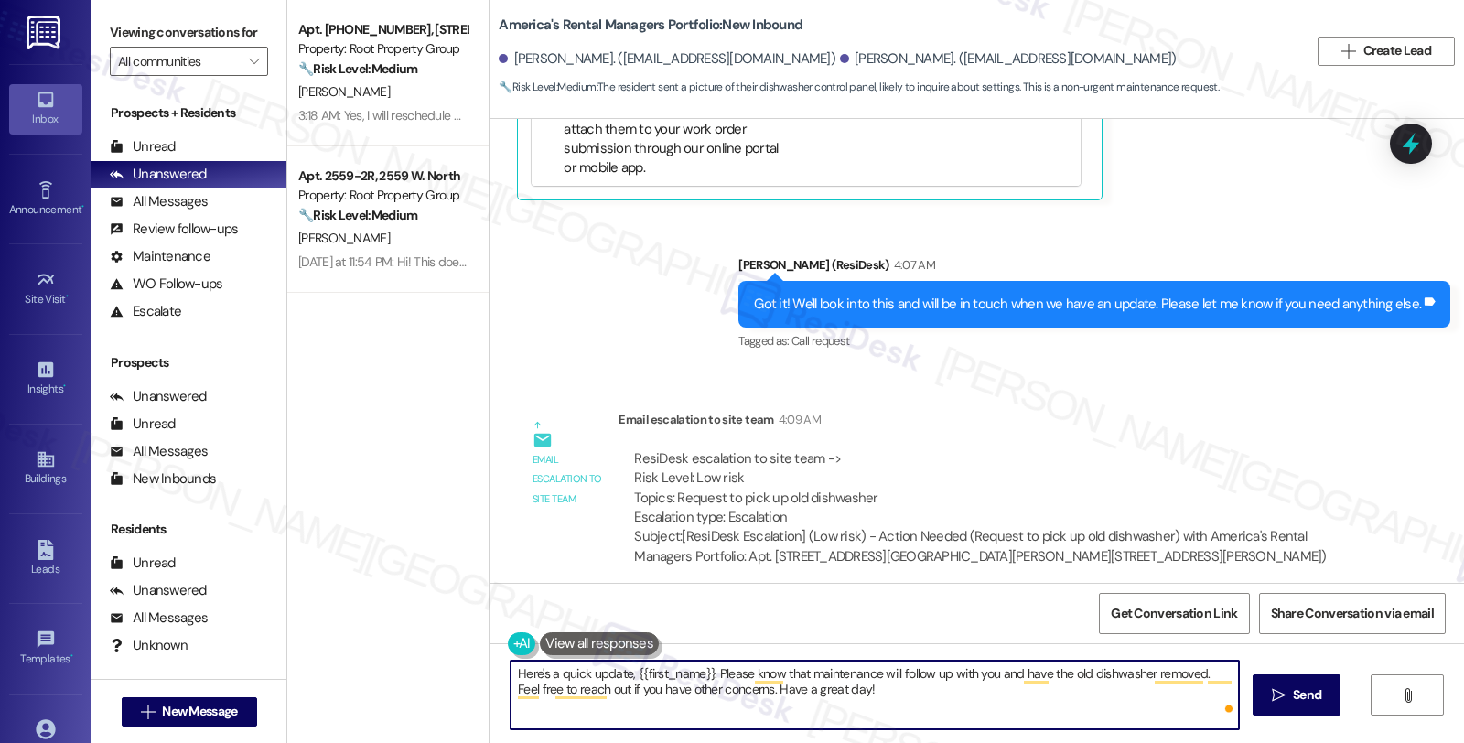
type textarea "Here's a quick update, {{first_name}}. Please know that maintenance will follow…"
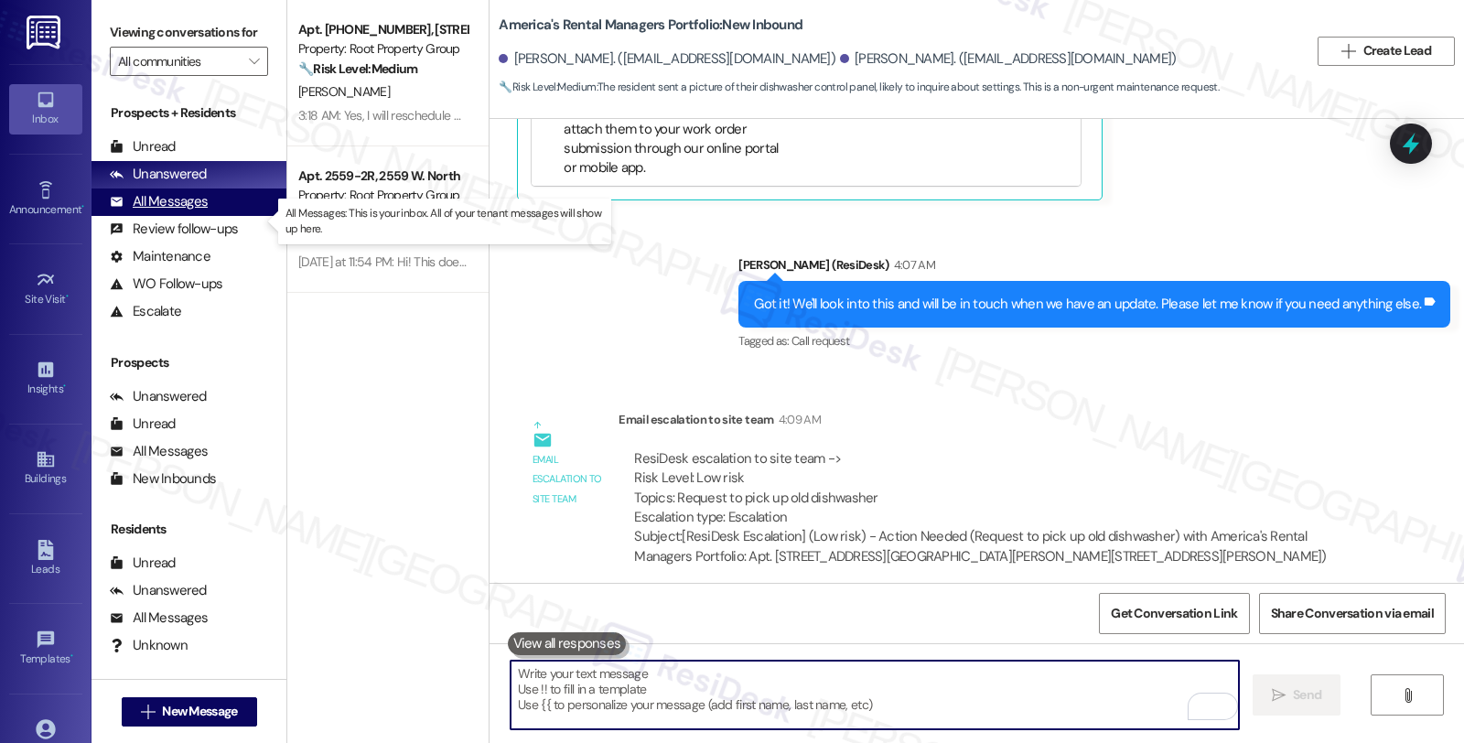
click at [188, 211] on div "All Messages" at bounding box center [159, 201] width 98 height 19
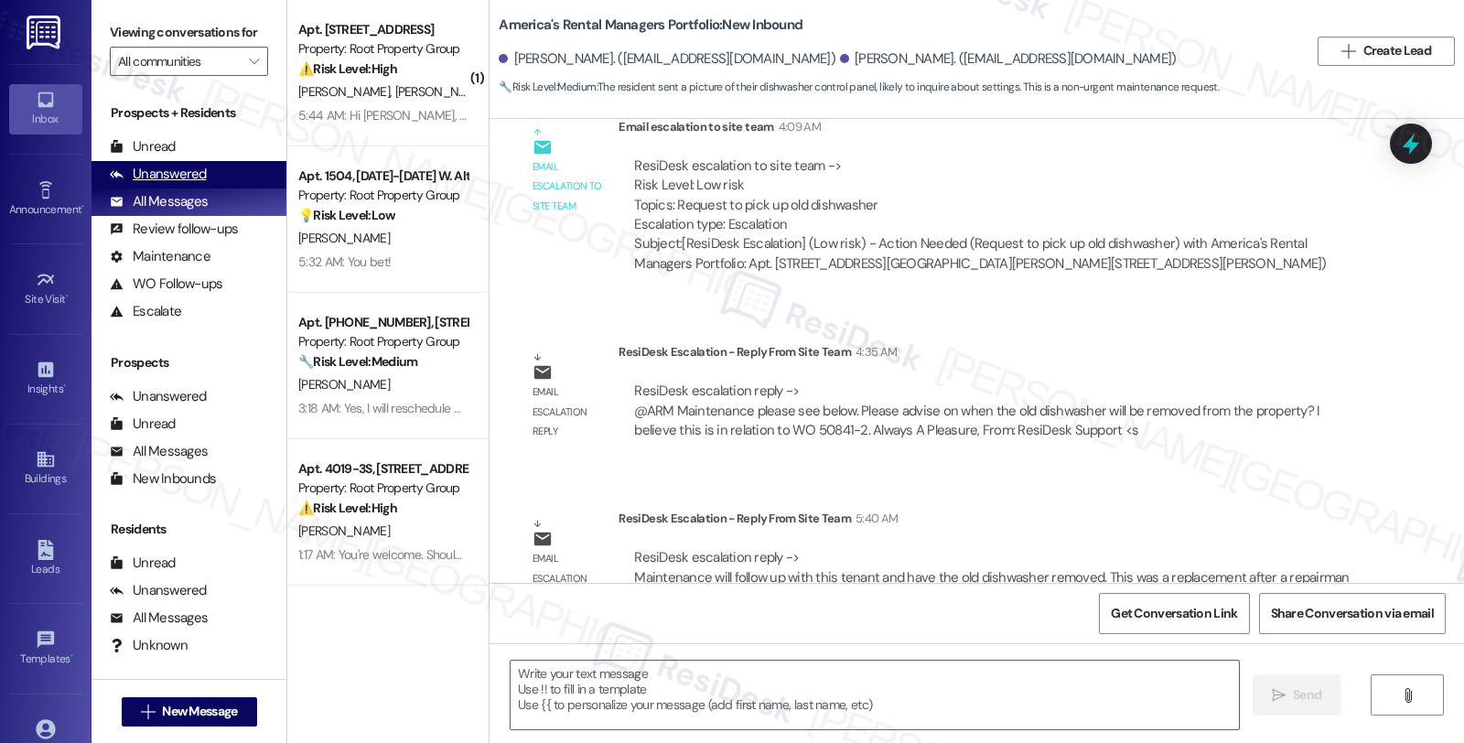
click at [208, 189] on div "Unanswered (0)" at bounding box center [189, 174] width 195 height 27
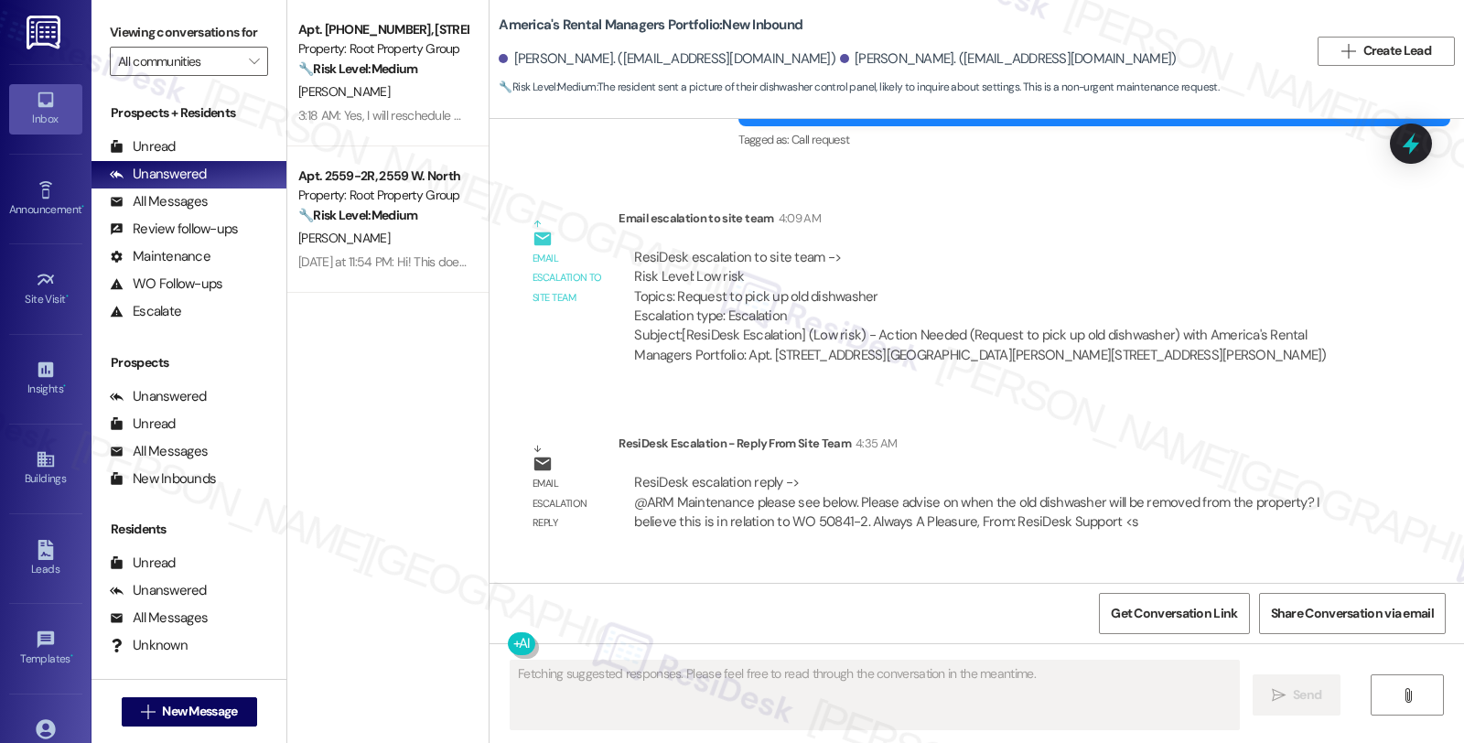
scroll to position [2466, 0]
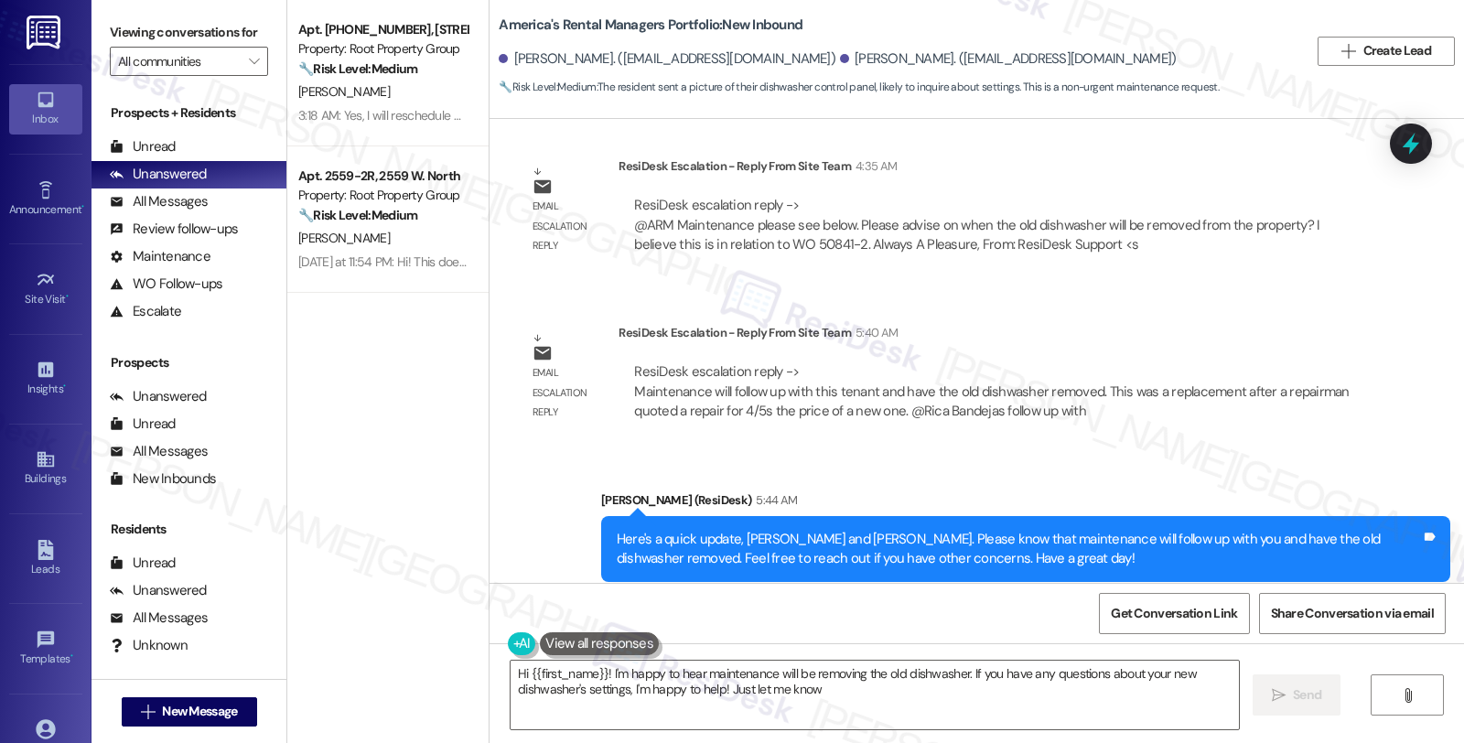
type textarea "Hi {{first_name}}! I'm happy to hear maintenance will be removing the old dishw…"
click at [1250, 323] on div "ResiDesk Escalation - Reply From Site Team 5:40 AM" at bounding box center [993, 336] width 748 height 26
